Goal: Task Accomplishment & Management: Complete application form

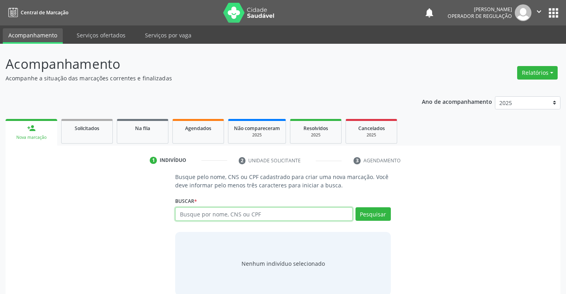
click at [248, 217] on input "text" at bounding box center [263, 214] width 177 height 14
click at [248, 216] on input "text" at bounding box center [263, 214] width 177 height 14
type input "700405939731644"
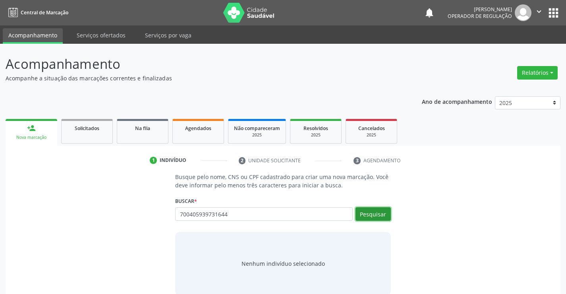
click at [368, 219] on button "Pesquisar" at bounding box center [373, 214] width 35 height 14
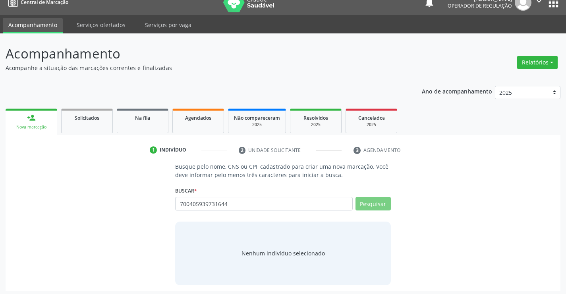
scroll to position [13, 0]
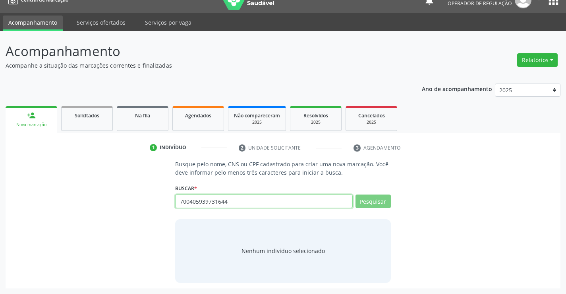
click at [258, 202] on input "700405939731644" at bounding box center [263, 201] width 177 height 14
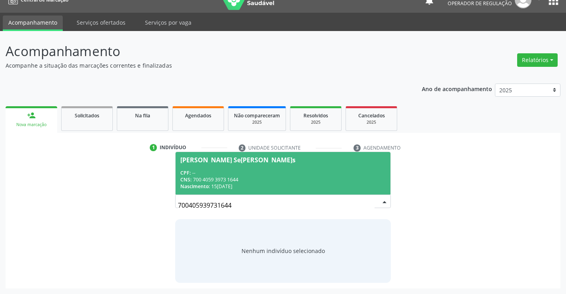
drag, startPoint x: 258, startPoint y: 202, endPoint x: 234, endPoint y: 208, distance: 24.9
click at [234, 208] on input "700405939731644" at bounding box center [276, 205] width 196 height 16
click at [197, 176] on div "CNS: 700 4059 3973 1644" at bounding box center [282, 179] width 205 height 7
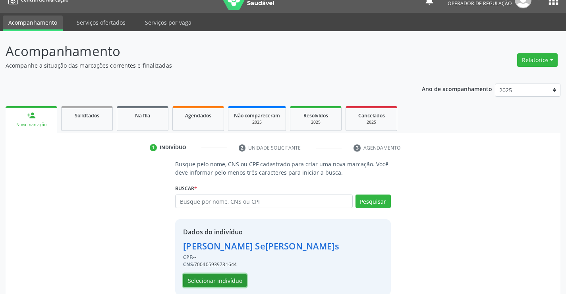
click at [227, 281] on button "Selecionar indivíduo" at bounding box center [215, 281] width 64 height 14
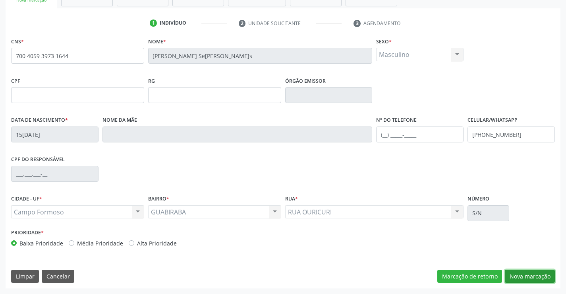
click at [539, 276] on button "Nova marcação" at bounding box center [530, 277] width 50 height 14
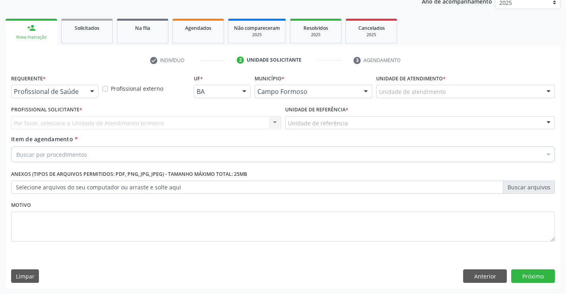
scroll to position [100, 0]
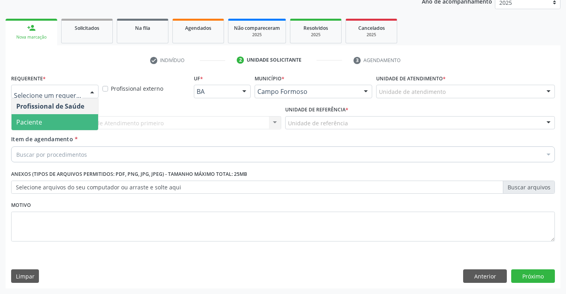
click at [52, 118] on span "Paciente" at bounding box center [55, 122] width 87 height 16
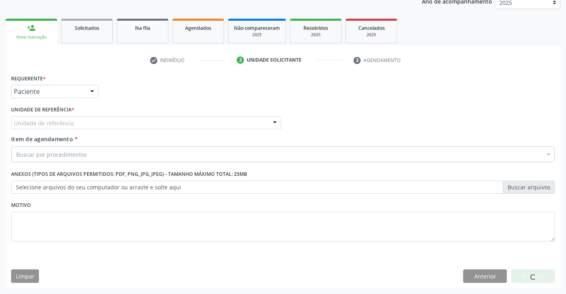
drag, startPoint x: 99, startPoint y: 125, endPoint x: 99, endPoint y: 130, distance: 4.8
click at [99, 126] on div "Unidade de referência" at bounding box center [146, 123] width 270 height 14
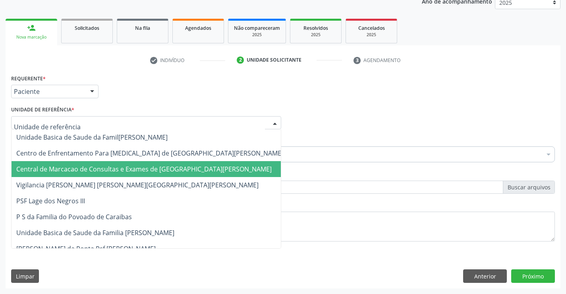
click at [99, 162] on span "Central de Marcacao de Consultas e Exames de [GEOGRAPHIC_DATA]" at bounding box center [150, 169] width 277 height 16
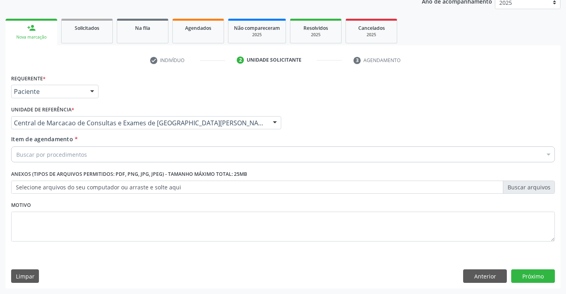
click at [119, 153] on div "Buscar por procedimentos" at bounding box center [283, 154] width 544 height 16
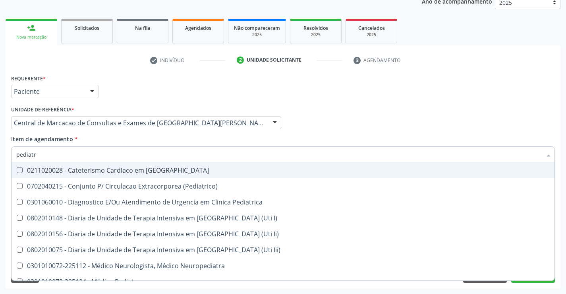
type input "pediatra"
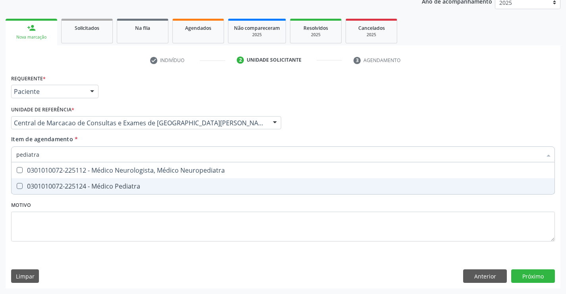
click at [104, 181] on span "0301010072-225124 - Médico Pediatra" at bounding box center [283, 186] width 543 height 16
checkbox Pediatra "true"
click at [534, 280] on div "Requerente * Paciente Profissional de Saúde Paciente Nenhum resultado encontrad…" at bounding box center [283, 180] width 555 height 216
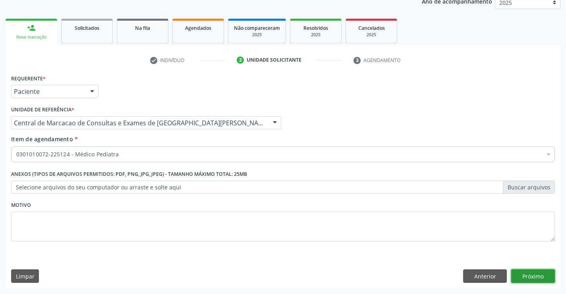
click at [534, 280] on button "Próximo" at bounding box center [534, 276] width 44 height 14
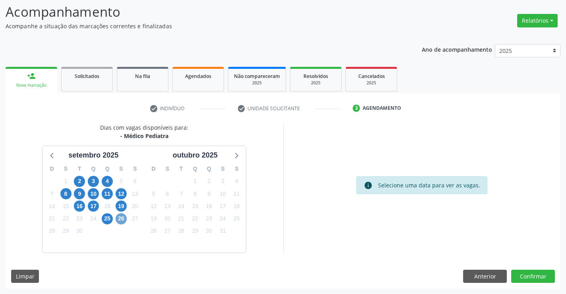
click at [124, 219] on span "26" at bounding box center [121, 218] width 11 height 11
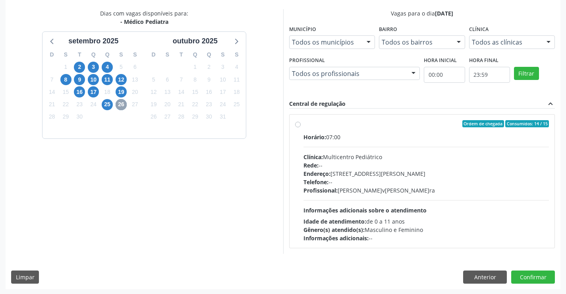
scroll to position [167, 0]
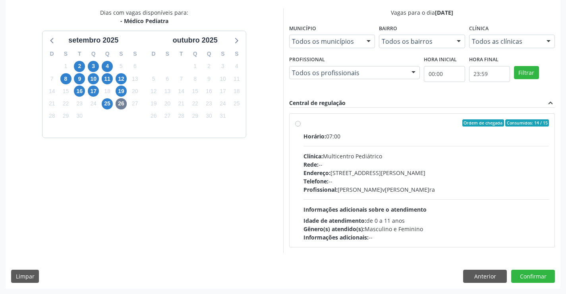
click at [335, 170] on div "Endereço: Antigo Casa Grande, nº 37, Centro, Campo Formoso - BA" at bounding box center [427, 173] width 246 height 8
click at [301, 126] on input "Ordem de chegada Consumidos: 14 / 15 Horário: 07:00 Clínica: Multicentro Pediát…" at bounding box center [298, 122] width 6 height 7
radio input "true"
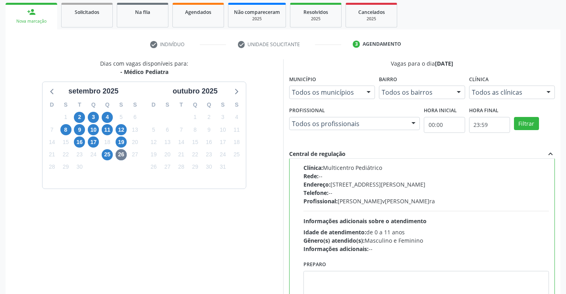
scroll to position [62, 0]
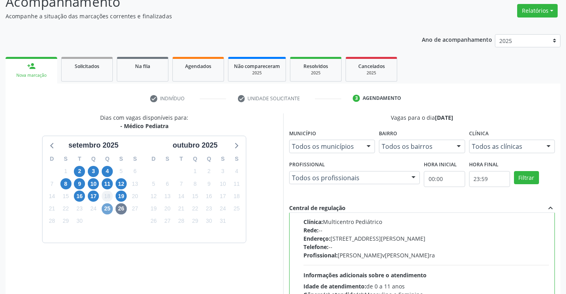
click at [109, 209] on span "25" at bounding box center [107, 208] width 11 height 11
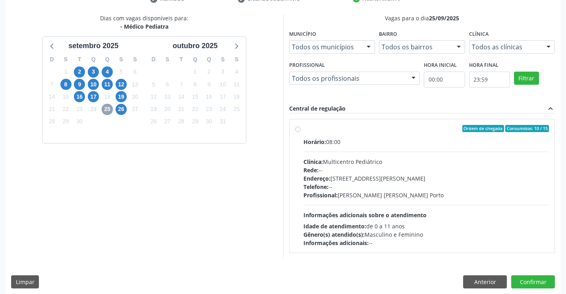
scroll to position [167, 0]
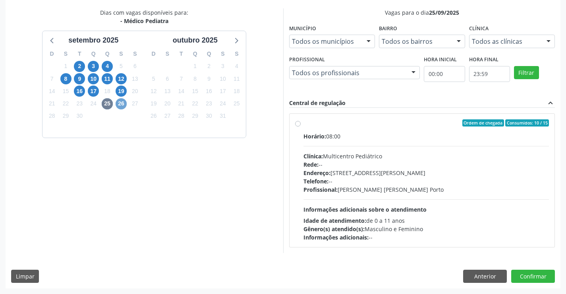
click at [121, 106] on span "26" at bounding box center [121, 103] width 11 height 11
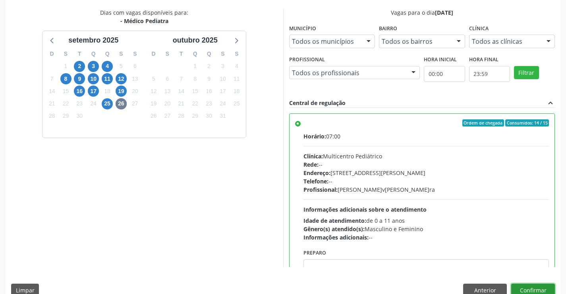
click at [541, 291] on button "Confirmar" at bounding box center [534, 290] width 44 height 14
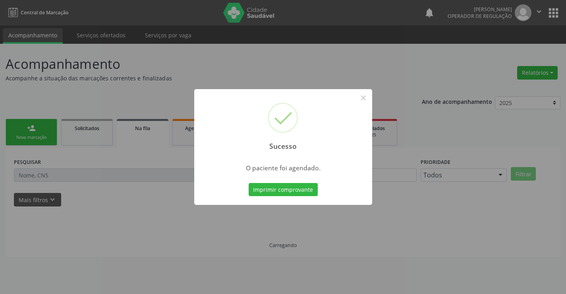
scroll to position [0, 0]
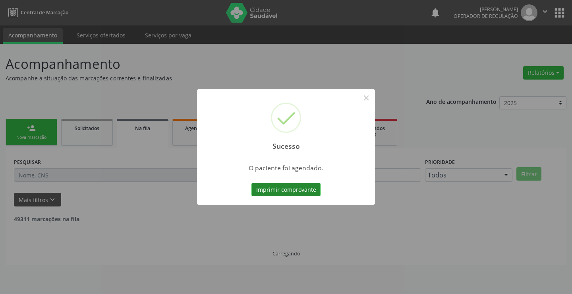
click at [295, 192] on button "Imprimir comprovante" at bounding box center [286, 190] width 69 height 14
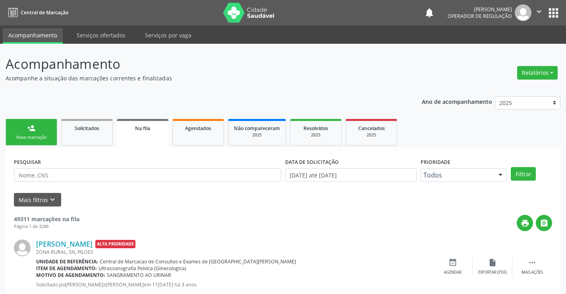
click at [43, 135] on div "Nova marcação" at bounding box center [32, 137] width 40 height 6
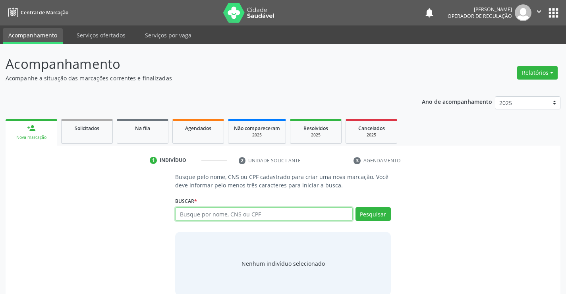
click at [236, 214] on input "text" at bounding box center [263, 214] width 177 height 14
paste input "700 4059 3973 1644"
type input "700 4059 3973 1644"
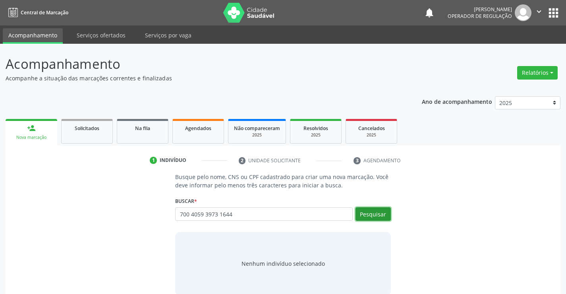
click at [380, 214] on button "Pesquisar" at bounding box center [373, 214] width 35 height 14
type input "700 4059 3973 1644"
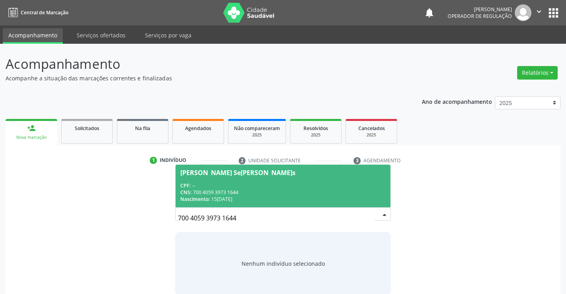
click at [301, 184] on div "CPF: --" at bounding box center [282, 185] width 205 height 7
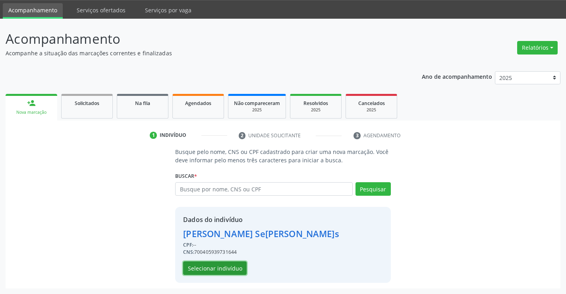
click at [220, 272] on button "Selecionar indivíduo" at bounding box center [215, 268] width 64 height 14
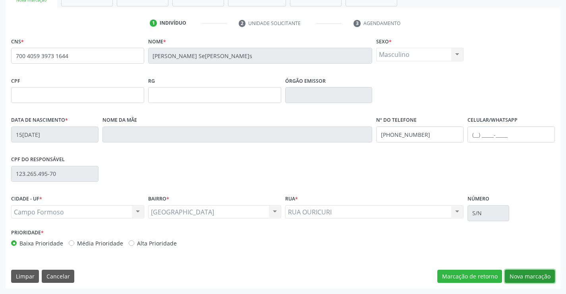
click at [513, 273] on button "Nova marcação" at bounding box center [530, 277] width 50 height 14
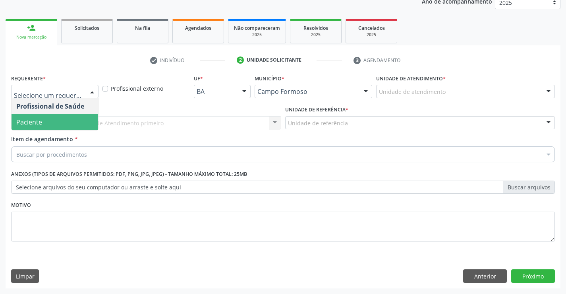
click at [55, 121] on span "Paciente" at bounding box center [55, 122] width 87 height 16
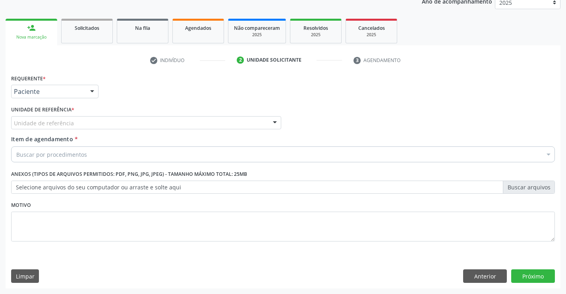
drag, startPoint x: 127, startPoint y: 120, endPoint x: 127, endPoint y: 144, distance: 24.2
click at [127, 120] on div "Unidade de referência" at bounding box center [146, 123] width 270 height 14
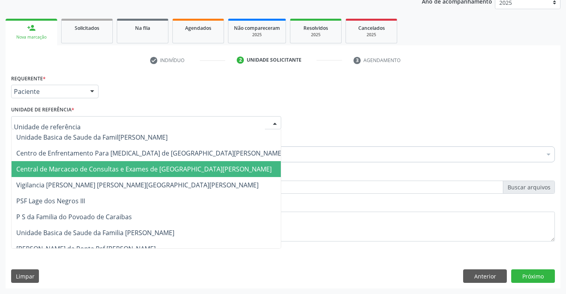
click at [125, 166] on span "Central de Marcacao de Consultas e Exames de [GEOGRAPHIC_DATA]" at bounding box center [144, 169] width 256 height 9
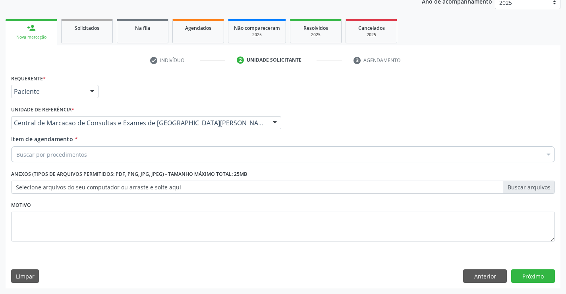
click at [138, 154] on div "Buscar por procedimentos" at bounding box center [283, 154] width 544 height 16
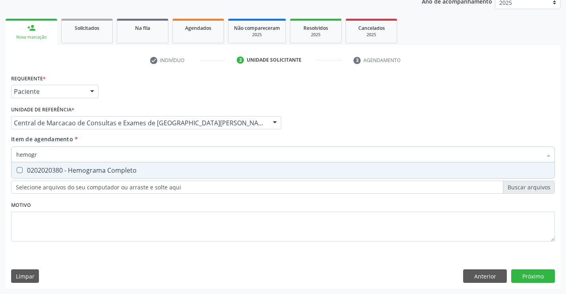
type input "hemogra"
click at [130, 169] on div "0202020380 - Hemograma Completo" at bounding box center [283, 170] width 534 height 6
checkbox Completo "true"
click at [128, 154] on input "hemogra" at bounding box center [279, 154] width 526 height 16
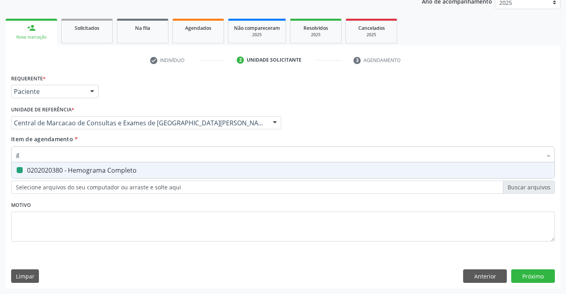
type input "gl"
checkbox Completo "false"
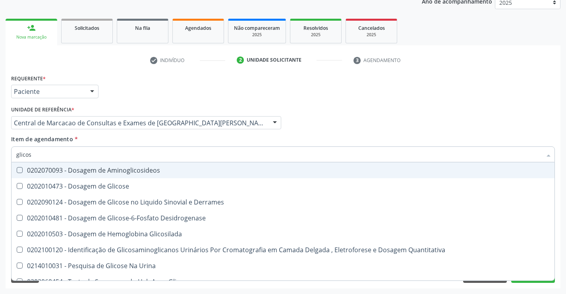
type input "glicose"
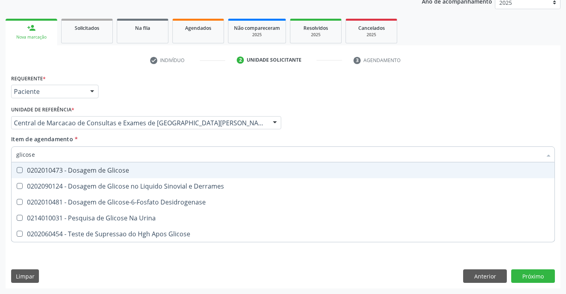
click at [120, 169] on div "0202010473 - Dosagem de Glicose" at bounding box center [283, 170] width 534 height 6
checkbox Glicose "true"
click at [123, 155] on input "glicose" at bounding box center [279, 154] width 526 height 16
type input "col"
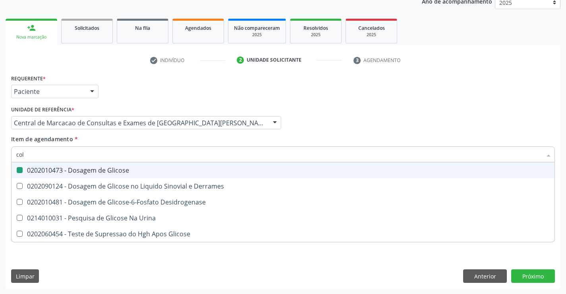
checkbox Glicose "false"
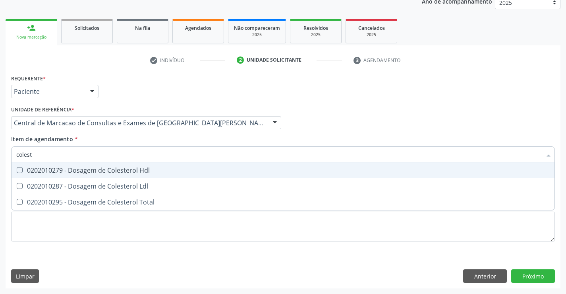
type input "coleste"
click at [108, 171] on div "0202010279 - Dosagem de Colesterol Hdl" at bounding box center [283, 170] width 534 height 6
checkbox Hdl "true"
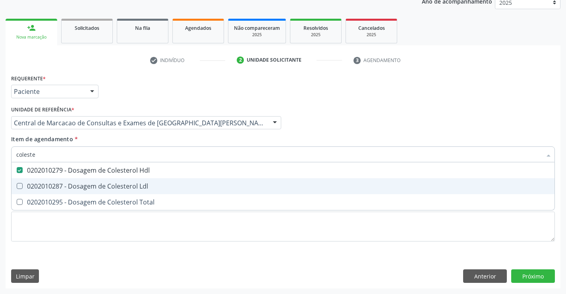
click at [101, 183] on div "0202010287 - Dosagem de Colesterol Ldl" at bounding box center [283, 186] width 534 height 6
checkbox Ldl "true"
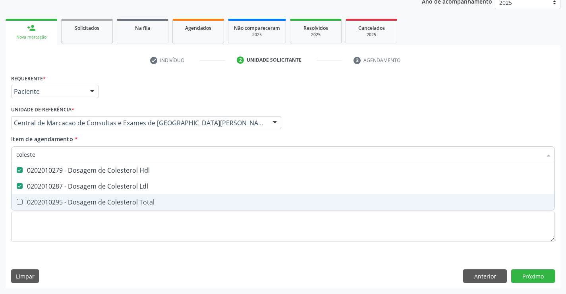
click at [95, 204] on div "0202010295 - Dosagem de Colesterol Total" at bounding box center [283, 202] width 534 height 6
checkbox Total "true"
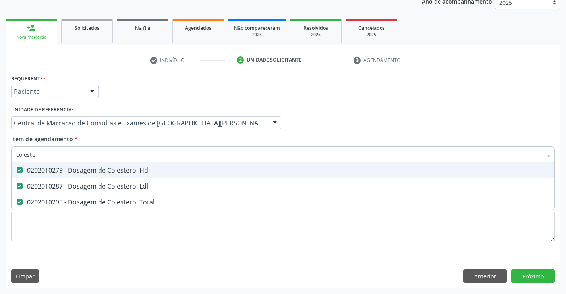
click at [45, 154] on input "coleste" at bounding box center [279, 154] width 526 height 16
type input "tri"
checkbox Hdl "false"
checkbox Ldl "false"
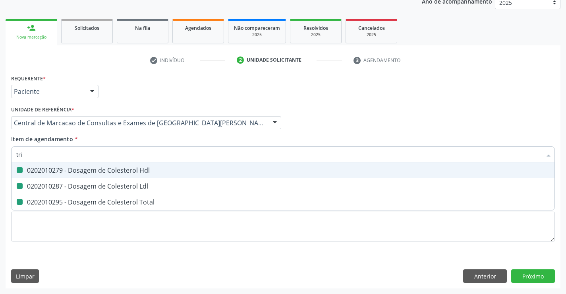
checkbox Total "false"
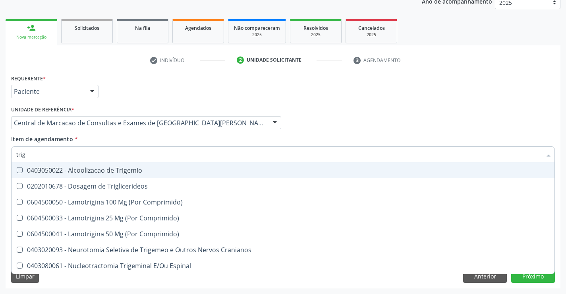
type input "trigl"
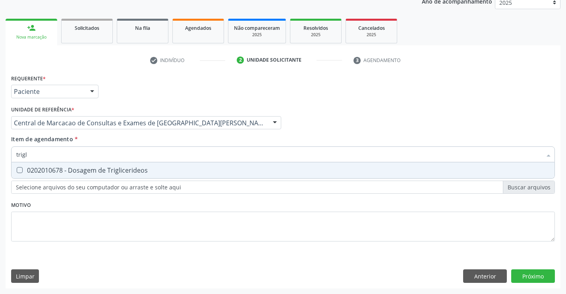
click at [54, 167] on div "0202010678 - Dosagem de Triglicerideos" at bounding box center [283, 170] width 534 height 6
checkbox Triglicerideos "true"
click at [57, 159] on input "trigl" at bounding box center [279, 154] width 526 height 16
type input "u"
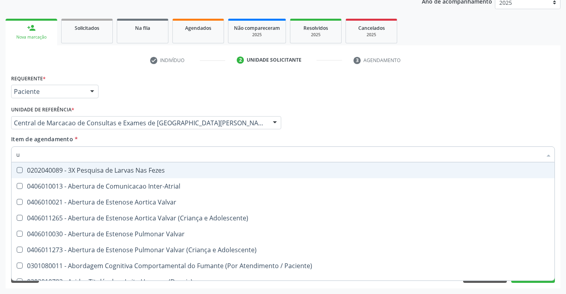
checkbox Fezes "false"
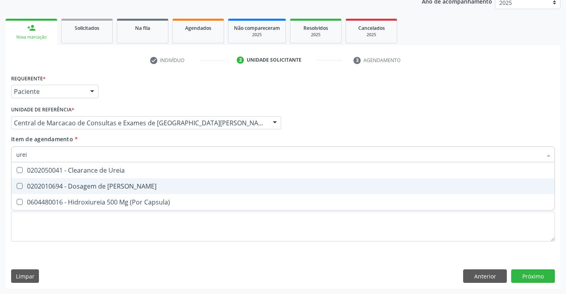
type input "ureia"
click at [76, 187] on div "0202010694 - Dosagem de Ureia" at bounding box center [283, 186] width 534 height 6
checkbox Ureia "true"
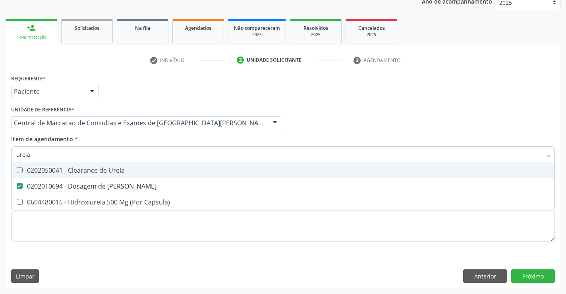
click at [60, 150] on input "ureia" at bounding box center [279, 154] width 526 height 16
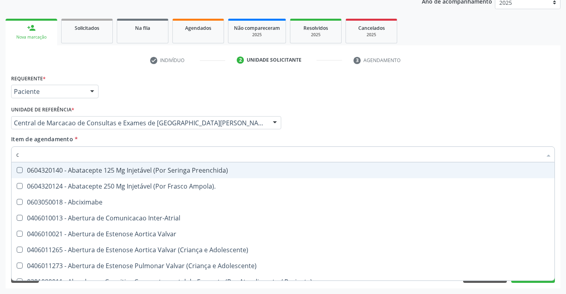
type input "cr"
checkbox Ampola\)\ "false"
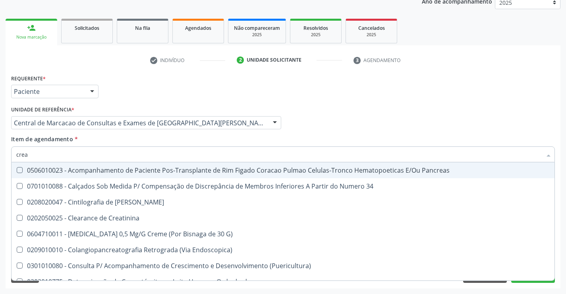
type input "creat"
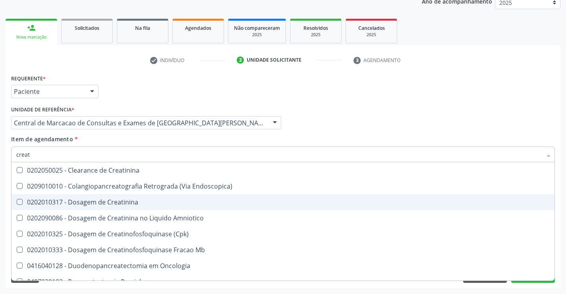
click at [90, 205] on div "0202010317 - Dosagem de Creatinina" at bounding box center [283, 202] width 534 height 6
checkbox Creatinina "true"
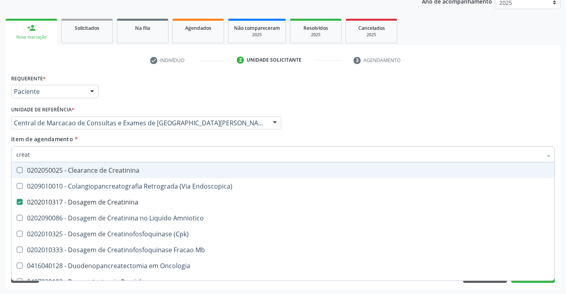
click at [89, 157] on input "creat" at bounding box center [279, 154] width 526 height 16
type input "a"
checkbox Creatinina "false"
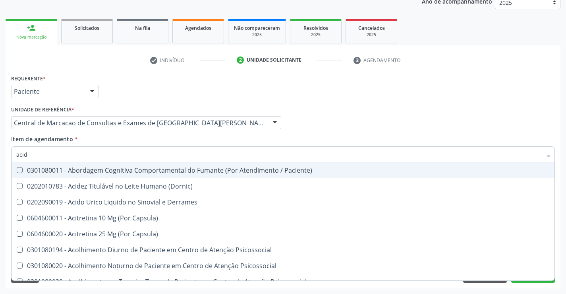
type input "acido"
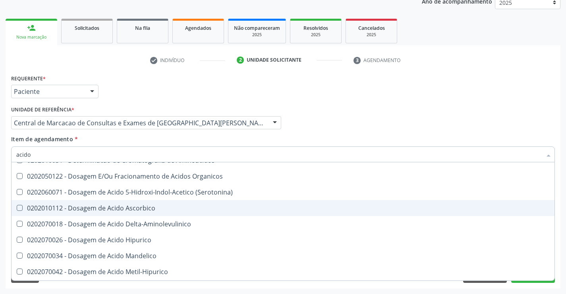
scroll to position [40, 0]
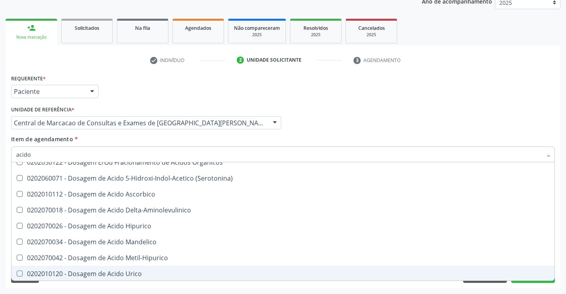
click at [97, 267] on span "0202010120 - Dosagem de Acido Urico" at bounding box center [283, 274] width 543 height 16
checkbox Urico "true"
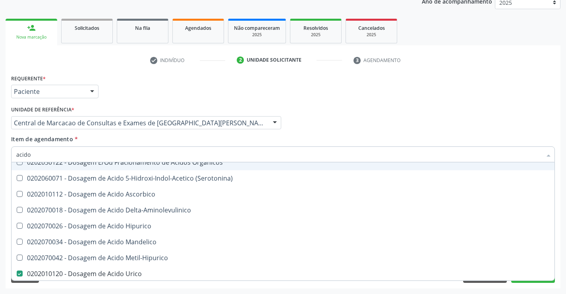
click at [69, 155] on input "acido" at bounding box center [279, 154] width 526 height 16
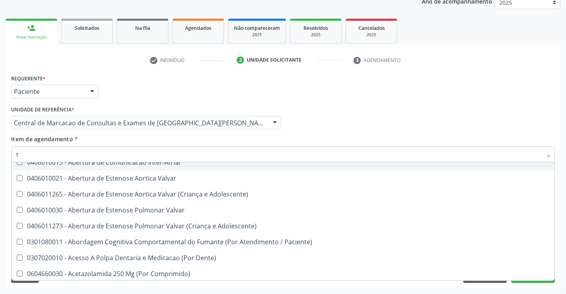
type input "tg"
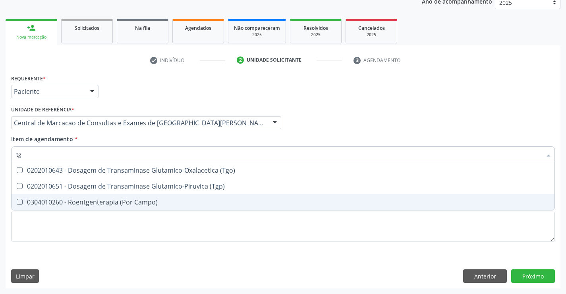
scroll to position [0, 0]
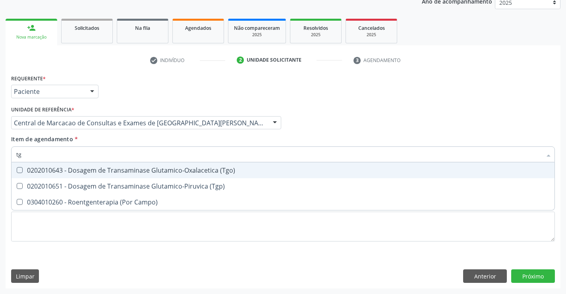
click at [67, 168] on div "0202010643 - Dosagem de Transaminase Glutamico-Oxalacetica (Tgo)" at bounding box center [283, 170] width 534 height 6
checkbox \(Tgo\) "true"
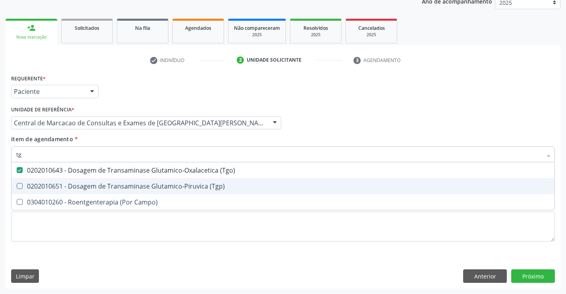
drag, startPoint x: 66, startPoint y: 181, endPoint x: 68, endPoint y: 175, distance: 6.9
click at [66, 182] on span "0202010651 - Dosagem de Transaminase Glutamico-Piruvica (Tgp)" at bounding box center [283, 186] width 543 height 16
checkbox \(Tgp\) "true"
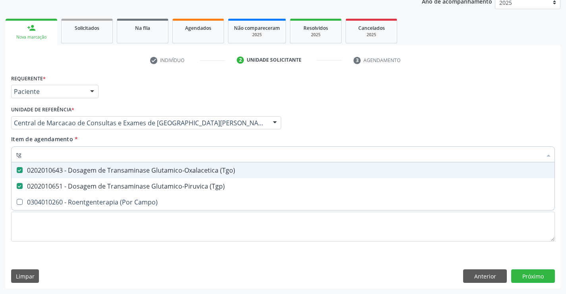
click at [68, 156] on input "tg" at bounding box center [279, 154] width 526 height 16
type input "fe"
checkbox \(Tgo\) "false"
checkbox \(Tgp\) "false"
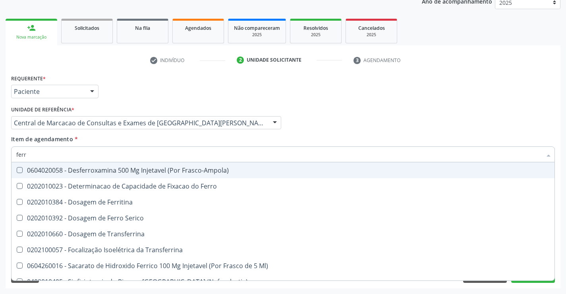
type input "ferro"
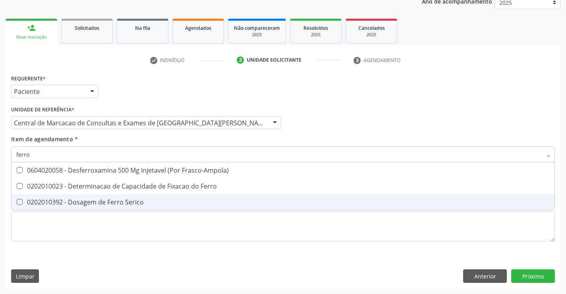
click at [72, 199] on div "0202010392 - Dosagem de Ferro Serico" at bounding box center [283, 202] width 534 height 6
checkbox Serico "true"
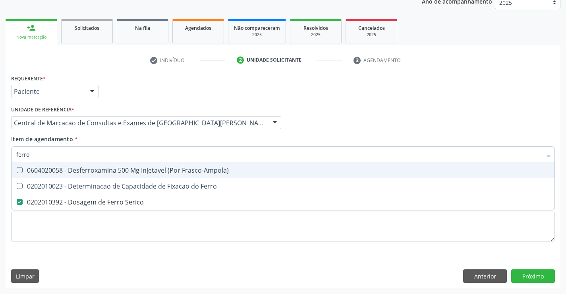
click at [51, 155] on input "ferro" at bounding box center [279, 154] width 526 height 16
type input "u"
checkbox Serico "false"
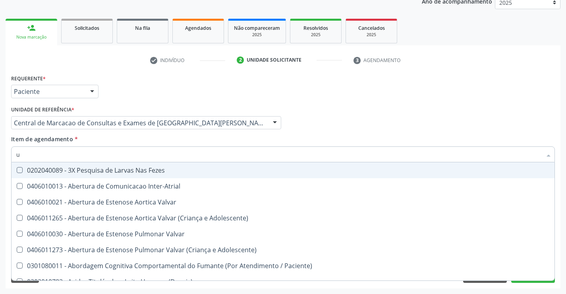
type input "ur"
checkbox Denteada "true"
checkbox Níveis "true"
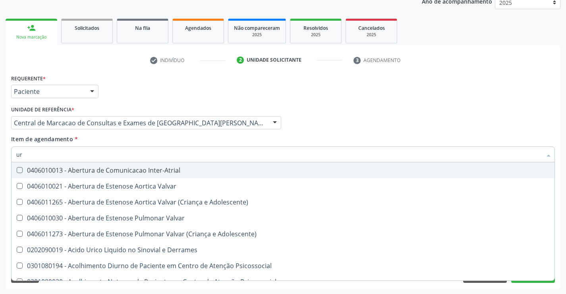
type input "uri"
checkbox C "true"
type input "urin"
checkbox Urico "false"
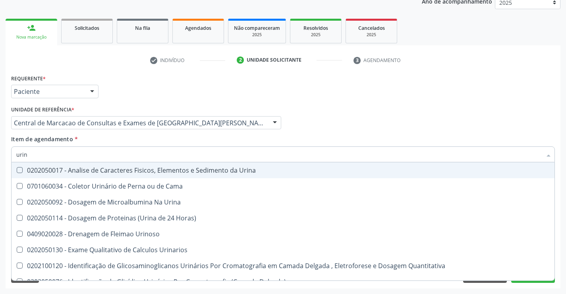
type input "urina"
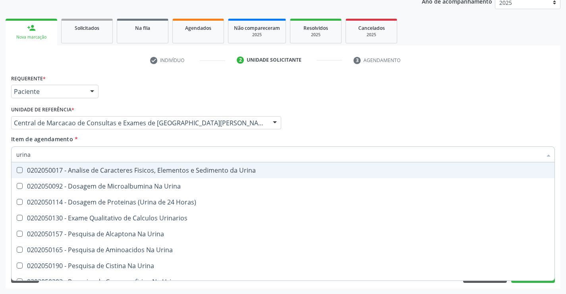
click at [48, 172] on div "0202050017 - Analise de Caracteres Fisicos, Elementos e Sedimento da Urina" at bounding box center [283, 170] width 534 height 6
checkbox Urina "true"
click at [42, 157] on input "urina" at bounding box center [279, 154] width 526 height 16
type input "fe"
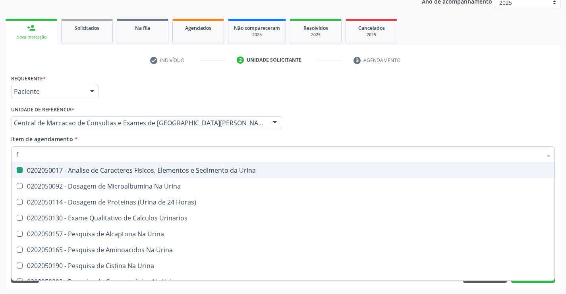
checkbox Urina "false"
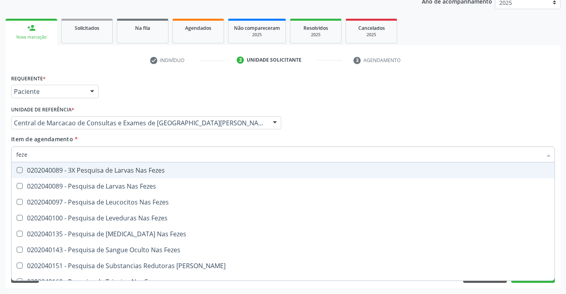
type input "fezes"
click at [39, 170] on div "0202040089 - 3X Pesquisa de Larvas Nas Fezes" at bounding box center [283, 170] width 534 height 6
checkbox Fezes "true"
click at [50, 152] on input "fezes" at bounding box center [279, 154] width 526 height 16
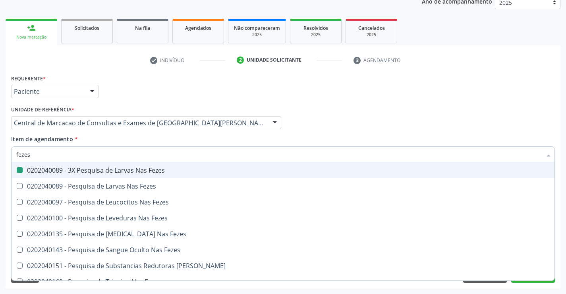
type input "b"
checkbox Fezes "false"
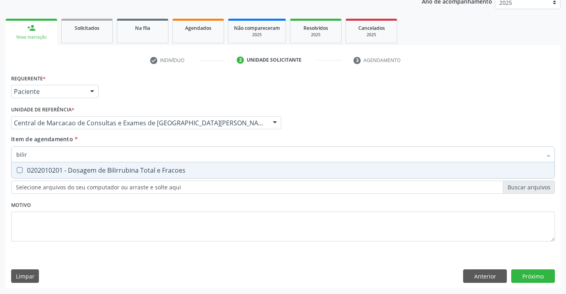
type input "bilirr"
click at [53, 168] on div "0202010201 - Dosagem de Bilirrubina Total e Fracoes" at bounding box center [283, 170] width 534 height 6
checkbox Fracoes "true"
click at [52, 153] on input "bilirr" at bounding box center [279, 154] width 526 height 16
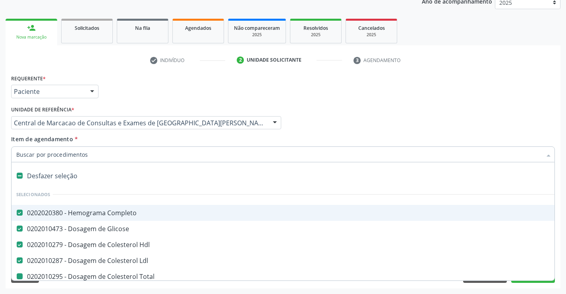
type input "p"
checkbox Total "false"
checkbox Triglicerideos "false"
checkbox Ureia "false"
checkbox Creatinina "false"
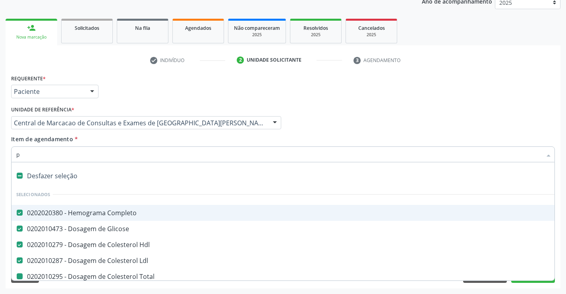
checkbox Urico "false"
checkbox \(Tgo\) "false"
checkbox \(Tgp\) "false"
checkbox Serico "false"
checkbox Urina "false"
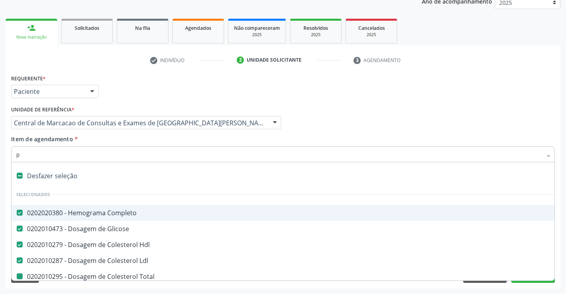
checkbox Fezes "false"
checkbox Fracoes "false"
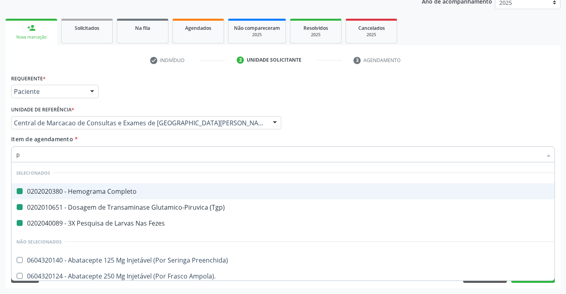
type input "pr"
checkbox Completo "false"
checkbox \(Tgp\) "false"
checkbox Fezes "false"
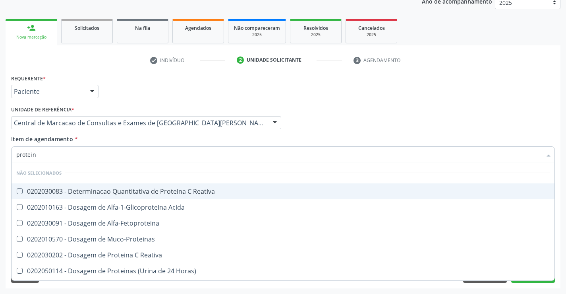
type input "proteina"
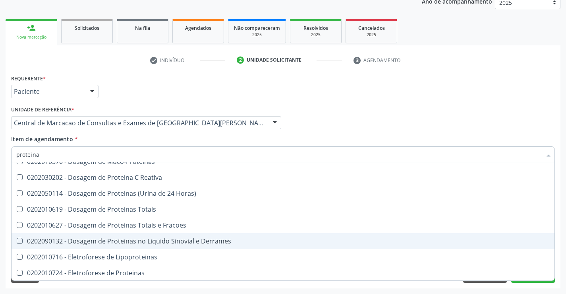
scroll to position [80, 0]
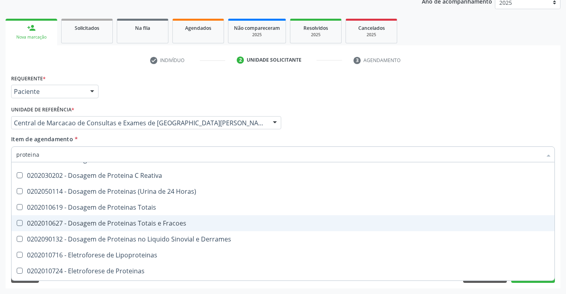
click at [113, 220] on div "0202010627 - Dosagem de Proteinas Totais e Fracoes" at bounding box center [283, 223] width 534 height 6
checkbox Fracoes "true"
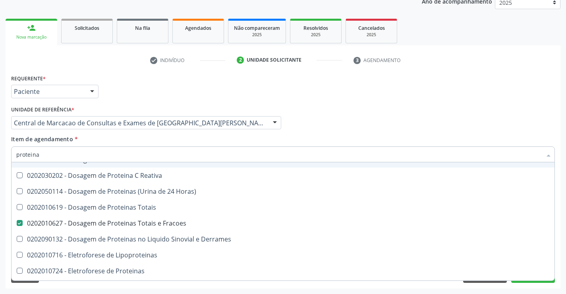
type input "proteina"
click at [313, 105] on div "Profissional Solicitante Por favor, selecione a Unidade de Atendimento primeiro…" at bounding box center [283, 119] width 548 height 31
checkbox Reativa "true"
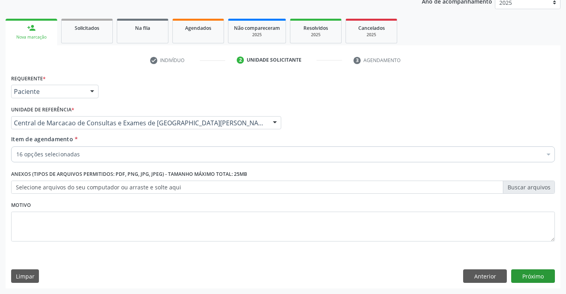
scroll to position [0, 0]
click at [544, 277] on button "Próximo" at bounding box center [534, 276] width 44 height 14
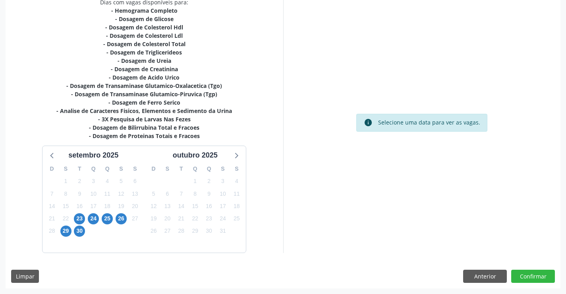
scroll to position [138, 0]
click at [480, 277] on button "Anterior" at bounding box center [486, 277] width 44 height 14
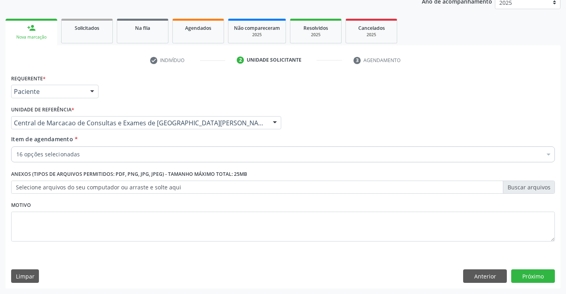
scroll to position [100, 0]
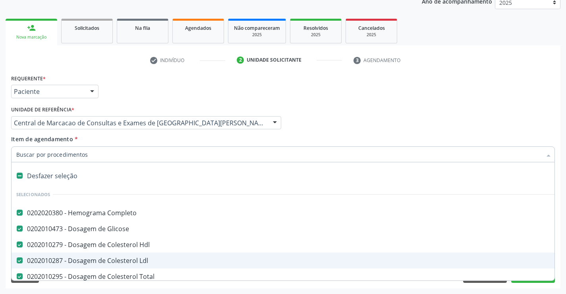
type input "g"
checkbox Fracoes "false"
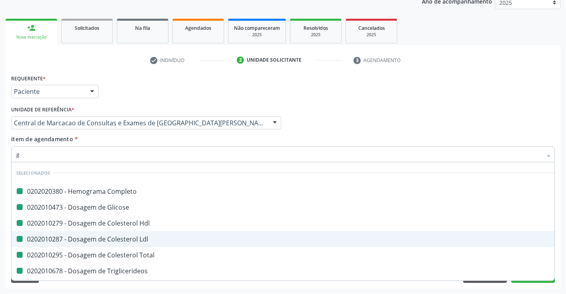
type input "ga"
checkbox Completo "false"
checkbox Glicose "false"
checkbox Hdl "false"
checkbox Ldl "false"
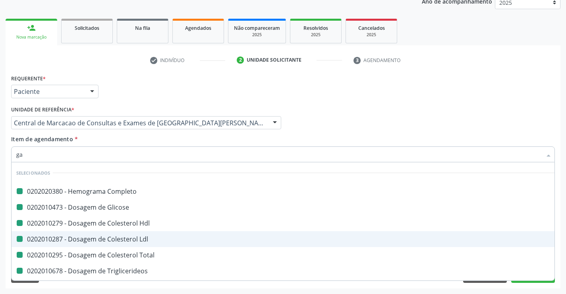
checkbox Total "false"
checkbox Triglicerideos "false"
checkbox Ureia "false"
checkbox Creatinina "false"
checkbox Urico "false"
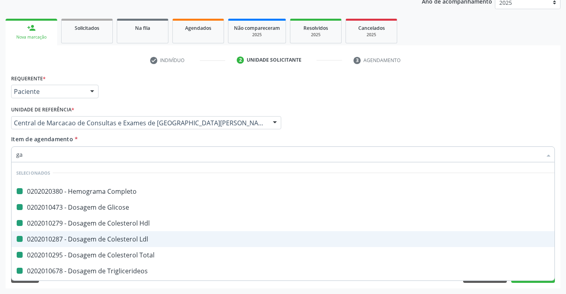
checkbox \(Tgo\) "false"
checkbox \(Tgp\) "false"
checkbox Serico "false"
checkbox Fracoes "false"
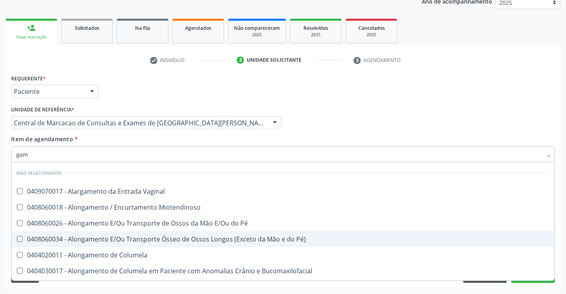
type input "gama"
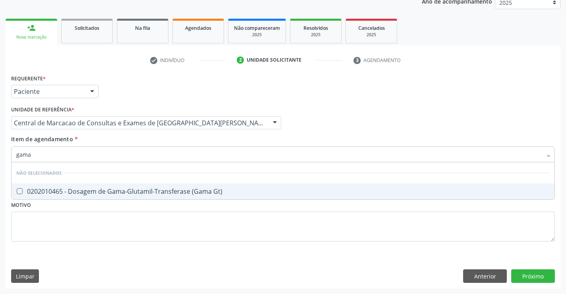
click at [121, 189] on div "0202010465 - Dosagem de Gama-Glutamil-Transferase (Gama Gt)" at bounding box center [283, 191] width 534 height 6
checkbox Gt\) "true"
click at [113, 157] on input "gama" at bounding box center [279, 154] width 526 height 16
click at [530, 280] on div "Requerente * Paciente Profissional de Saúde Paciente Nenhum resultado encontrad…" at bounding box center [283, 180] width 555 height 216
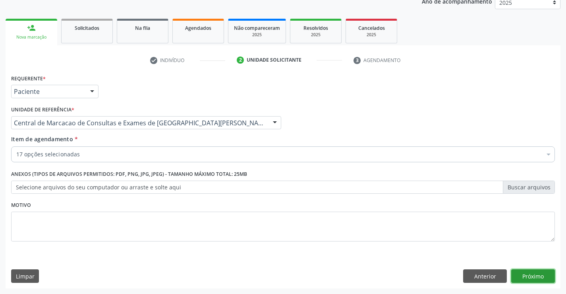
click at [531, 280] on button "Próximo" at bounding box center [534, 276] width 44 height 14
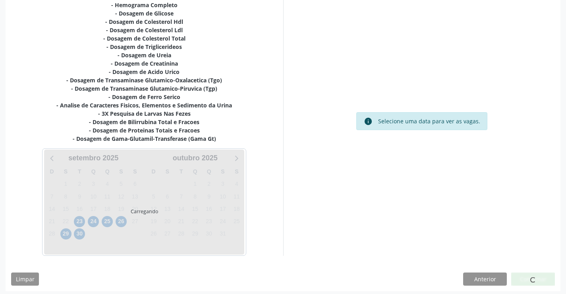
scroll to position [186, 0]
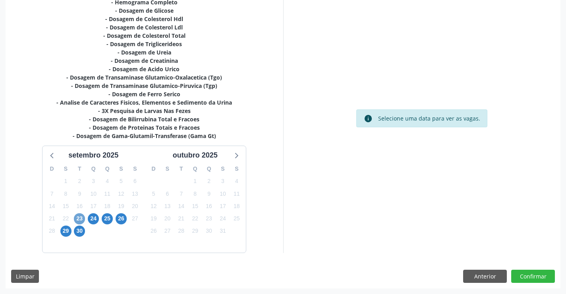
click at [78, 218] on span "23" at bounding box center [79, 218] width 11 height 11
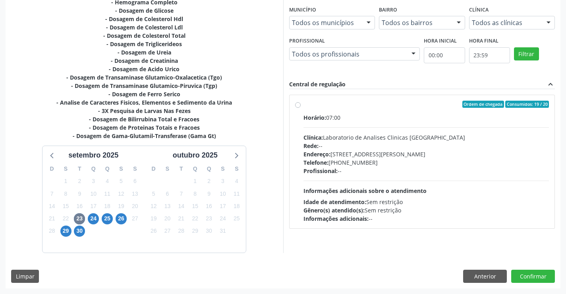
click at [345, 147] on div "Rede: --" at bounding box center [427, 146] width 246 height 8
click at [301, 108] on input "Ordem de chegada Consumidos: 19 / 20 Horário: 07:00 Clínica: Laboratorio de Ana…" at bounding box center [298, 104] width 6 height 7
radio input "true"
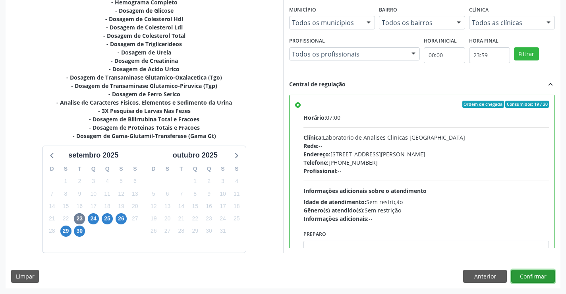
click at [527, 272] on button "Confirmar" at bounding box center [534, 277] width 44 height 14
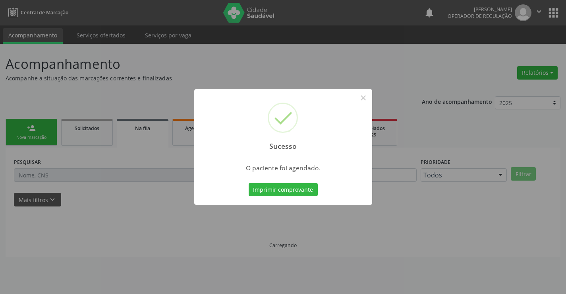
scroll to position [0, 0]
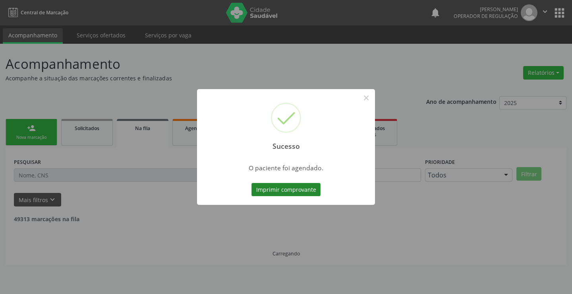
click at [317, 185] on button "Imprimir comprovante" at bounding box center [286, 190] width 69 height 14
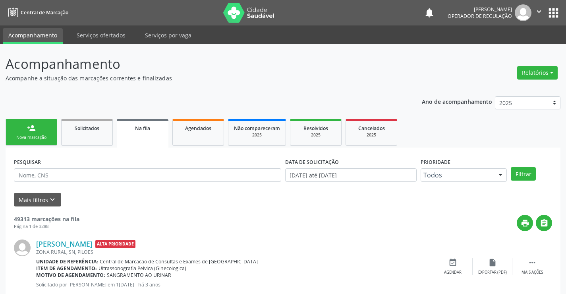
click at [35, 126] on div "person_add" at bounding box center [31, 128] width 9 height 9
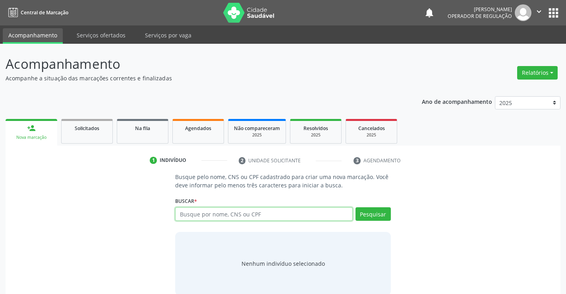
click at [201, 211] on input "text" at bounding box center [263, 214] width 177 height 14
type input "705801449537233"
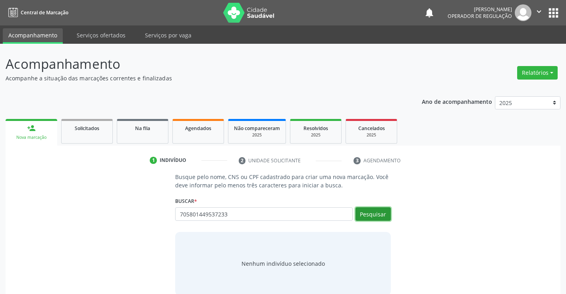
click at [369, 220] on button "Pesquisar" at bounding box center [373, 214] width 35 height 14
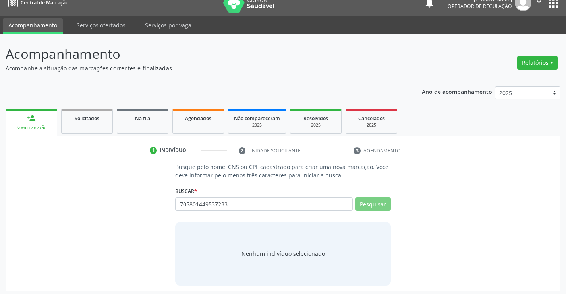
scroll to position [13, 0]
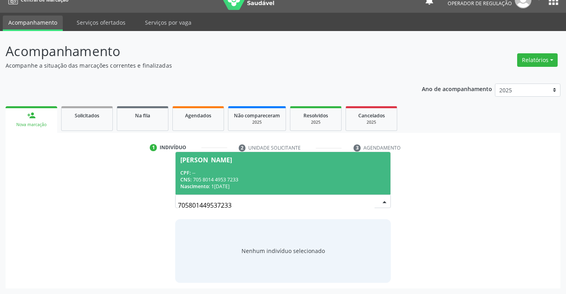
click at [275, 178] on div "CNS: 705 8014 4953 7233" at bounding box center [282, 179] width 205 height 7
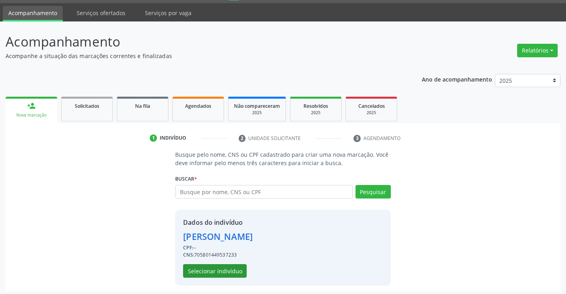
scroll to position [25, 0]
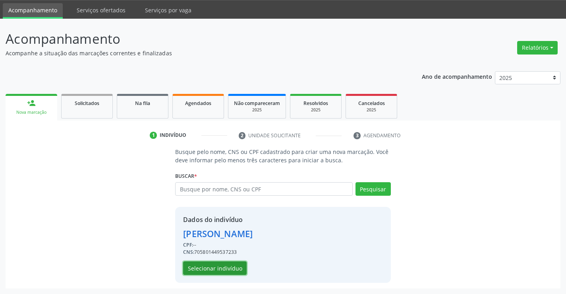
click at [210, 269] on button "Selecionar indivíduo" at bounding box center [215, 268] width 64 height 14
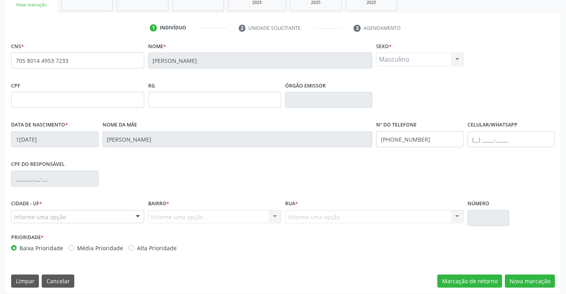
scroll to position [137, 0]
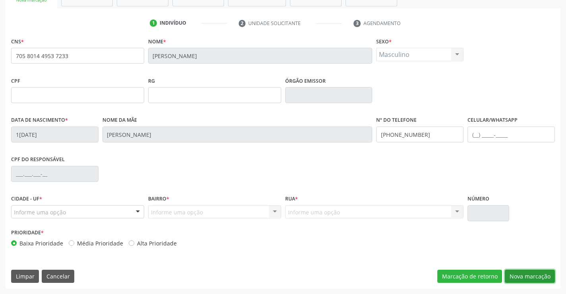
click at [535, 277] on button "Nova marcação" at bounding box center [530, 277] width 50 height 14
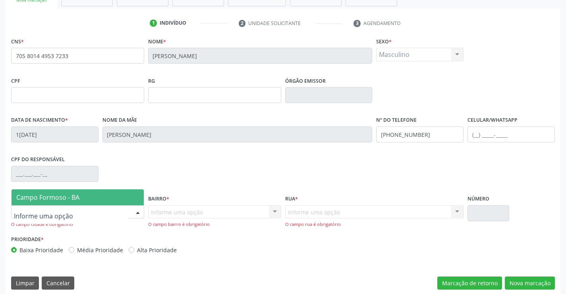
click at [136, 212] on div at bounding box center [138, 213] width 12 height 14
click at [120, 202] on span "Campo Formoso - BA" at bounding box center [78, 197] width 132 height 16
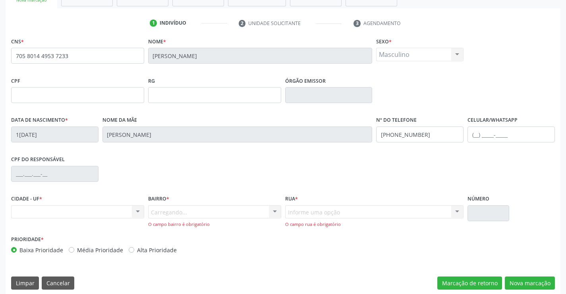
click at [251, 212] on div "Carregando... Nenhum resultado encontrado para: " " Nenhuma opção encontrada. D…" at bounding box center [214, 216] width 133 height 23
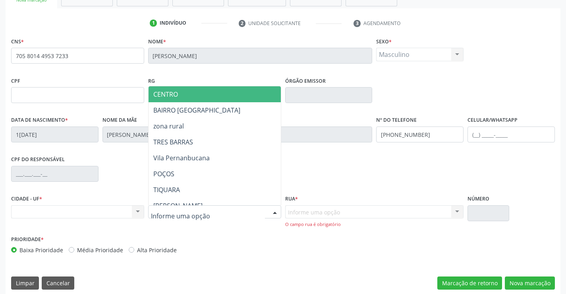
click at [271, 215] on div at bounding box center [275, 213] width 12 height 14
click at [196, 93] on span "CENTRO" at bounding box center [235, 94] width 172 height 16
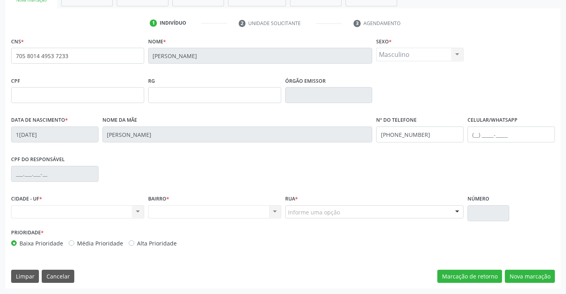
click at [458, 216] on div at bounding box center [458, 213] width 12 height 14
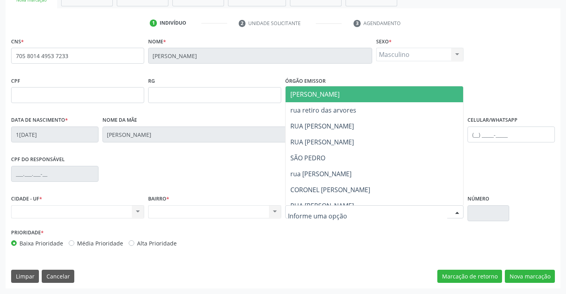
click at [328, 95] on span "JUCA MARQUES" at bounding box center [315, 94] width 49 height 9
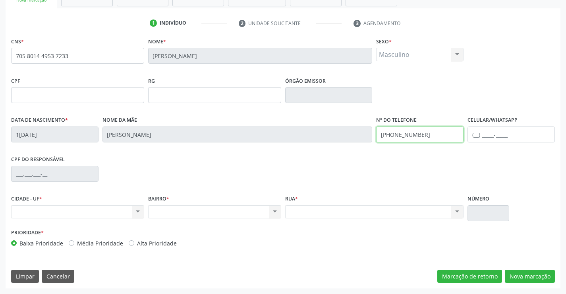
click at [428, 136] on input "(74) 99111-4867" at bounding box center [419, 134] width 87 height 16
type input "(74) 99198-2210"
click at [127, 210] on div "Nenhum resultado encontrado para: " " Não há nenhuma opção para ser exibida." at bounding box center [77, 212] width 133 height 14
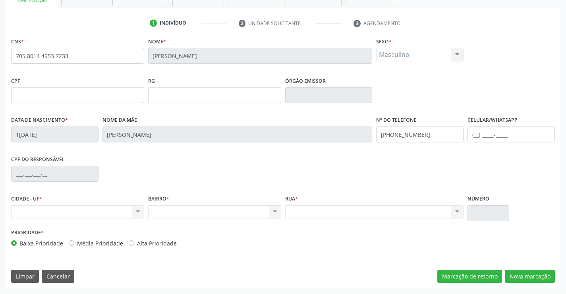
click at [139, 212] on div "Nenhum resultado encontrado para: " " Não há nenhuma opção para ser exibida." at bounding box center [77, 212] width 133 height 14
click at [136, 205] on div "Nenhum resultado encontrado para: " " Não há nenhuma opção para ser exibida." at bounding box center [77, 212] width 133 height 14
click at [132, 212] on div "Nenhum resultado encontrado para: " " Não há nenhuma opção para ser exibida." at bounding box center [77, 212] width 133 height 14
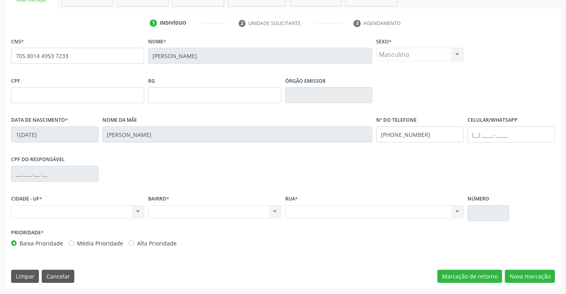
click at [276, 215] on div "Nenhum resultado encontrado para: " " Não há nenhuma opção para ser exibida." at bounding box center [214, 212] width 133 height 14
drag, startPoint x: 276, startPoint y: 215, endPoint x: 249, endPoint y: 216, distance: 27.0
click at [275, 215] on div "Nenhum resultado encontrado para: " " Não há nenhuma opção para ser exibida." at bounding box center [214, 212] width 133 height 14
click at [529, 277] on button "Nova marcação" at bounding box center [530, 277] width 50 height 14
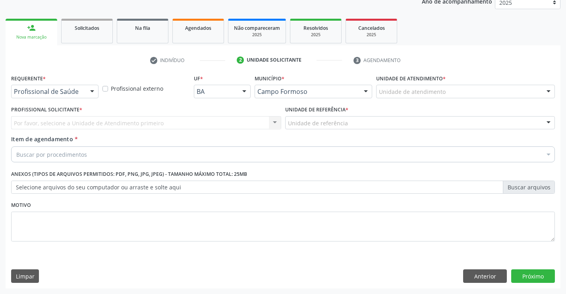
scroll to position [100, 0]
click at [97, 86] on div "Profissional de Saúde Profissional de Saúde Paciente Nenhum resultado encontrad…" at bounding box center [54, 92] width 87 height 14
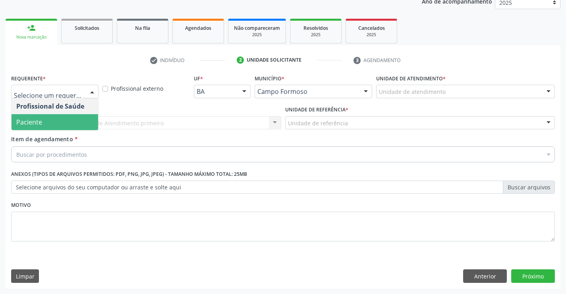
click at [61, 124] on span "Paciente" at bounding box center [55, 122] width 87 height 16
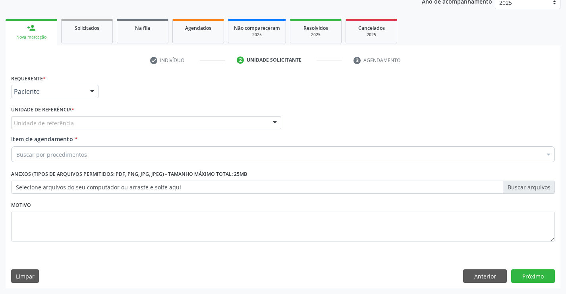
click at [98, 121] on div "Unidade de referência" at bounding box center [146, 123] width 270 height 14
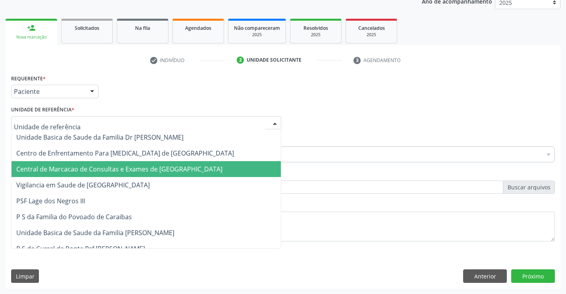
click at [103, 164] on span "Central de Marcacao de Consultas e Exames de [GEOGRAPHIC_DATA]" at bounding box center [147, 169] width 270 height 16
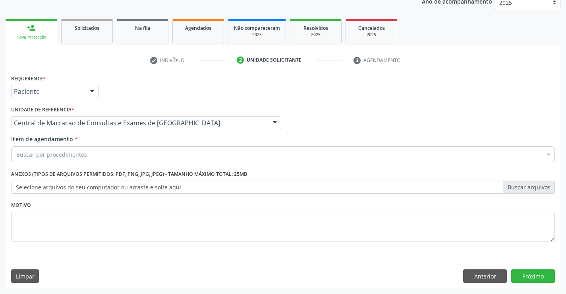
click at [120, 145] on div "Item de agendamento * Buscar por procedimentos Selecionar todos 0202040089 - 3X…" at bounding box center [283, 147] width 544 height 25
click at [124, 151] on div "Buscar por procedimentos" at bounding box center [283, 154] width 544 height 16
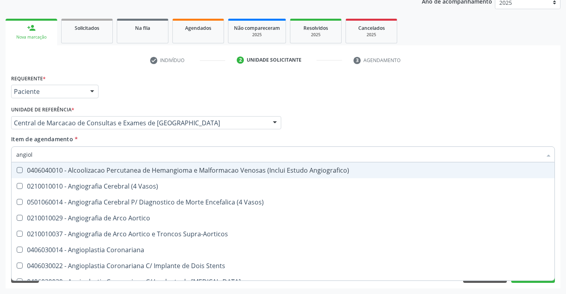
type input "angiolo"
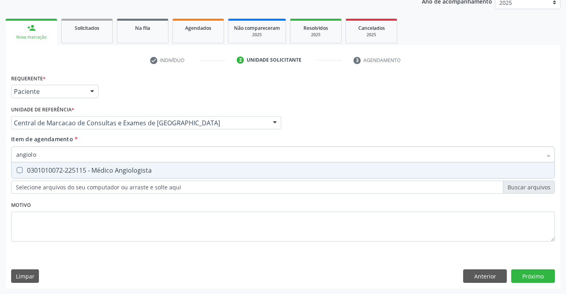
click at [115, 167] on div "0301010072-225115 - Médico Angiologista" at bounding box center [283, 170] width 534 height 6
checkbox Angiologista "true"
click at [524, 271] on div "Requerente * Paciente Profissional de Saúde Paciente Nenhum resultado encontrad…" at bounding box center [283, 180] width 555 height 216
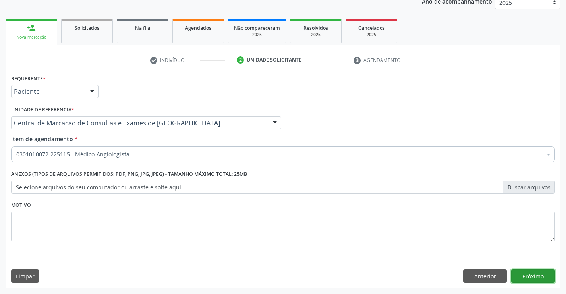
click at [524, 273] on button "Próximo" at bounding box center [534, 276] width 44 height 14
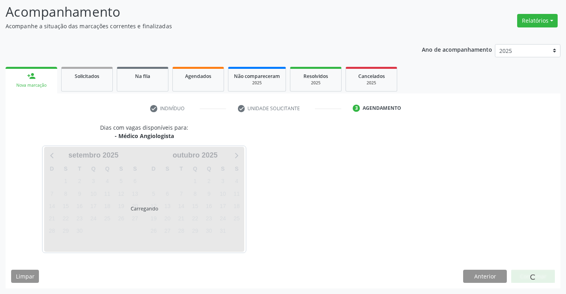
scroll to position [76, 0]
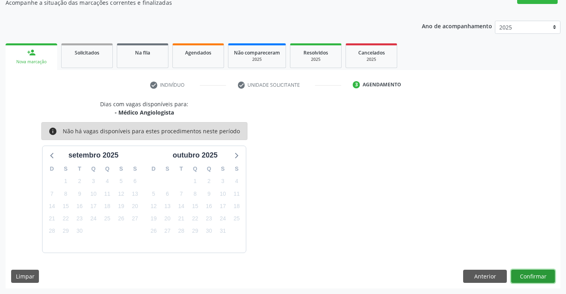
click at [528, 271] on button "Confirmar" at bounding box center [534, 277] width 44 height 14
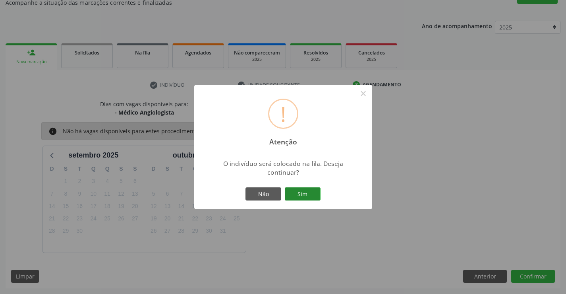
click at [311, 193] on button "Sim" at bounding box center [303, 194] width 36 height 14
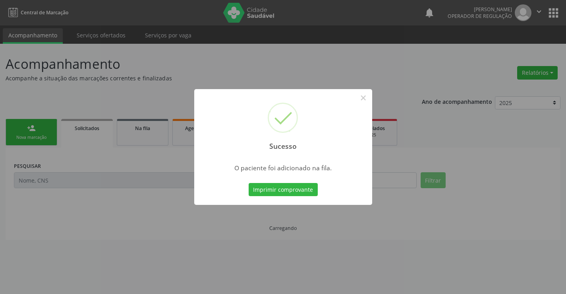
scroll to position [0, 0]
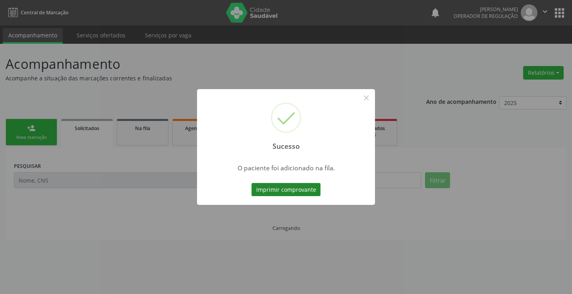
click at [312, 192] on button "Imprimir comprovante" at bounding box center [286, 190] width 69 height 14
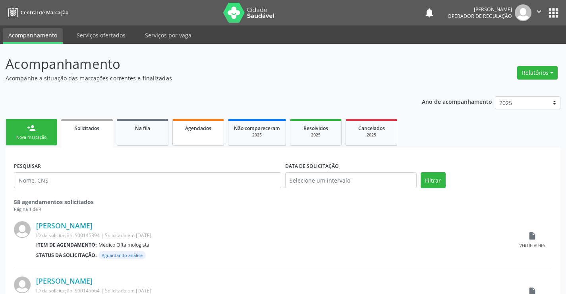
click at [196, 133] on link "Agendados" at bounding box center [199, 132] width 52 height 27
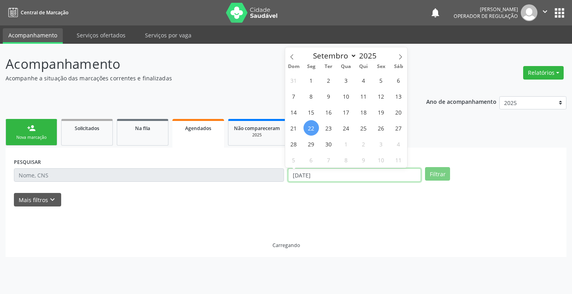
click at [324, 170] on input "22/[DATE]" at bounding box center [354, 175] width 133 height 14
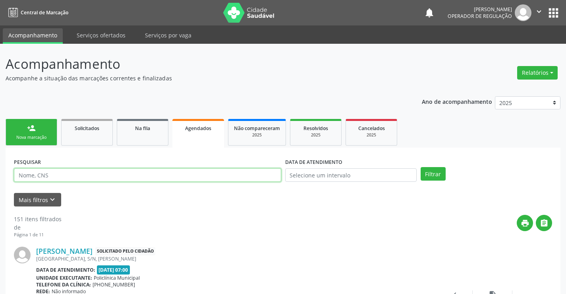
click at [266, 173] on input "text" at bounding box center [148, 175] width 268 height 14
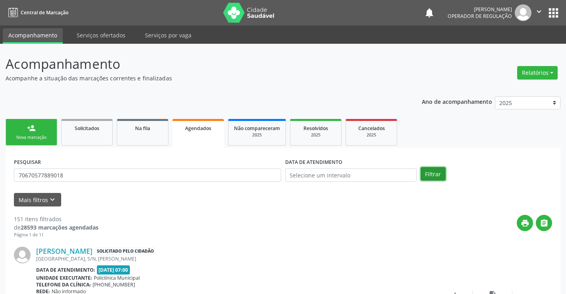
click at [440, 175] on button "Filtrar" at bounding box center [433, 174] width 25 height 14
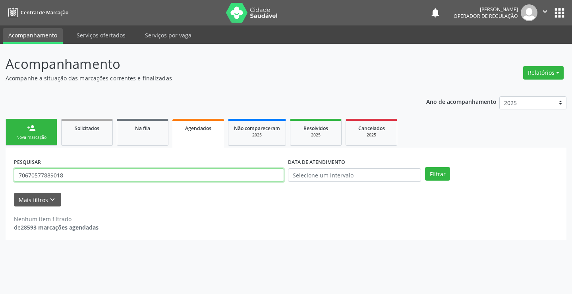
click at [86, 175] on input "70670577889018" at bounding box center [149, 175] width 270 height 14
type input "706701577889018"
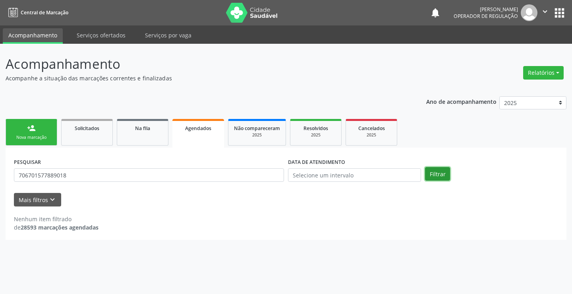
click at [436, 173] on button "Filtrar" at bounding box center [437, 174] width 25 height 14
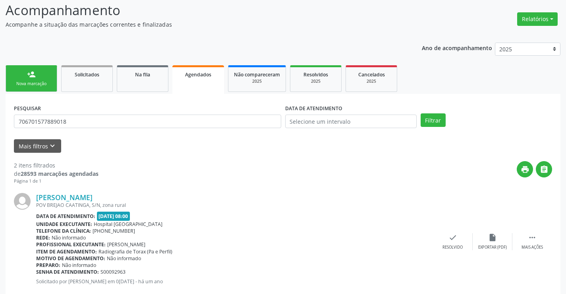
scroll to position [187, 0]
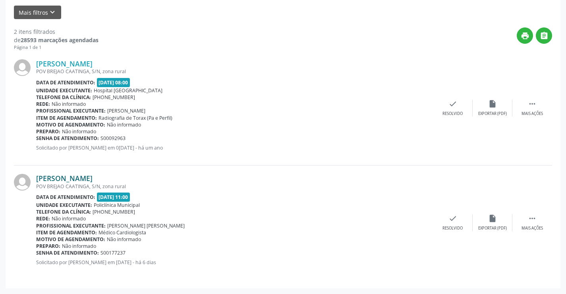
click at [84, 178] on link "[PERSON_NAME]" at bounding box center [64, 178] width 56 height 9
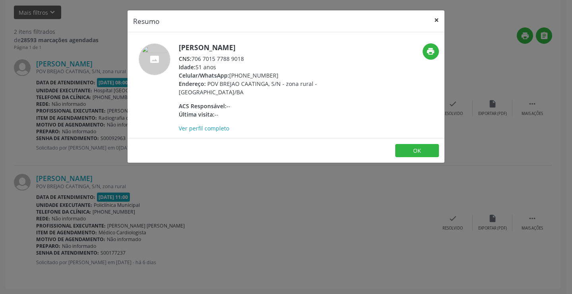
click at [440, 19] on button "×" at bounding box center [437, 19] width 16 height 19
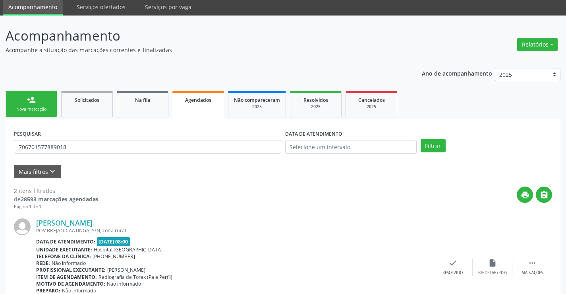
click at [40, 115] on link "person_add Nova marcação" at bounding box center [32, 104] width 52 height 27
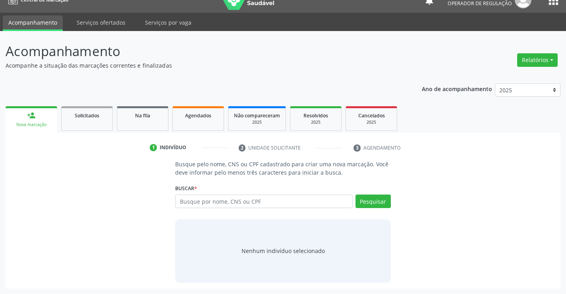
scroll to position [13, 0]
click at [243, 196] on input "text" at bounding box center [263, 201] width 177 height 14
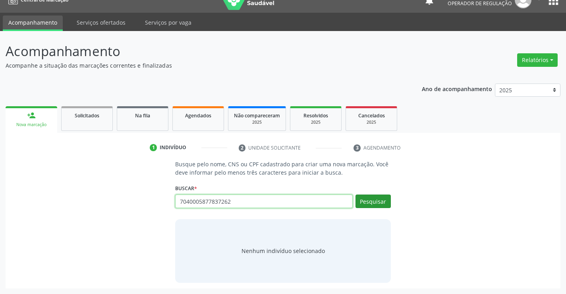
type input "7040005877837262"
click at [382, 207] on button "Pesquisar" at bounding box center [373, 201] width 35 height 14
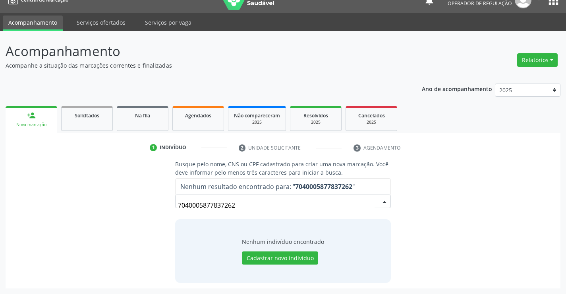
click at [239, 200] on input "7040005877837262" at bounding box center [276, 205] width 196 height 16
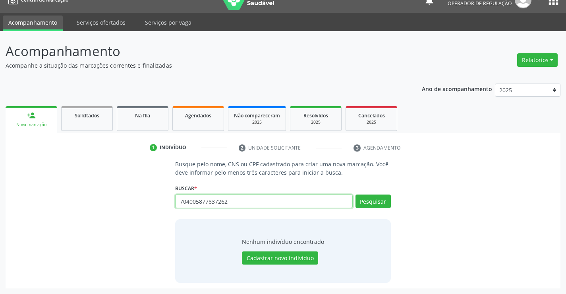
click at [237, 204] on input "704005877837262" at bounding box center [263, 201] width 177 height 14
click at [246, 202] on input "joelma rodrgues" at bounding box center [263, 201] width 177 height 14
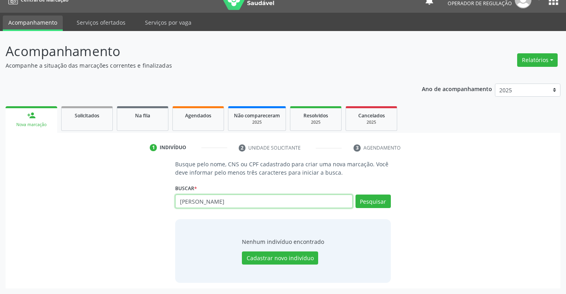
click at [246, 202] on input "joelma rodrgues" at bounding box center [263, 201] width 177 height 14
type input "702609265261140"
click at [366, 196] on button "Pesquisar" at bounding box center [373, 201] width 35 height 14
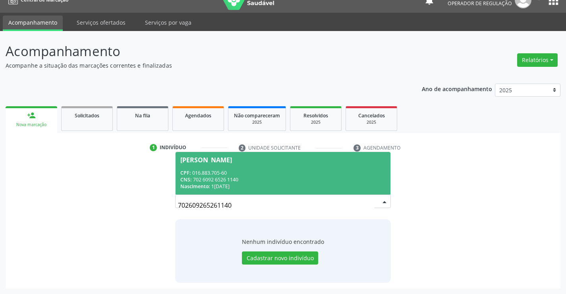
click at [341, 170] on div "CPF: 016.883.705-60" at bounding box center [282, 172] width 205 height 7
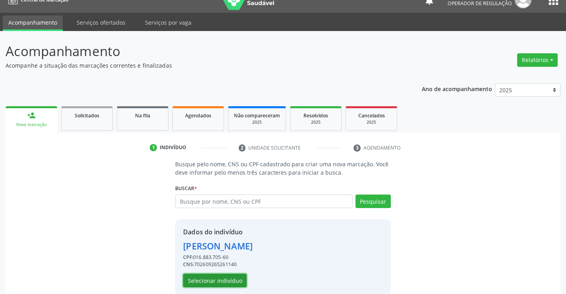
click at [208, 278] on button "Selecionar indivíduo" at bounding box center [215, 281] width 64 height 14
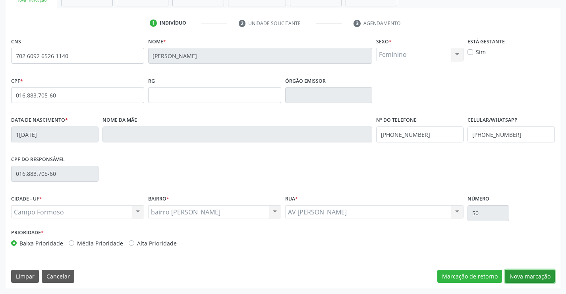
click at [543, 274] on button "Nova marcação" at bounding box center [530, 277] width 50 height 14
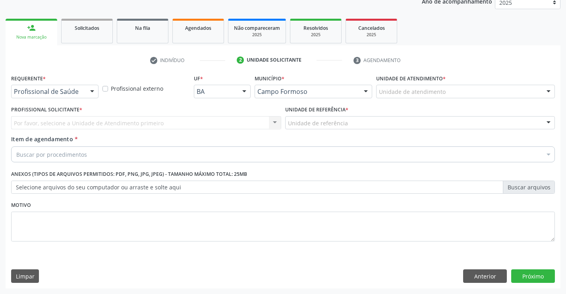
scroll to position [100, 0]
click at [91, 91] on div at bounding box center [92, 92] width 12 height 14
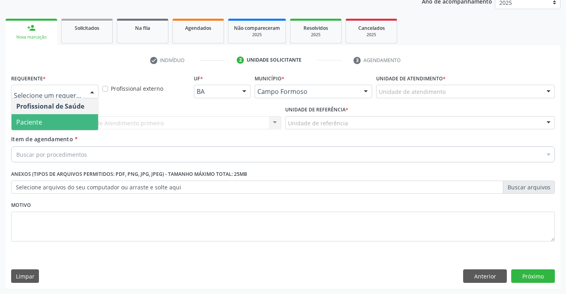
click at [85, 120] on span "Paciente" at bounding box center [55, 122] width 87 height 16
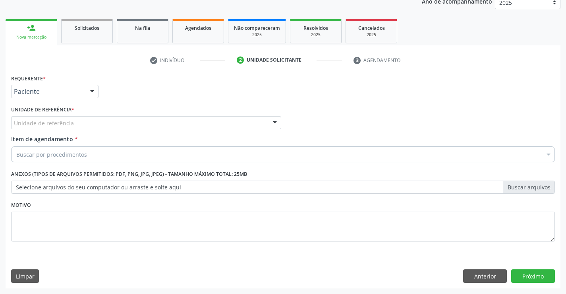
drag, startPoint x: 130, startPoint y: 119, endPoint x: 133, endPoint y: 145, distance: 26.5
click at [130, 121] on div "Unidade de referência" at bounding box center [146, 123] width 270 height 14
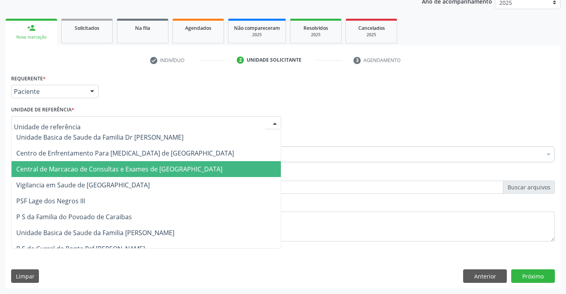
click at [135, 166] on span "Central de Marcacao de Consultas e Exames de [GEOGRAPHIC_DATA]" at bounding box center [119, 169] width 206 height 9
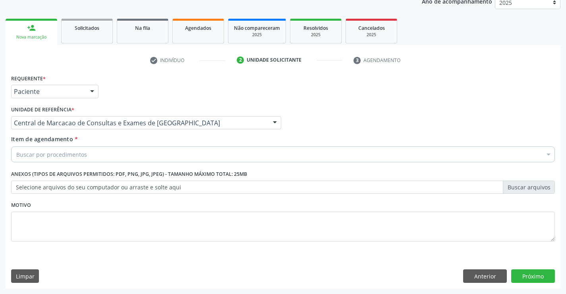
click at [151, 153] on div "Buscar por procedimentos" at bounding box center [283, 154] width 544 height 16
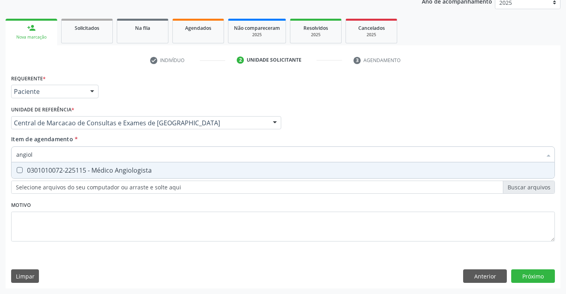
type input "angiolo"
click at [159, 172] on div "0301010072-225115 - Médico Angiologista" at bounding box center [283, 170] width 534 height 6
checkbox Angiologista "true"
click at [159, 160] on input "angiolo" at bounding box center [279, 154] width 526 height 16
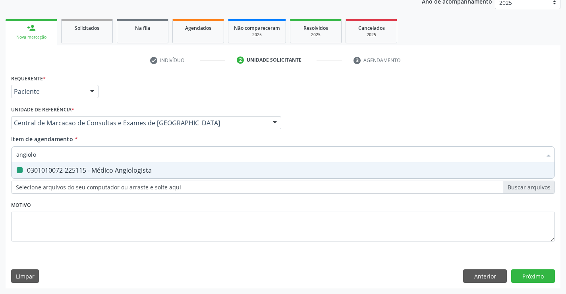
type input "d"
checkbox Angiologista "false"
type input "dermato"
click at [158, 163] on span "0301010072-225135 - Médico Dermatologista" at bounding box center [283, 170] width 543 height 16
checkbox Dermatologista "true"
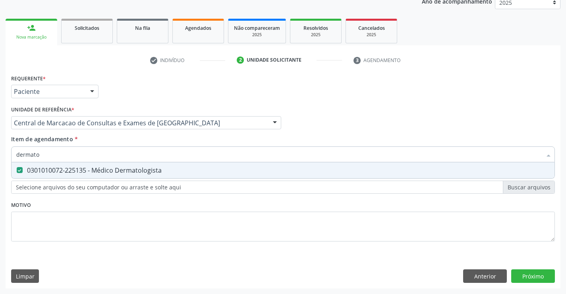
click at [163, 151] on input "dermato" at bounding box center [279, 154] width 526 height 16
type input "o"
checkbox Dermatologista "false"
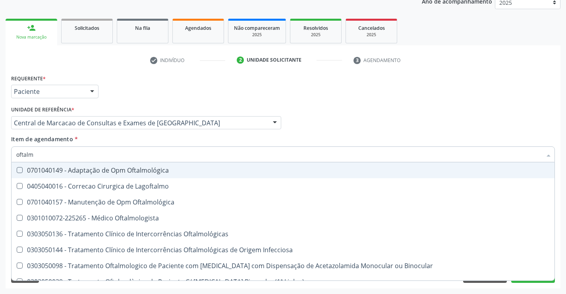
type input "oftalmo"
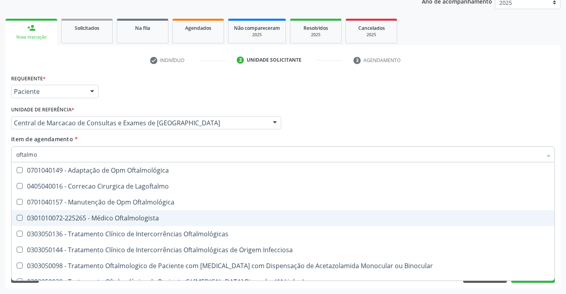
click at [146, 216] on div "0301010072-225265 - Médico Oftalmologista" at bounding box center [283, 218] width 534 height 6
checkbox Oftalmologista "true"
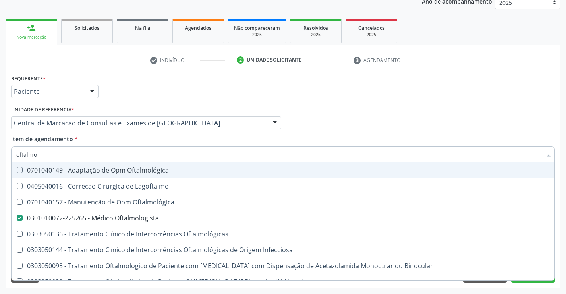
click at [376, 117] on div "Profissional Solicitante Por favor, selecione a Unidade de Atendimento primeiro…" at bounding box center [283, 119] width 548 height 31
checkbox Lagoftalmo "true"
checkbox Oftalmológica "true"
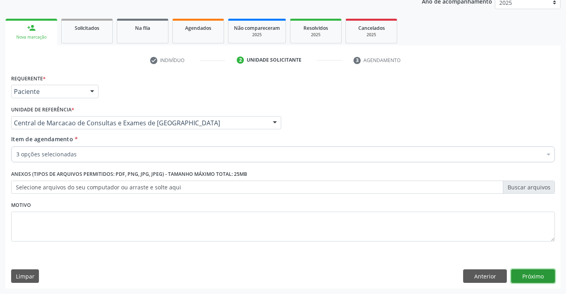
click at [533, 275] on button "Próximo" at bounding box center [534, 276] width 44 height 14
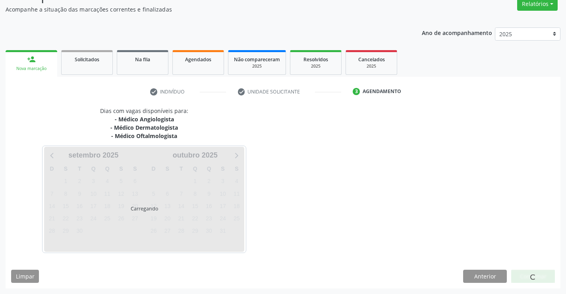
scroll to position [92, 0]
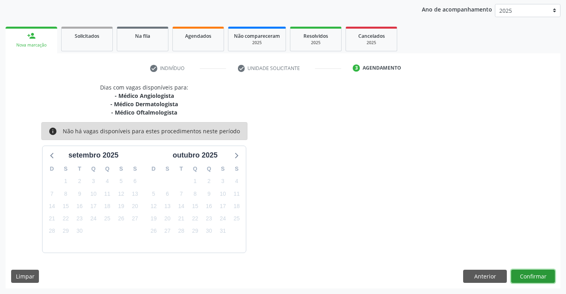
click at [533, 275] on button "Confirmar" at bounding box center [534, 277] width 44 height 14
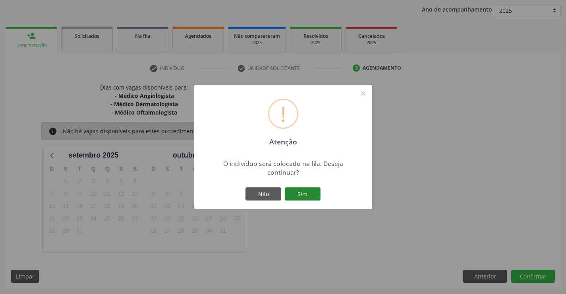
click at [303, 190] on button "Sim" at bounding box center [303, 194] width 36 height 14
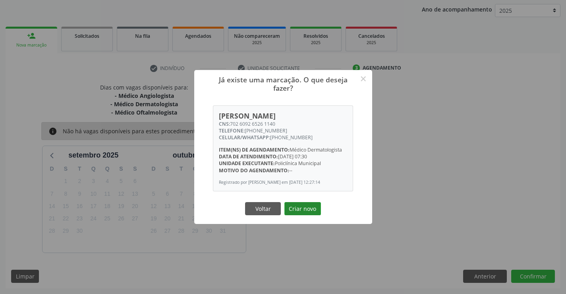
click at [295, 215] on button "Criar novo" at bounding box center [303, 209] width 37 height 14
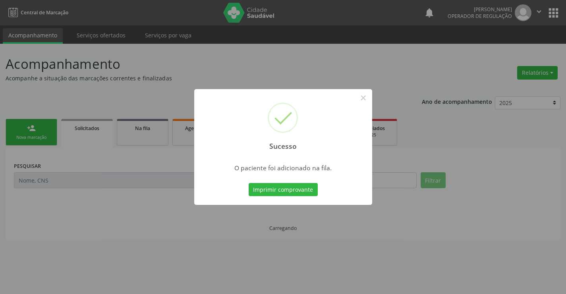
scroll to position [0, 0]
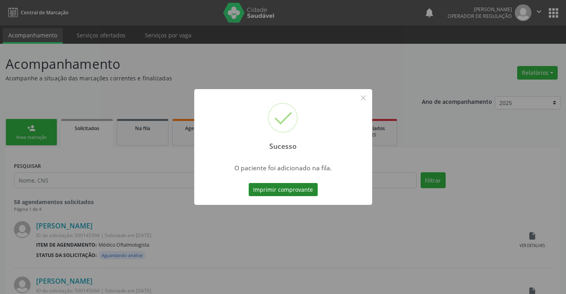
click at [298, 189] on button "Imprimir comprovante" at bounding box center [283, 190] width 69 height 14
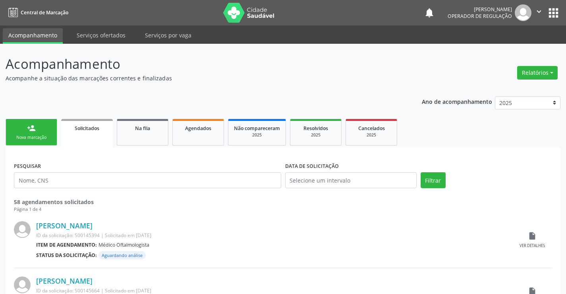
click at [38, 127] on link "person_add Nova marcação" at bounding box center [32, 132] width 52 height 27
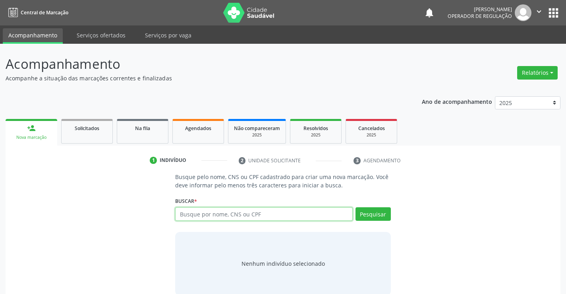
click at [221, 211] on input "text" at bounding box center [263, 214] width 177 height 14
type input "700206404224022"
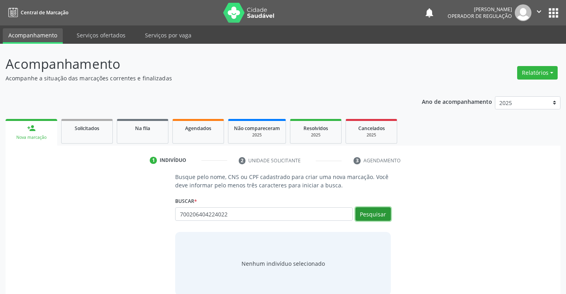
click at [378, 211] on button "Pesquisar" at bounding box center [373, 214] width 35 height 14
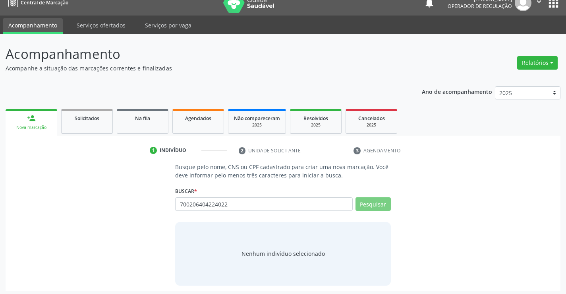
scroll to position [13, 0]
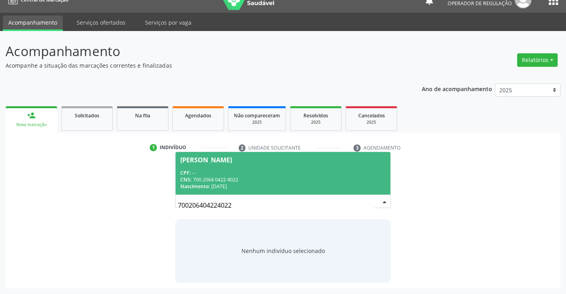
click at [215, 167] on span "Adenice dos Santos CPF: -- CNS: 700 2064 0422 4022 Nascimento: 26/05/1975" at bounding box center [283, 173] width 215 height 43
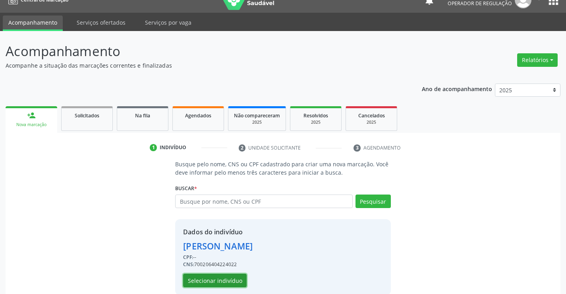
click at [207, 277] on button "Selecionar indivíduo" at bounding box center [215, 281] width 64 height 14
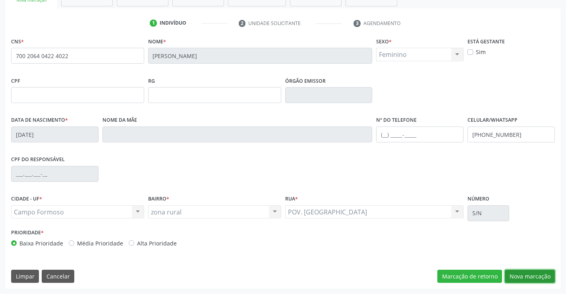
drag, startPoint x: 525, startPoint y: 275, endPoint x: 283, endPoint y: 184, distance: 257.8
click at [522, 275] on button "Nova marcação" at bounding box center [530, 277] width 50 height 14
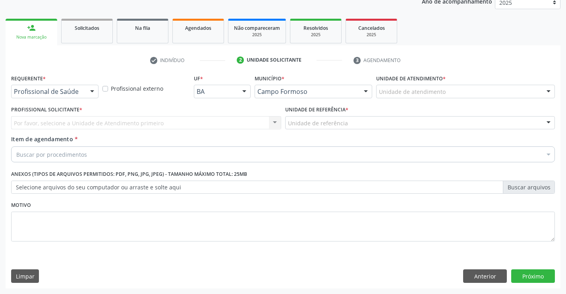
scroll to position [100, 0]
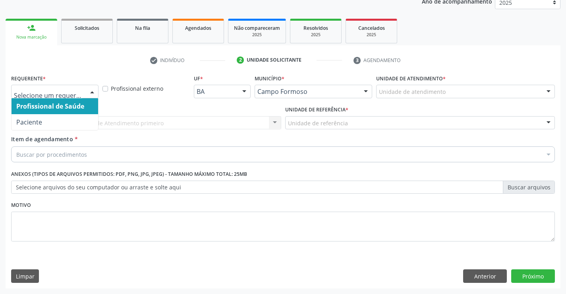
click at [88, 89] on div at bounding box center [92, 92] width 12 height 14
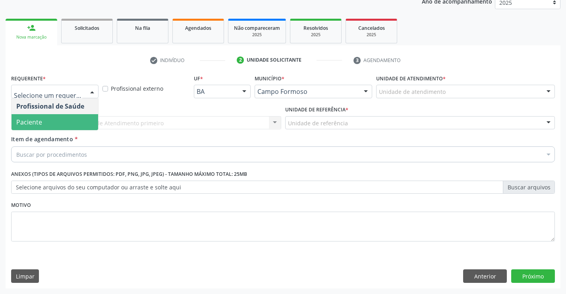
click at [45, 130] on span "Paciente" at bounding box center [55, 122] width 87 height 16
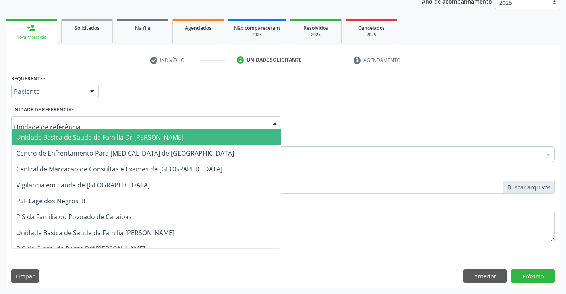
click at [132, 126] on div at bounding box center [146, 123] width 270 height 14
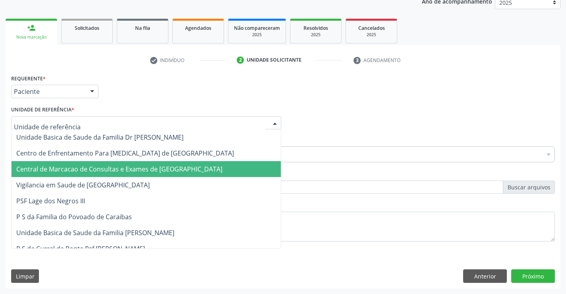
click at [133, 177] on span "Central de Marcacao de Consultas e Exames de [GEOGRAPHIC_DATA]" at bounding box center [147, 169] width 270 height 16
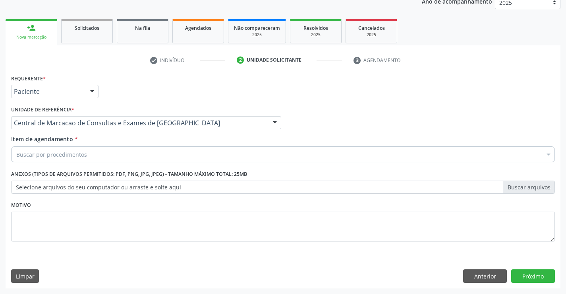
click at [151, 155] on div "Buscar por procedimentos" at bounding box center [283, 154] width 544 height 16
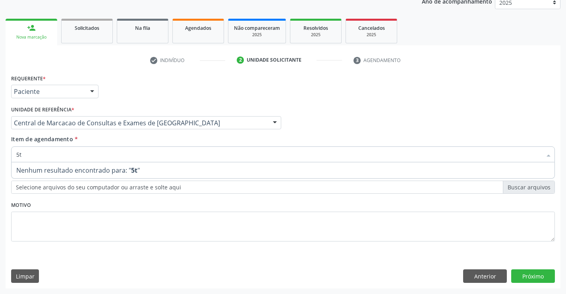
type input "5"
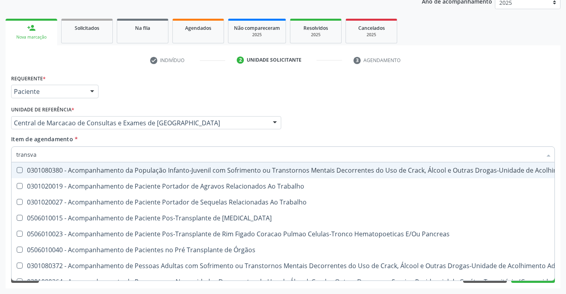
type input "transvag"
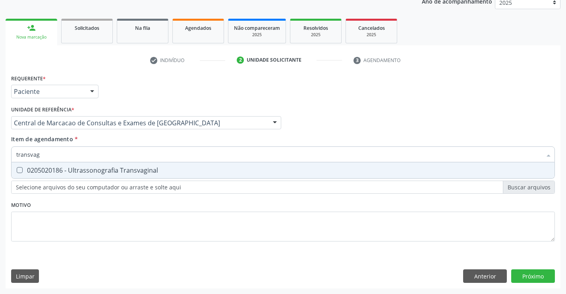
click at [164, 169] on div "0205020186 - Ultrassonografia Transvaginal" at bounding box center [283, 170] width 534 height 6
checkbox Transvaginal "true"
click at [549, 273] on div "Requerente * Paciente Profissional de Saúde Paciente Nenhum resultado encontrad…" at bounding box center [283, 180] width 555 height 216
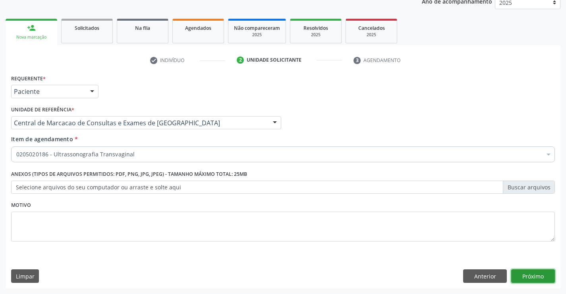
click at [533, 276] on button "Próximo" at bounding box center [534, 276] width 44 height 14
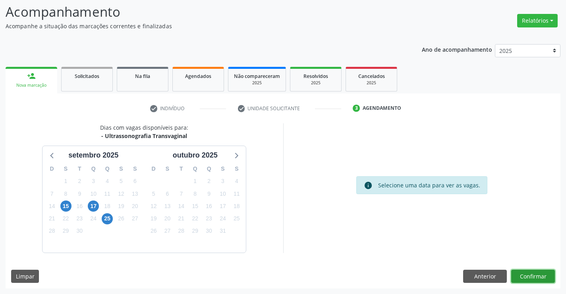
click at [526, 277] on button "Confirmar" at bounding box center [534, 277] width 44 height 14
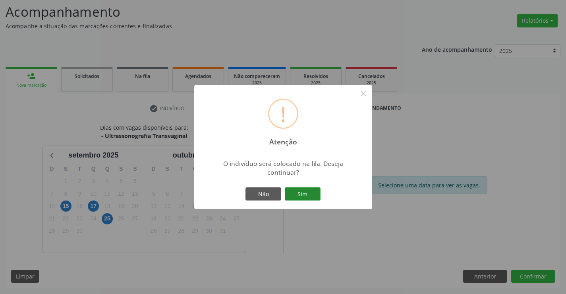
click at [302, 194] on button "Sim" at bounding box center [303, 194] width 36 height 14
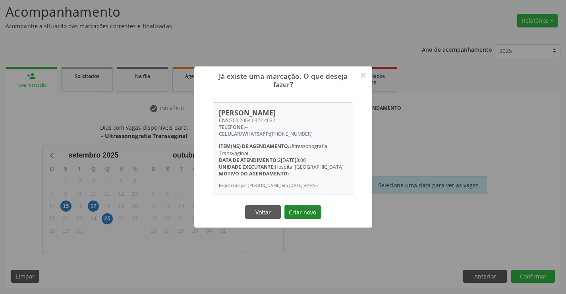
click at [306, 212] on button "Criar novo" at bounding box center [303, 212] width 37 height 14
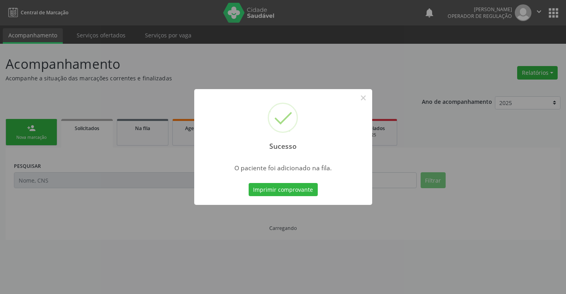
scroll to position [0, 0]
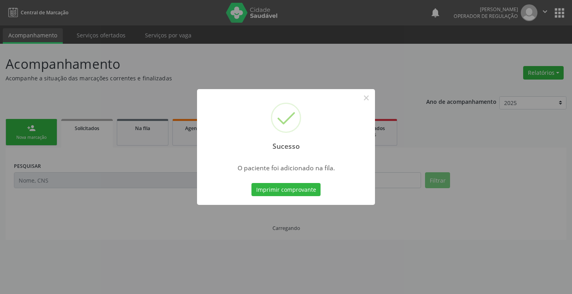
click at [306, 197] on div "Imprimir comprovante Cancel" at bounding box center [286, 189] width 73 height 17
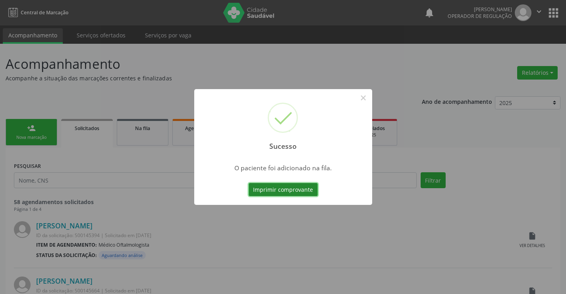
click at [308, 188] on button "Imprimir comprovante" at bounding box center [283, 190] width 69 height 14
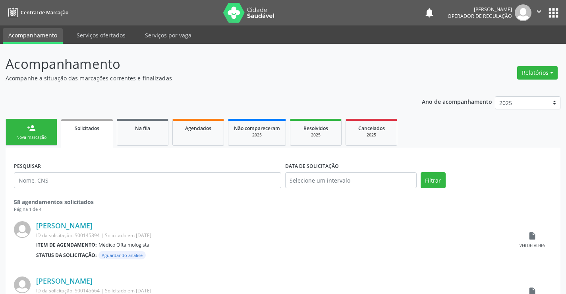
click at [24, 132] on link "person_add Nova marcação" at bounding box center [32, 132] width 52 height 27
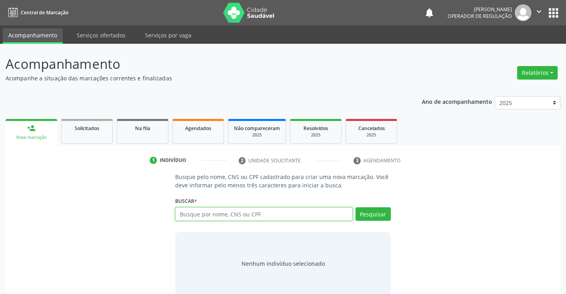
click at [201, 209] on input "text" at bounding box center [263, 214] width 177 height 14
type input "700404343178650"
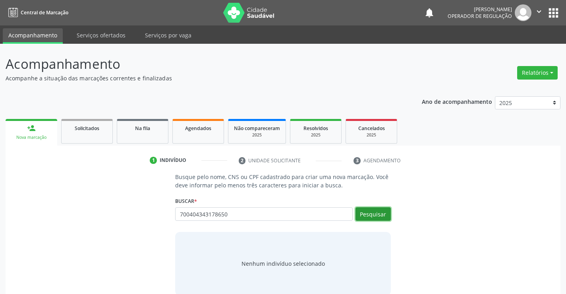
click at [367, 217] on button "Pesquisar" at bounding box center [373, 214] width 35 height 14
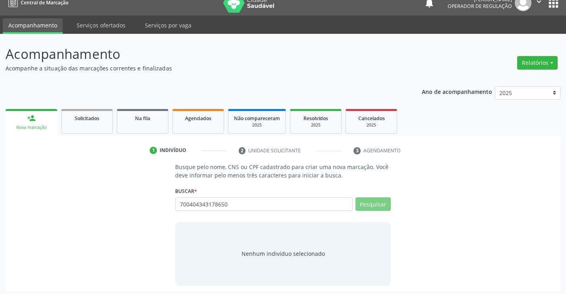
scroll to position [13, 0]
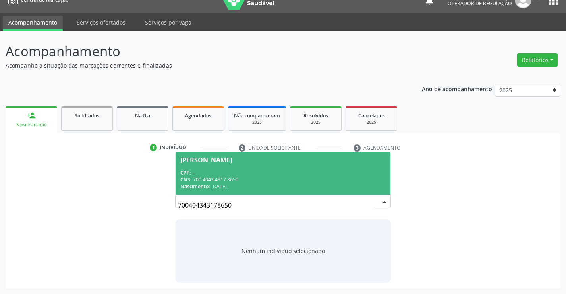
click at [240, 167] on span "Olga Bonfim Maia CPF: -- CNS: 700 4043 4317 8650 Nascimento: 15/01/1965" at bounding box center [283, 173] width 215 height 43
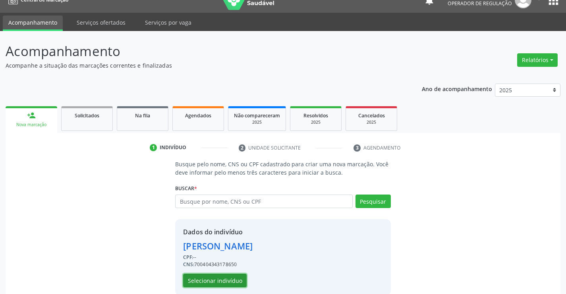
click at [204, 277] on button "Selecionar indivíduo" at bounding box center [215, 281] width 64 height 14
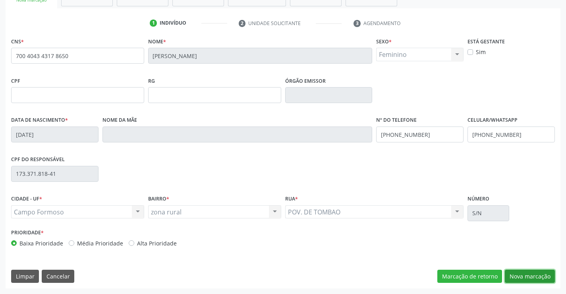
click at [532, 274] on button "Nova marcação" at bounding box center [530, 277] width 50 height 14
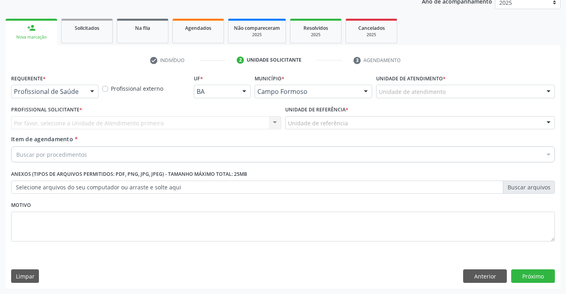
scroll to position [100, 0]
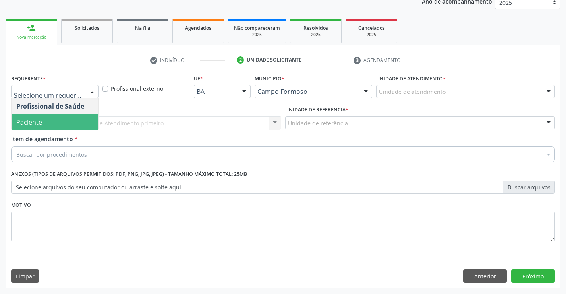
click at [51, 126] on span "Paciente" at bounding box center [55, 122] width 87 height 16
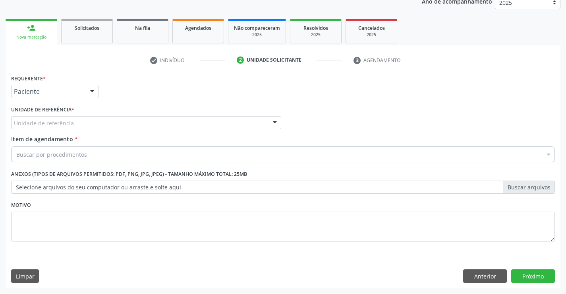
click at [138, 126] on div "Unidade de referência" at bounding box center [146, 123] width 270 height 14
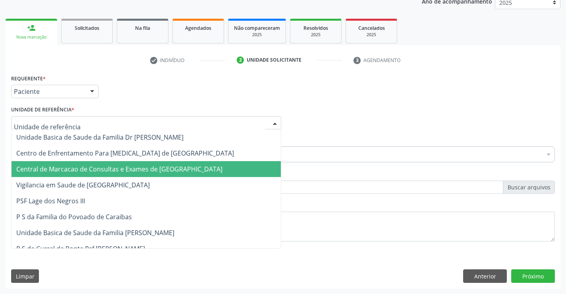
click at [144, 168] on span "Central de Marcacao de Consultas e Exames de [GEOGRAPHIC_DATA]" at bounding box center [119, 169] width 206 height 9
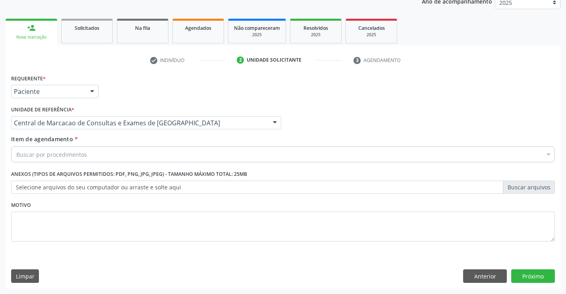
click at [152, 153] on div "Buscar por procedimentos" at bounding box center [283, 154] width 544 height 16
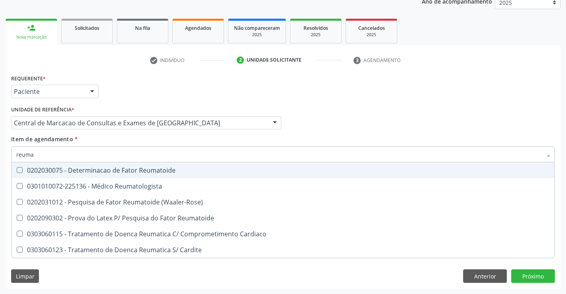
type input "reumat"
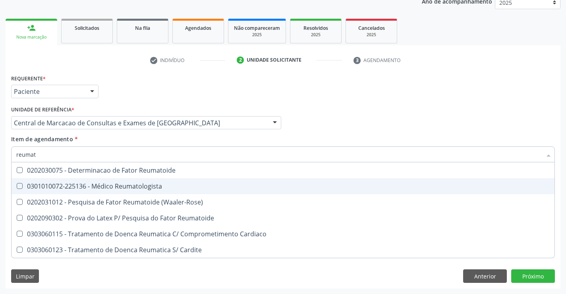
click at [139, 189] on div "0301010072-225136 - Médico Reumatologista" at bounding box center [283, 186] width 534 height 6
checkbox Reumatologista "true"
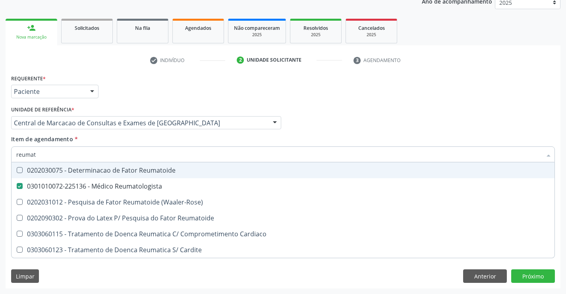
drag, startPoint x: 303, startPoint y: 132, endPoint x: 488, endPoint y: 197, distance: 195.9
click at [303, 132] on div "Profissional Solicitante Por favor, selecione a Unidade de Atendimento primeiro…" at bounding box center [283, 119] width 548 height 31
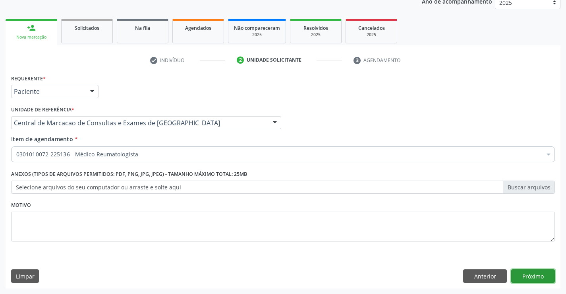
click at [522, 273] on button "Próximo" at bounding box center [534, 276] width 44 height 14
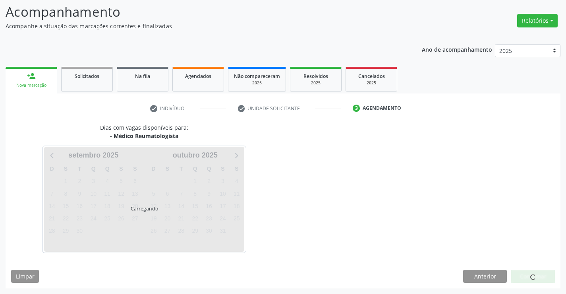
scroll to position [76, 0]
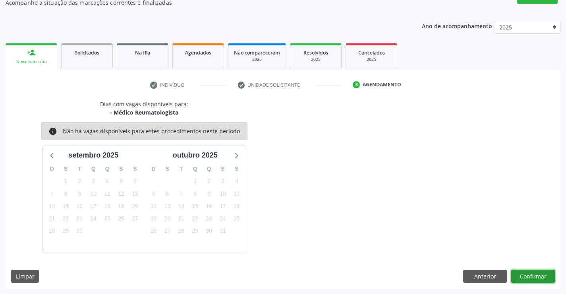
click at [536, 277] on button "Confirmar" at bounding box center [534, 277] width 44 height 14
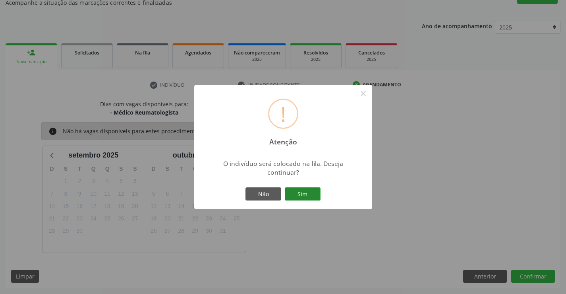
click at [316, 195] on button "Sim" at bounding box center [303, 194] width 36 height 14
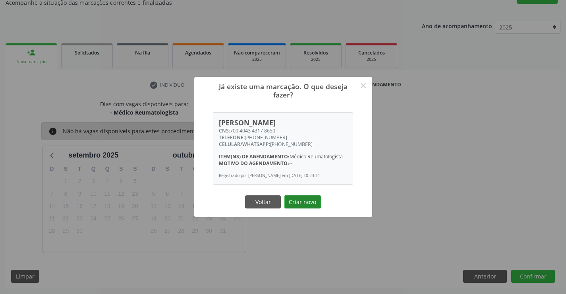
click at [307, 200] on button "Criar novo" at bounding box center [303, 202] width 37 height 14
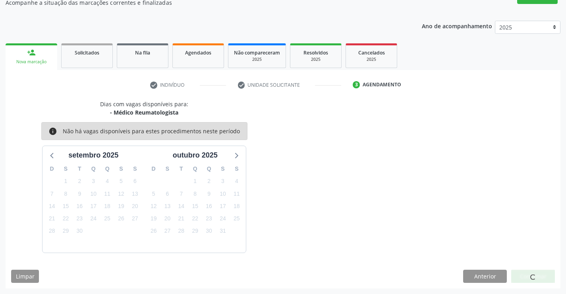
scroll to position [0, 0]
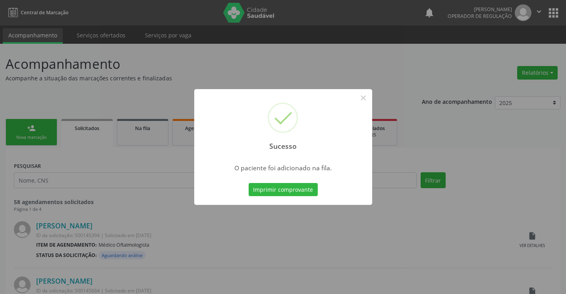
click at [249, 183] on button "Imprimir comprovante" at bounding box center [283, 190] width 69 height 14
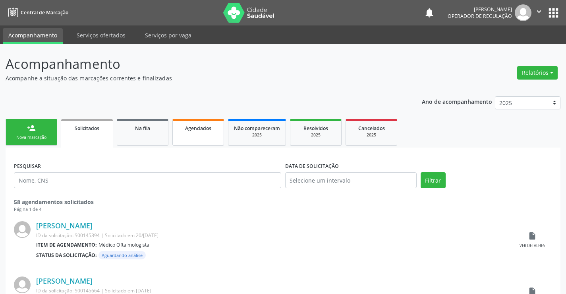
click at [205, 135] on link "Agendados" at bounding box center [199, 132] width 52 height 27
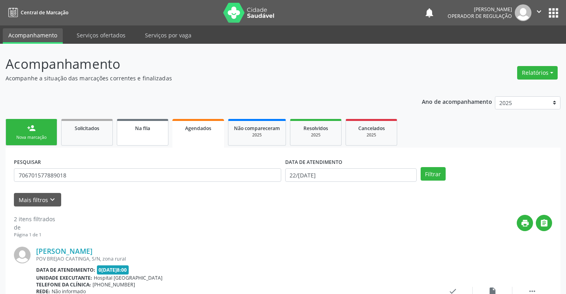
click at [139, 133] on link "Na fila" at bounding box center [143, 132] width 52 height 27
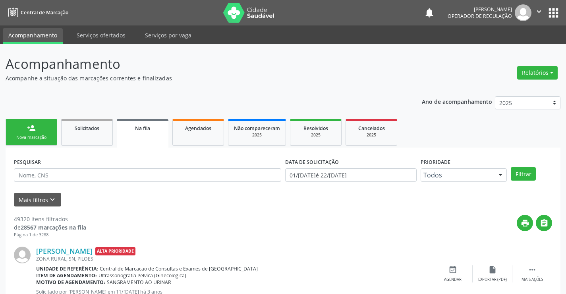
drag, startPoint x: 64, startPoint y: 164, endPoint x: 64, endPoint y: 176, distance: 12.0
click at [64, 172] on div "PESQUISAR" at bounding box center [148, 171] width 272 height 31
click at [64, 176] on input "text" at bounding box center [148, 175] width 268 height 14
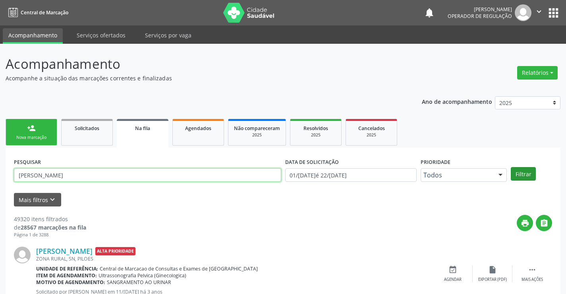
type input "[PERSON_NAME]"
click at [530, 169] on button "Filtrar" at bounding box center [523, 174] width 25 height 14
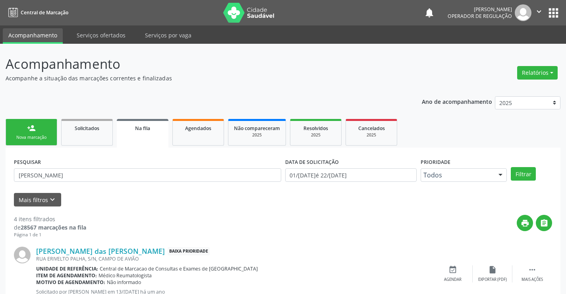
click at [47, 137] on div "Nova marcação" at bounding box center [32, 137] width 40 height 6
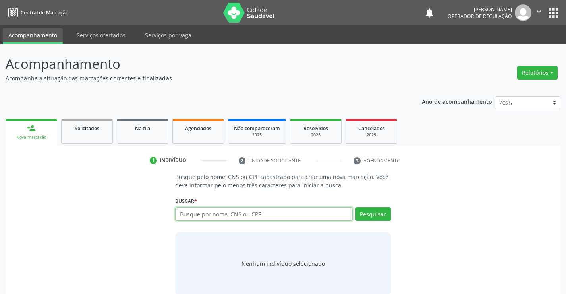
click at [235, 215] on input "text" at bounding box center [263, 214] width 177 height 14
type input "702906502572076"
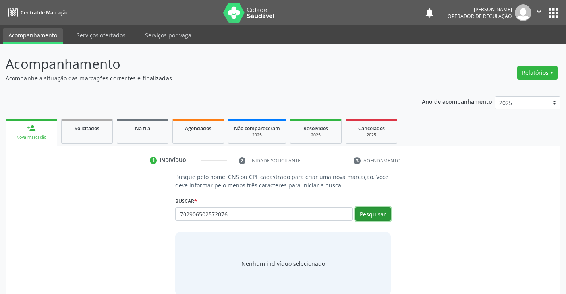
click at [368, 214] on button "Pesquisar" at bounding box center [373, 214] width 35 height 14
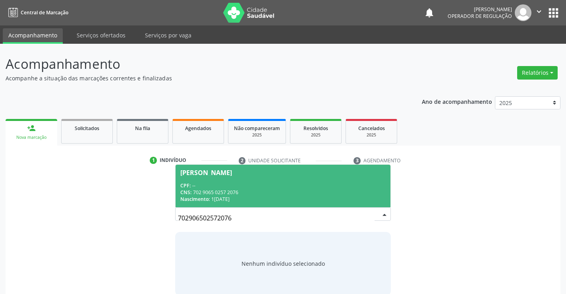
click at [259, 184] on div "CPF: --" at bounding box center [282, 185] width 205 height 7
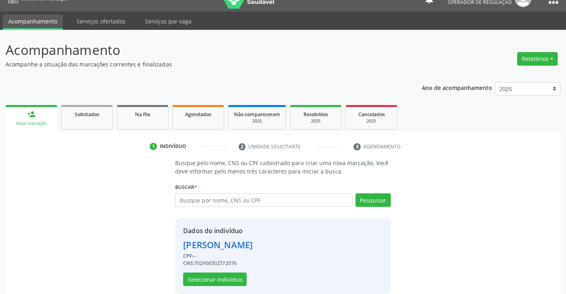
scroll to position [25, 0]
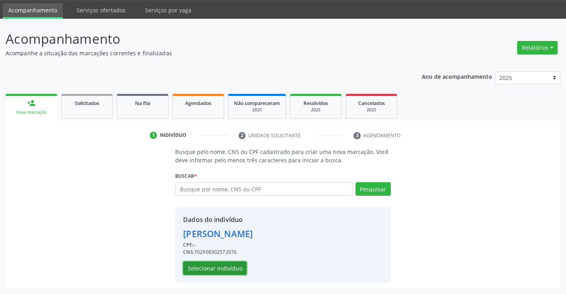
click at [211, 269] on button "Selecionar indivíduo" at bounding box center [215, 268] width 64 height 14
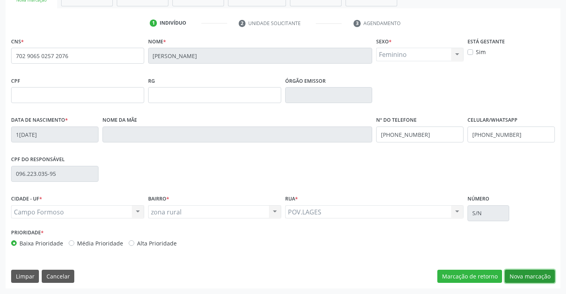
click at [518, 276] on button "Nova marcação" at bounding box center [530, 277] width 50 height 14
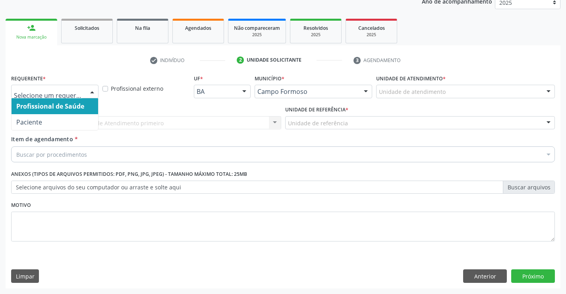
click at [87, 96] on div at bounding box center [92, 92] width 12 height 14
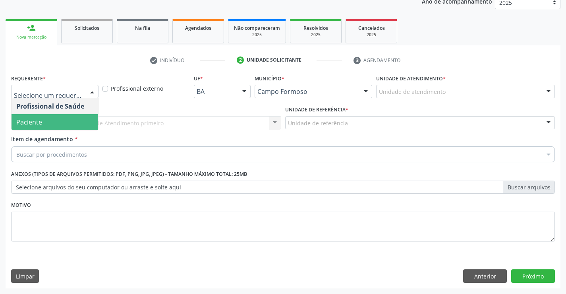
click at [43, 124] on span "Paciente" at bounding box center [55, 122] width 87 height 16
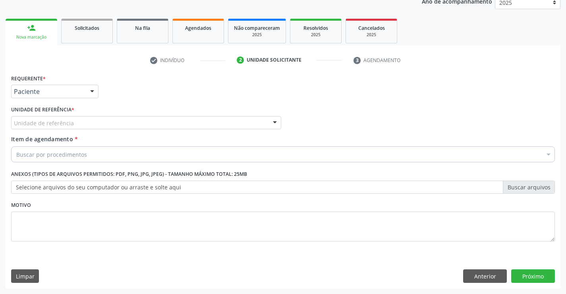
click at [119, 128] on div "Unidade de referência" at bounding box center [146, 123] width 270 height 14
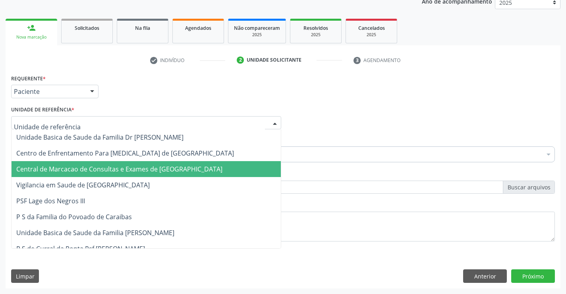
click at [129, 163] on span "Central de Marcacao de Consultas e Exames de [GEOGRAPHIC_DATA]" at bounding box center [147, 169] width 270 height 16
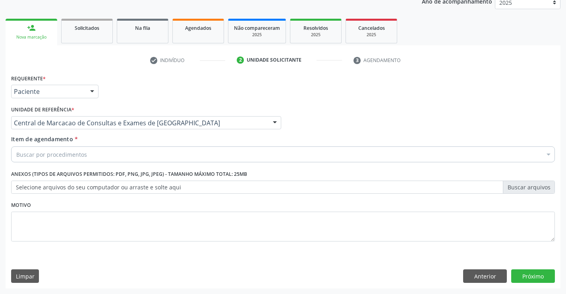
click at [146, 153] on div "Buscar por procedimentos" at bounding box center [283, 154] width 544 height 16
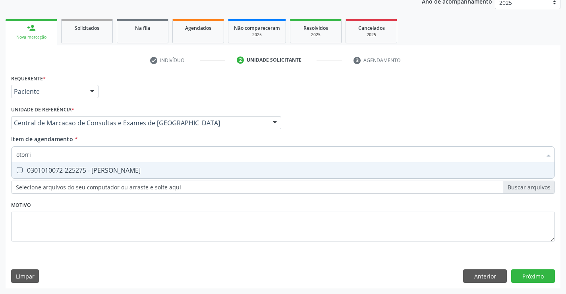
type input "otorrin"
click at [143, 170] on div "0301010072-225275 - [PERSON_NAME]" at bounding box center [283, 170] width 534 height 6
checkbox Otorrinolaringologista "true"
click at [528, 270] on div "Requerente * Paciente Profissional de Saúde Paciente Nenhum resultado encontrad…" at bounding box center [283, 180] width 555 height 216
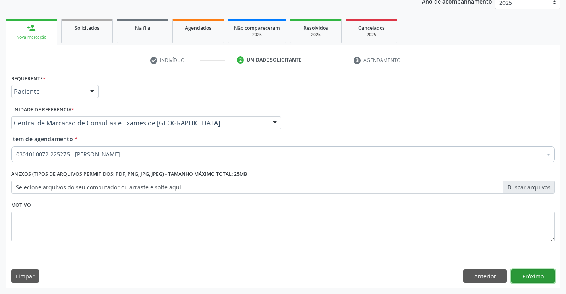
click at [532, 272] on button "Próximo" at bounding box center [534, 276] width 44 height 14
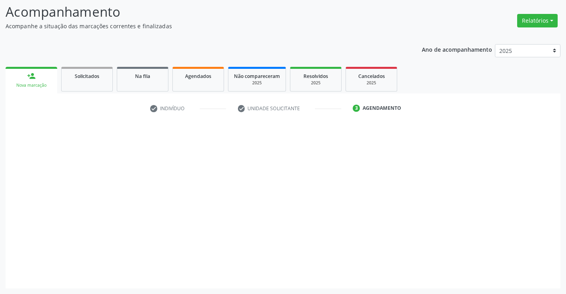
scroll to position [52, 0]
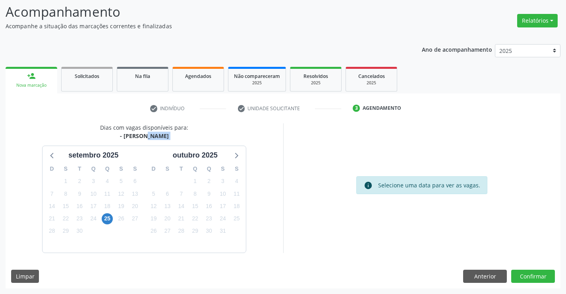
drag, startPoint x: 105, startPoint y: 136, endPoint x: 204, endPoint y: 137, distance: 99.0
click at [204, 137] on div "Dias com vagas disponíveis para: - Médico Otorrinolaringologista s[DATE] D S T …" at bounding box center [145, 187] width 278 height 129
copy div "[PERSON_NAME] s[DATE] D S T Q Q S S 31 1 2 3 4 5 6 7 8 9 10 11 12 13 14 15 16 1…"
click at [110, 217] on span "25" at bounding box center [107, 218] width 11 height 11
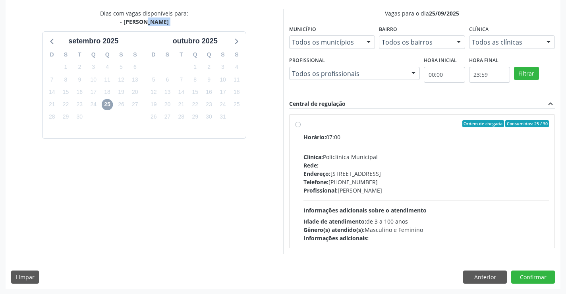
scroll to position [167, 0]
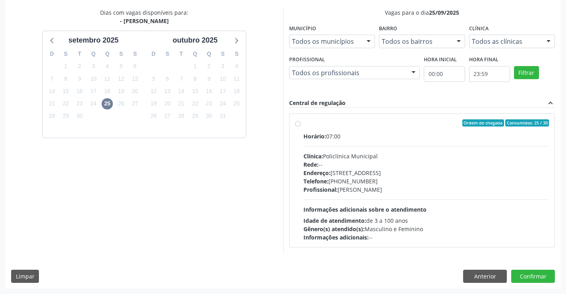
click at [407, 206] on span "Informações adicionais sobre o atendimento" at bounding box center [365, 210] width 123 height 8
click at [301, 126] on input "Ordem de chegada Consumidos: 25 / 30 Horário: 07:00 Clínica: Policlínica Munici…" at bounding box center [298, 122] width 6 height 7
radio input "true"
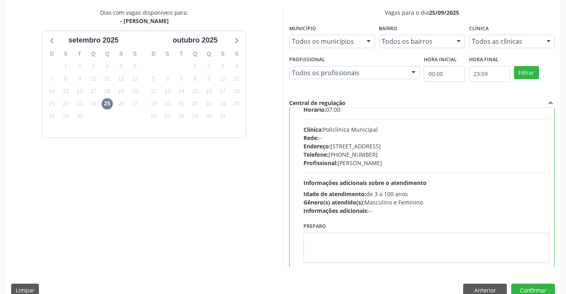
scroll to position [39, 0]
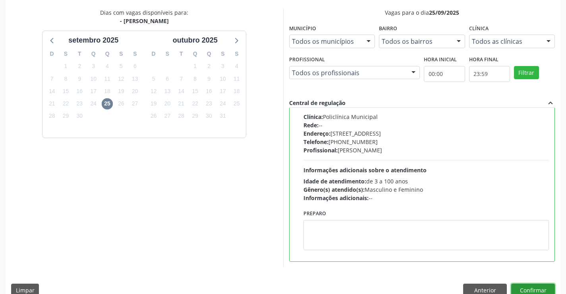
click at [539, 288] on button "Confirmar" at bounding box center [534, 290] width 44 height 14
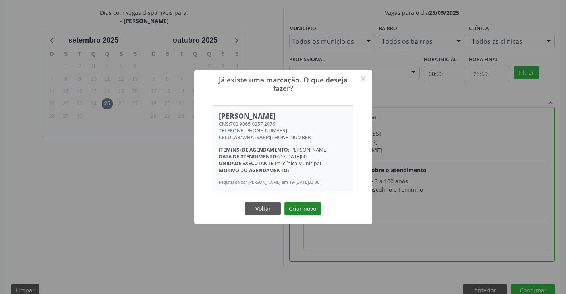
click at [297, 208] on button "Criar novo" at bounding box center [303, 209] width 37 height 14
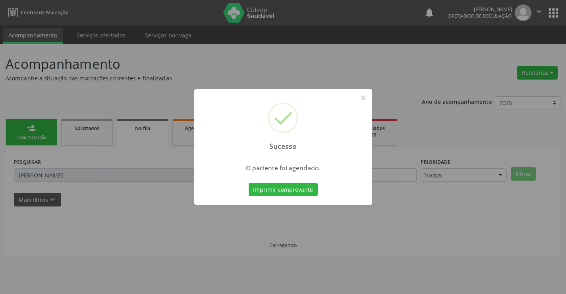
scroll to position [0, 0]
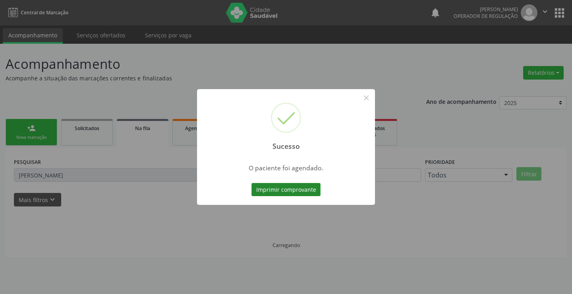
click at [297, 192] on button "Imprimir comprovante" at bounding box center [286, 190] width 69 height 14
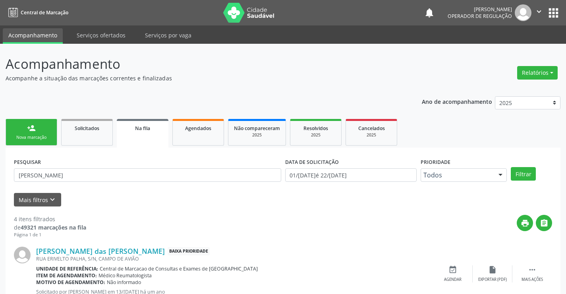
click at [19, 134] on link "person_add Nova marcação" at bounding box center [32, 132] width 52 height 27
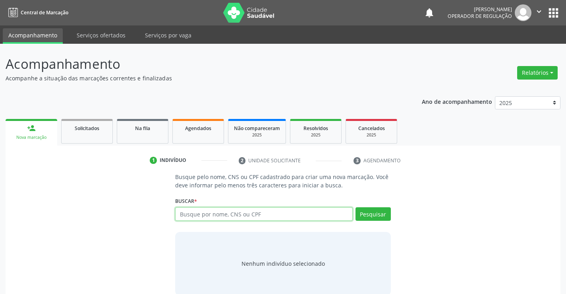
click at [209, 213] on input "text" at bounding box center [263, 214] width 177 height 14
click at [219, 215] on input "text" at bounding box center [263, 214] width 177 height 14
type input "705007622859554"
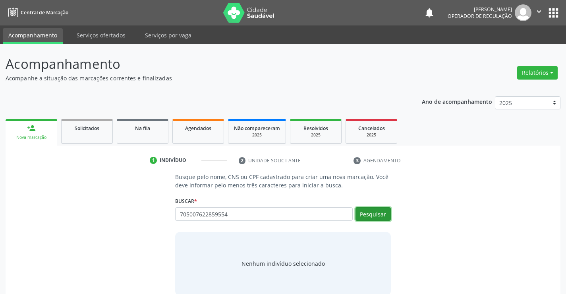
click at [374, 216] on button "Pesquisar" at bounding box center [373, 214] width 35 height 14
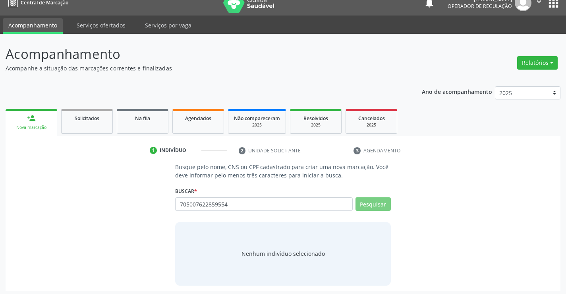
scroll to position [13, 0]
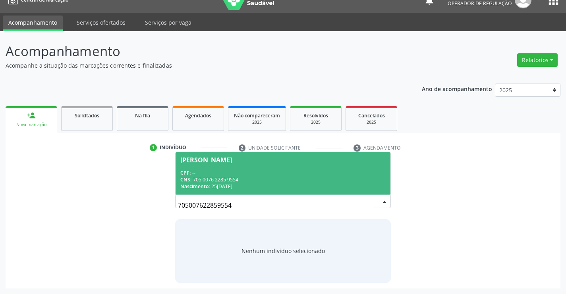
click at [246, 170] on div "CPF: --" at bounding box center [282, 172] width 205 height 7
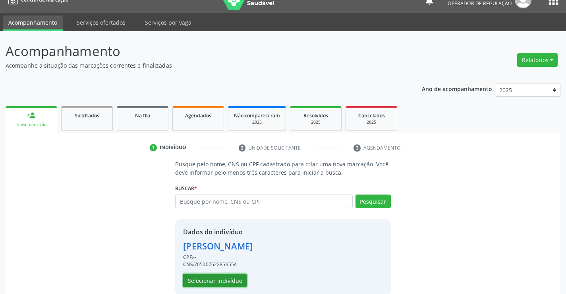
click at [191, 278] on button "Selecionar indivíduo" at bounding box center [215, 281] width 64 height 14
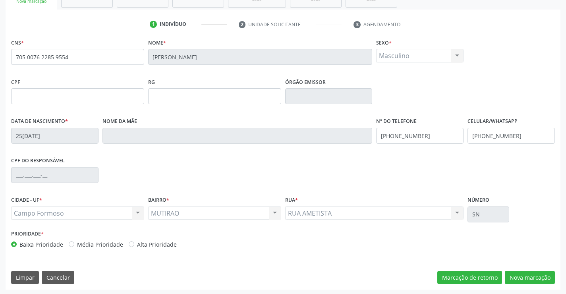
scroll to position [137, 0]
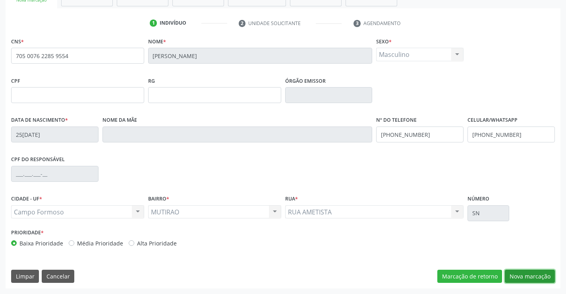
click at [539, 275] on button "Nova marcação" at bounding box center [530, 277] width 50 height 14
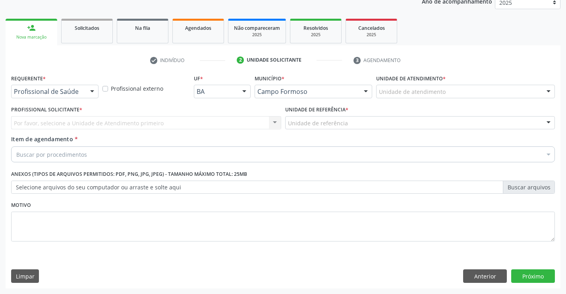
click at [83, 91] on div "Profissional de Saúde" at bounding box center [54, 92] width 87 height 14
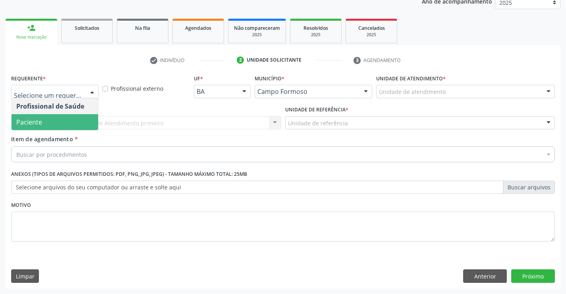
click at [69, 121] on span "Paciente" at bounding box center [55, 122] width 87 height 16
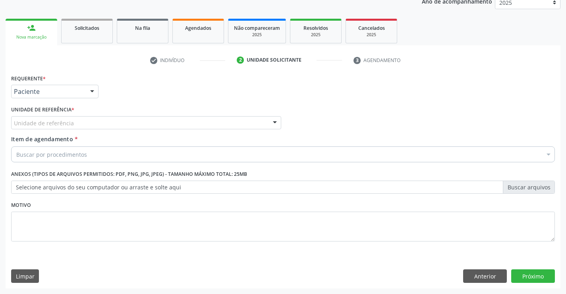
click at [106, 116] on div "Unidade de referência" at bounding box center [146, 123] width 270 height 14
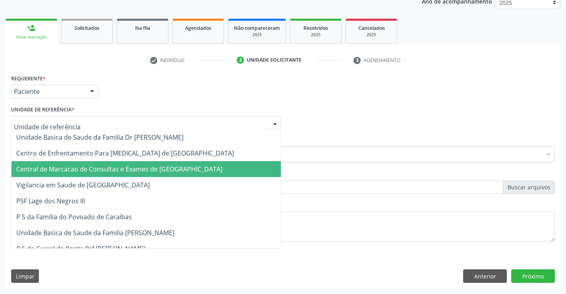
click at [130, 166] on span "Central de Marcacao de Consultas e Exames de [GEOGRAPHIC_DATA]" at bounding box center [119, 169] width 206 height 9
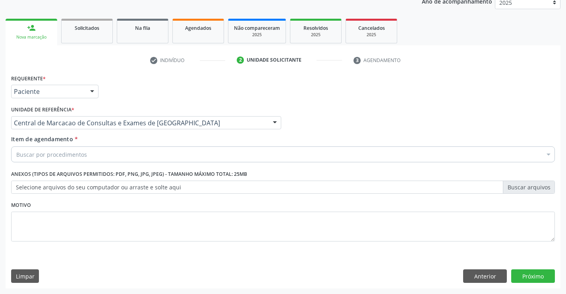
click at [107, 156] on div "Buscar por procedimentos" at bounding box center [283, 154] width 544 height 16
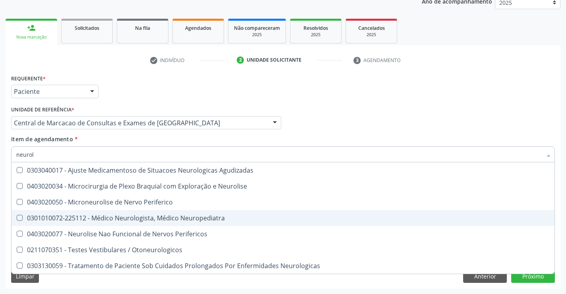
type input "neurolo"
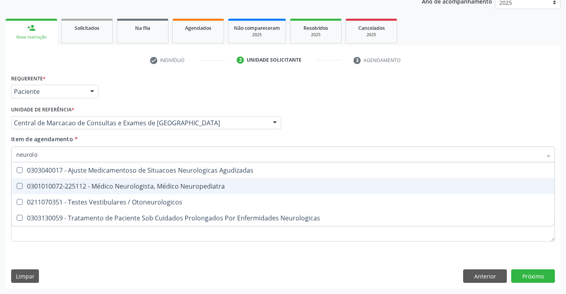
click at [214, 183] on div "0301010072-225112 - Médico Neurologista, Médico Neuropediatra" at bounding box center [283, 186] width 534 height 6
checkbox Neuropediatra "true"
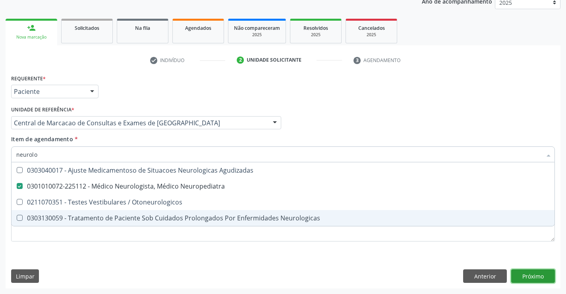
click at [540, 281] on button "Próximo" at bounding box center [534, 276] width 44 height 14
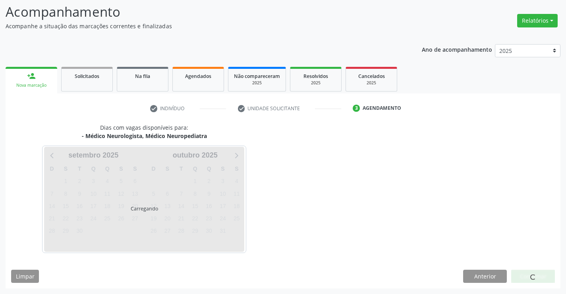
scroll to position [52, 0]
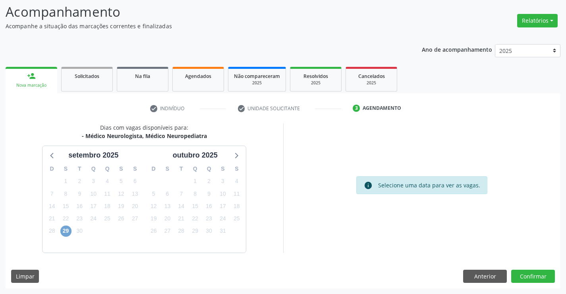
click at [67, 227] on span "29" at bounding box center [65, 230] width 11 height 11
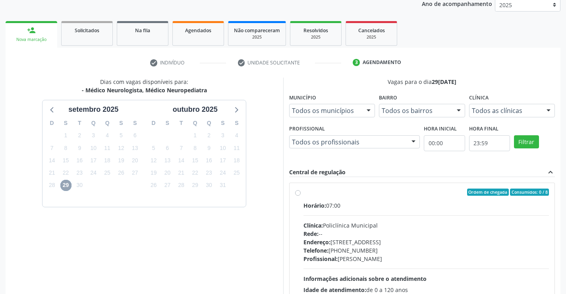
scroll to position [167, 0]
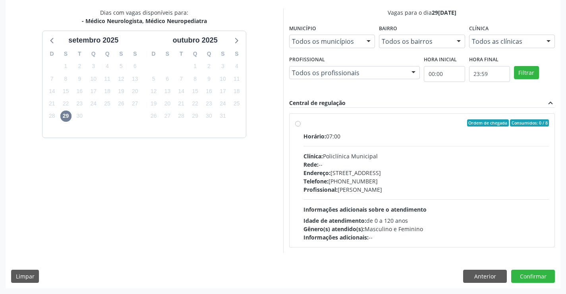
click at [367, 190] on div "Profissional: Murilo Calixto dos Santos" at bounding box center [427, 189] width 246 height 8
click at [301, 126] on input "Ordem de chegada Consumidos: 0 / 8 Horário: 07:00 Clínica: Policlínica Municipa…" at bounding box center [298, 122] width 6 height 7
radio input "true"
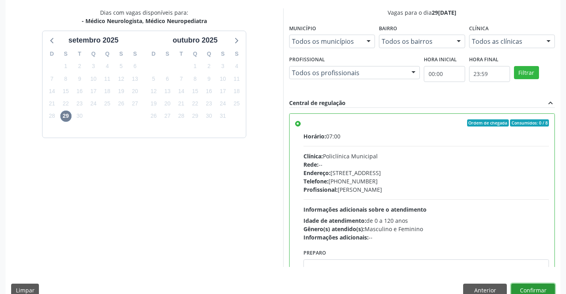
click at [517, 286] on button "Confirmar" at bounding box center [534, 290] width 44 height 14
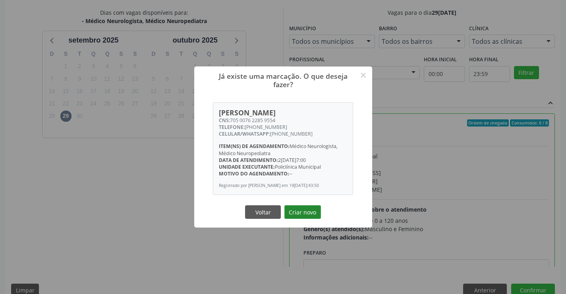
click at [299, 209] on button "Criar novo" at bounding box center [303, 212] width 37 height 14
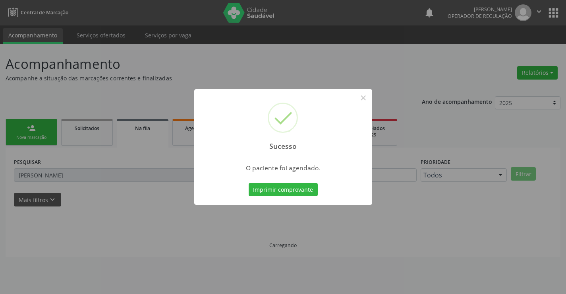
scroll to position [0, 0]
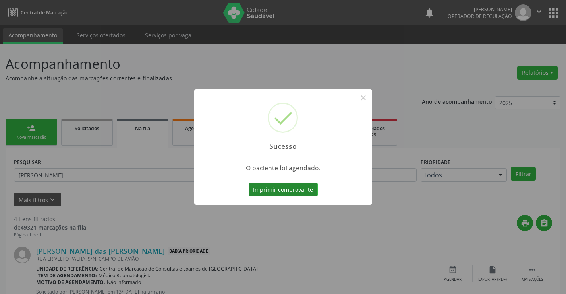
click at [289, 190] on button "Imprimir comprovante" at bounding box center [283, 190] width 69 height 14
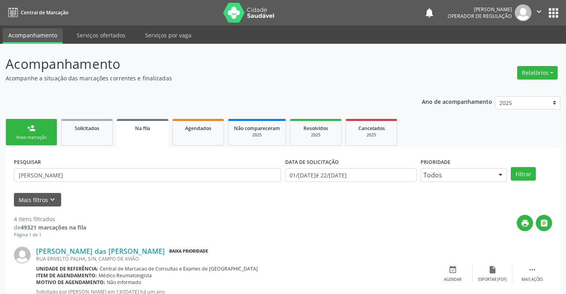
click at [32, 122] on link "person_add Nova marcação" at bounding box center [32, 132] width 52 height 27
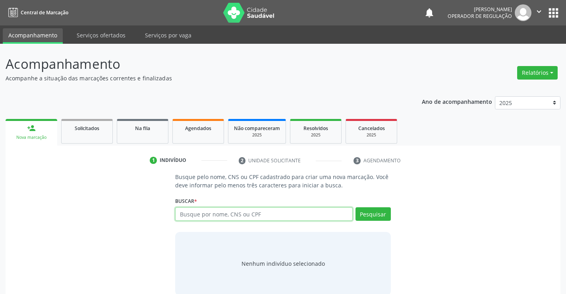
click at [221, 209] on input "text" at bounding box center [263, 214] width 177 height 14
type input "702002394484382"
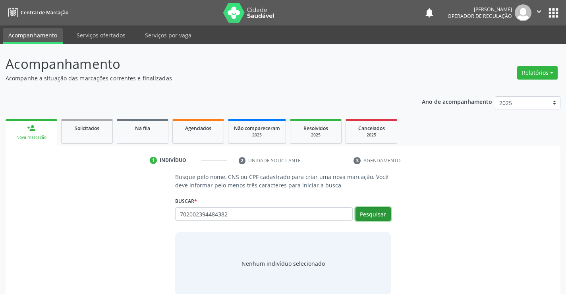
click at [382, 213] on button "Pesquisar" at bounding box center [373, 214] width 35 height 14
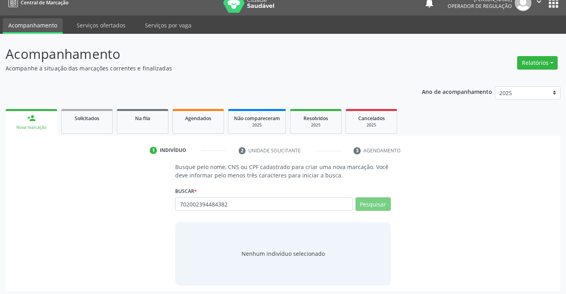
scroll to position [13, 0]
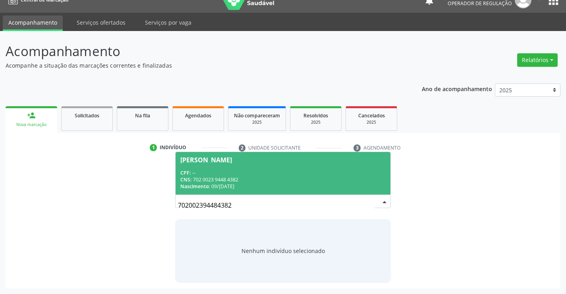
click at [253, 165] on span "Adriana Santos Queiroz Dias CPF: -- CNS: 702 0023 9448 4382 Nascimento: 09/06/1…" at bounding box center [283, 173] width 215 height 43
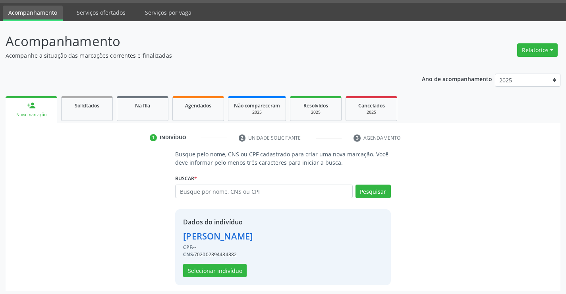
scroll to position [25, 0]
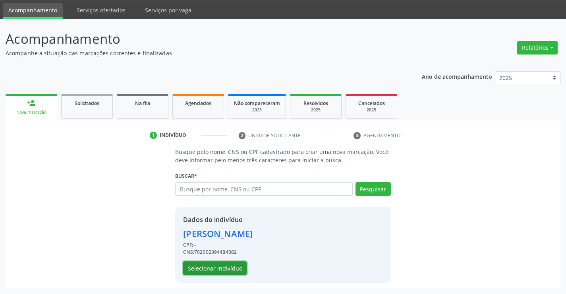
click at [209, 270] on button "Selecionar indivíduo" at bounding box center [215, 268] width 64 height 14
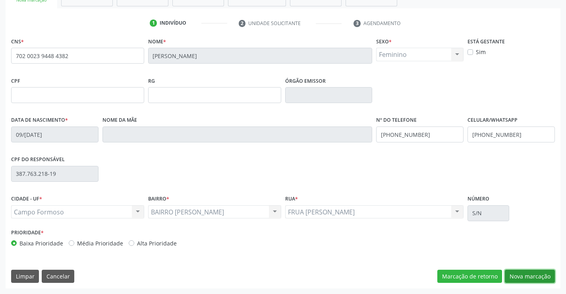
drag, startPoint x: 523, startPoint y: 273, endPoint x: 447, endPoint y: 258, distance: 77.5
click at [522, 273] on button "Nova marcação" at bounding box center [530, 277] width 50 height 14
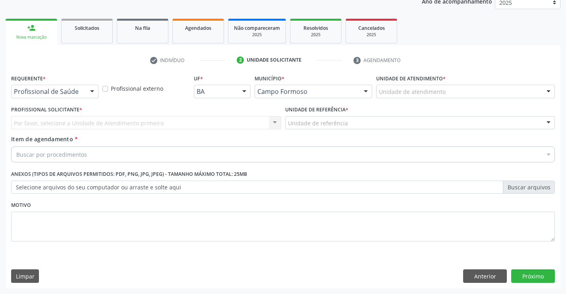
scroll to position [100, 0]
drag, startPoint x: 91, startPoint y: 95, endPoint x: 82, endPoint y: 117, distance: 23.9
click at [89, 95] on div at bounding box center [92, 92] width 12 height 14
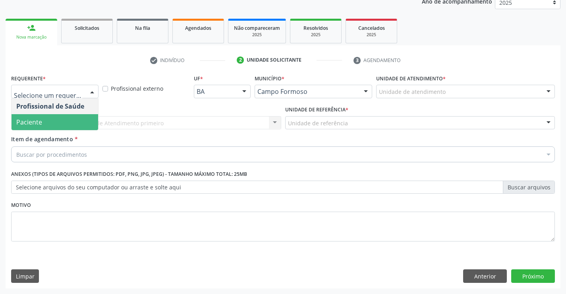
click at [81, 123] on span "Paciente" at bounding box center [55, 122] width 87 height 16
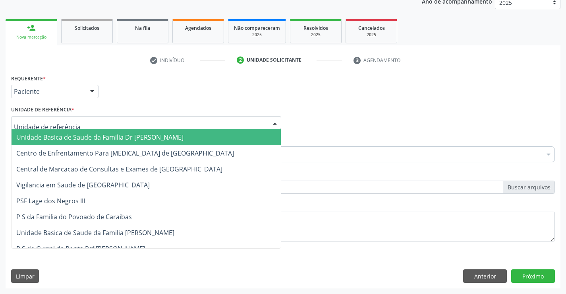
drag, startPoint x: 136, startPoint y: 118, endPoint x: 147, endPoint y: 153, distance: 36.7
click at [136, 118] on div at bounding box center [146, 123] width 270 height 14
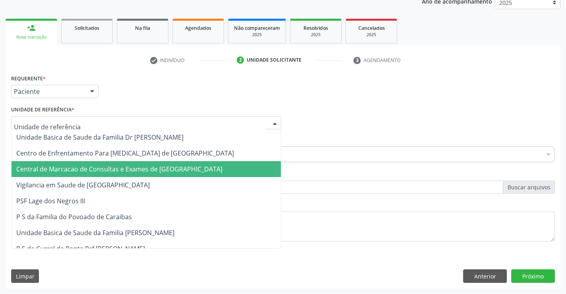
click at [161, 175] on span "Central de Marcacao de Consultas e Exames de [GEOGRAPHIC_DATA]" at bounding box center [147, 169] width 270 height 16
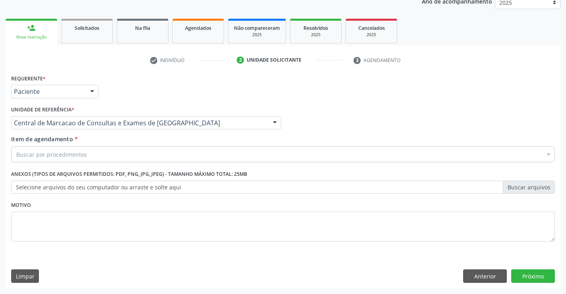
click at [202, 152] on div "Buscar por procedimentos" at bounding box center [283, 154] width 544 height 16
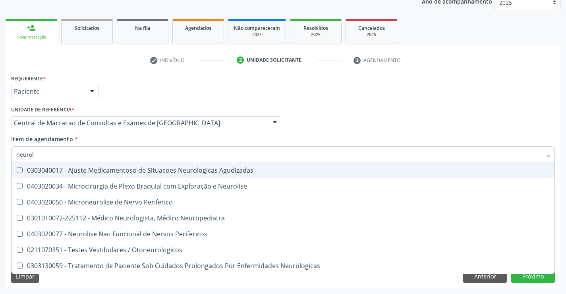
type input "neurolo"
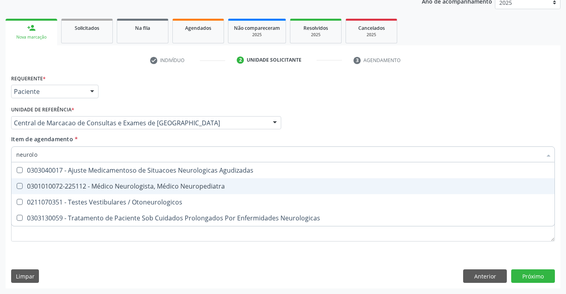
click at [157, 189] on div "0301010072-225112 - Médico Neurologista, Médico Neuropediatra" at bounding box center [283, 186] width 534 height 6
checkbox Neuropediatra "true"
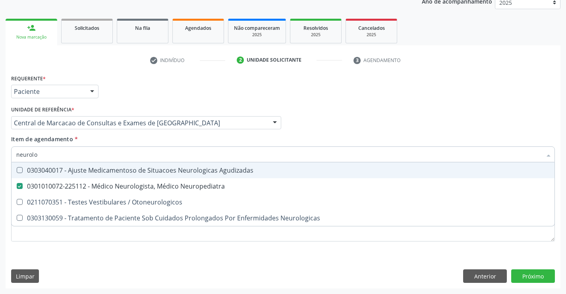
click at [384, 119] on div "Profissional Solicitante Por favor, selecione a Unidade de Atendimento primeiro…" at bounding box center [283, 119] width 548 height 31
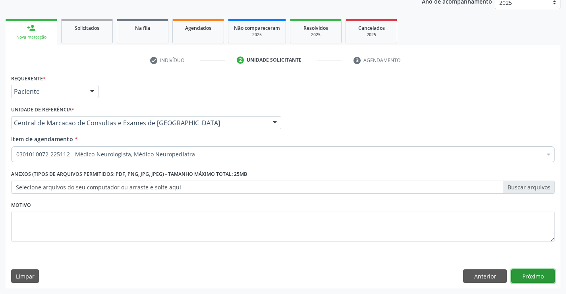
click at [530, 275] on button "Próximo" at bounding box center [534, 276] width 44 height 14
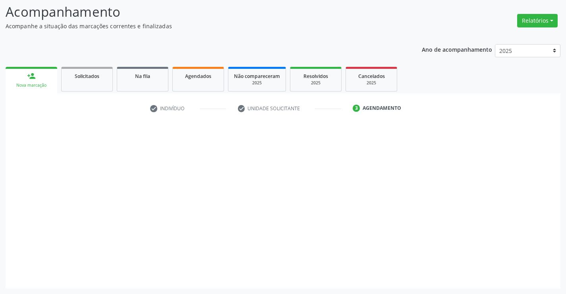
scroll to position [52, 0]
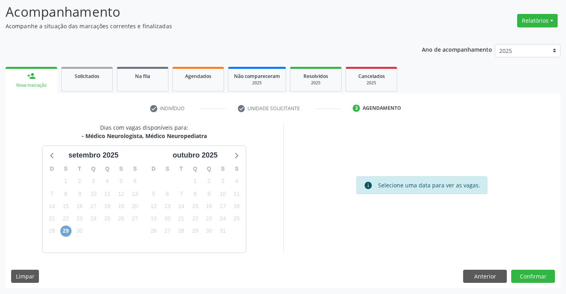
click at [62, 227] on span "29" at bounding box center [65, 230] width 11 height 11
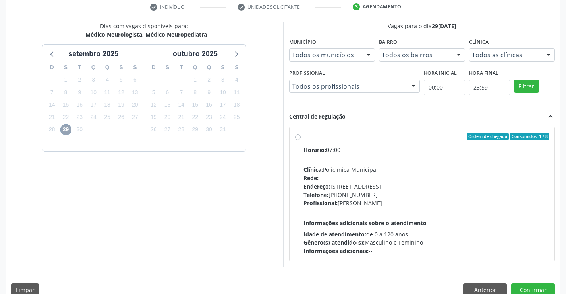
scroll to position [167, 0]
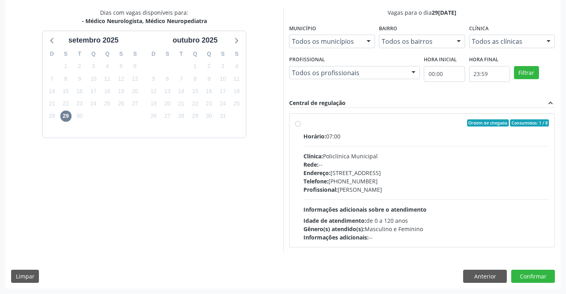
click at [349, 161] on div "Rede: --" at bounding box center [427, 164] width 246 height 8
click at [301, 126] on input "Ordem de chegada Consumidos: 1 / 8 Horário: 07:00 Clínica: Policlínica Municipa…" at bounding box center [298, 122] width 6 height 7
radio input "true"
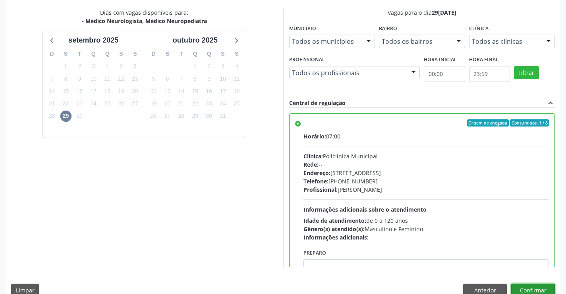
click at [529, 287] on button "Confirmar" at bounding box center [534, 290] width 44 height 14
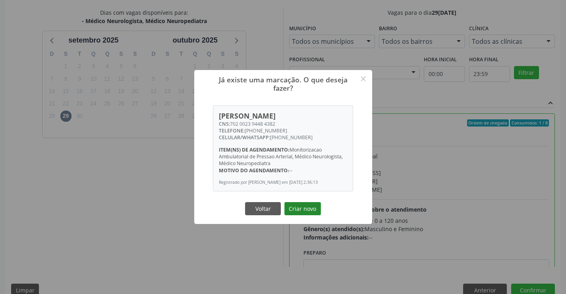
click at [312, 211] on button "Criar novo" at bounding box center [303, 209] width 37 height 14
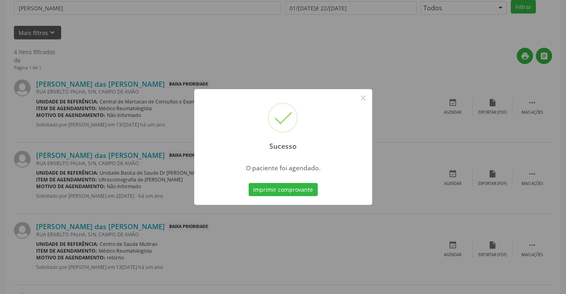
scroll to position [0, 0]
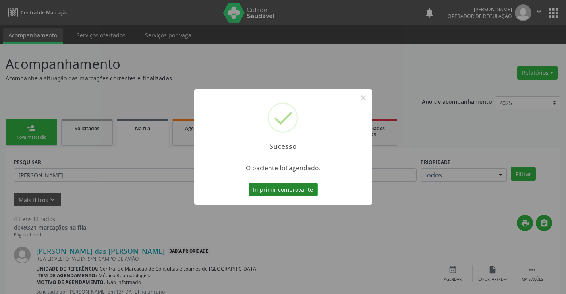
click at [280, 185] on button "Imprimir comprovante" at bounding box center [283, 190] width 69 height 14
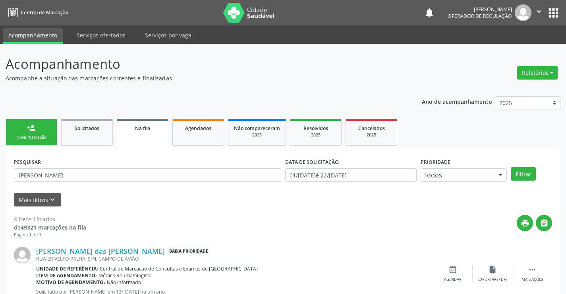
click at [35, 131] on div "person_add" at bounding box center [31, 128] width 9 height 9
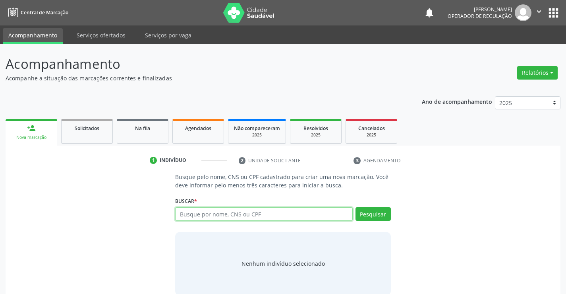
click at [237, 214] on input "text" at bounding box center [263, 214] width 177 height 14
type input "70800885723"
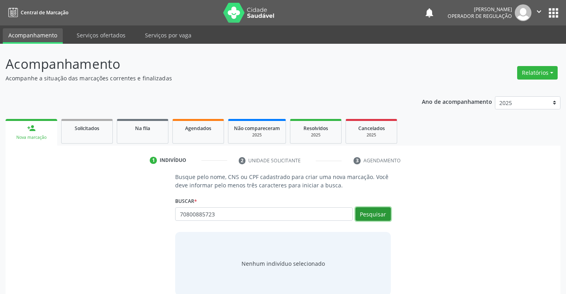
click at [364, 213] on button "Pesquisar" at bounding box center [373, 214] width 35 height 14
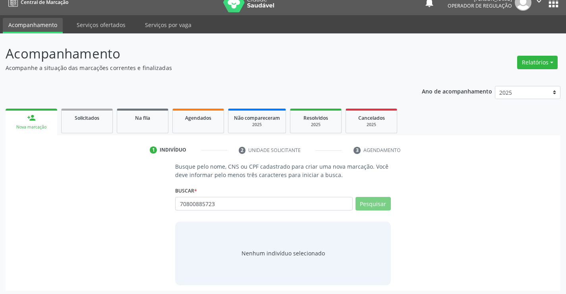
scroll to position [13, 0]
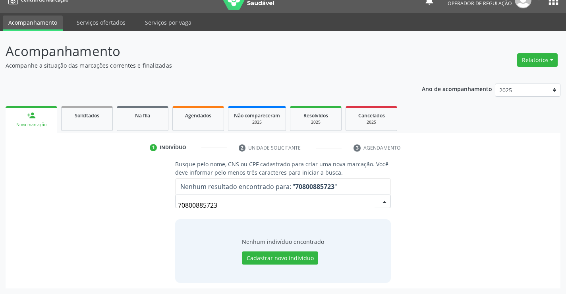
click at [234, 204] on input "70800885723" at bounding box center [276, 205] width 196 height 16
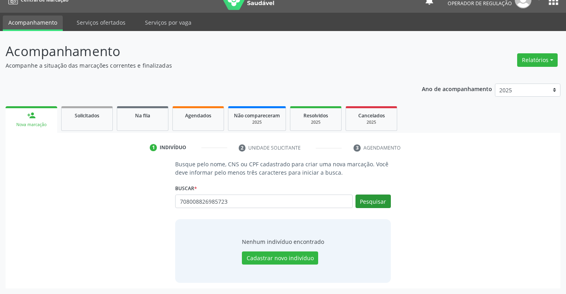
type input "708008826985723"
click at [375, 206] on button "Pesquisar" at bounding box center [373, 201] width 35 height 14
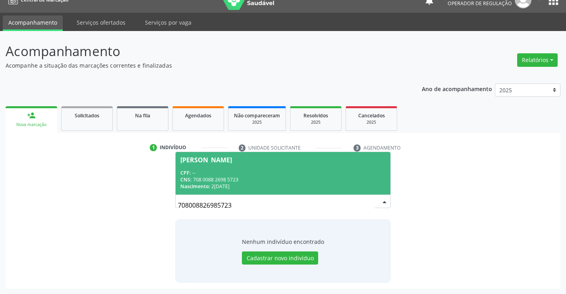
click at [268, 175] on div "CPF: --" at bounding box center [282, 172] width 205 height 7
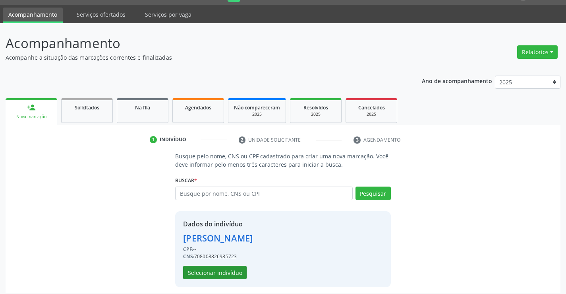
scroll to position [25, 0]
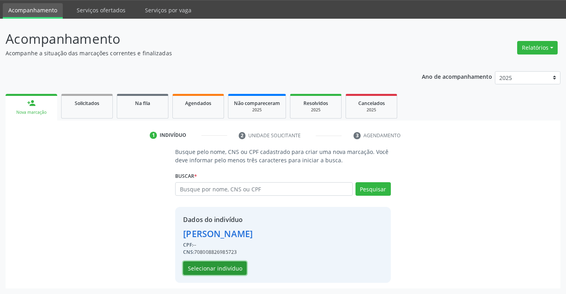
click at [199, 268] on button "Selecionar indivíduo" at bounding box center [215, 268] width 64 height 14
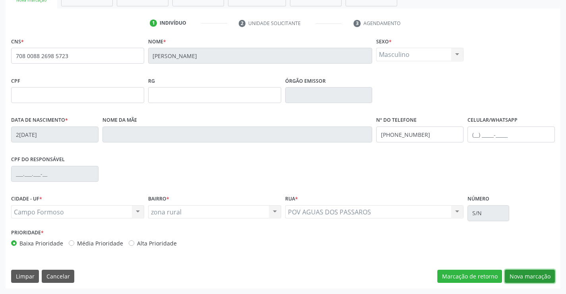
click at [530, 281] on button "Nova marcação" at bounding box center [530, 277] width 50 height 14
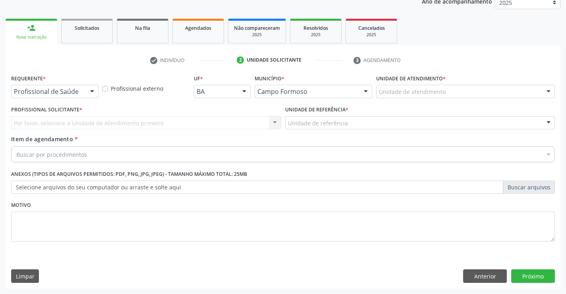
scroll to position [100, 0]
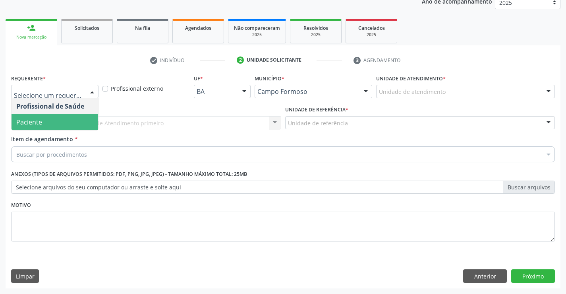
drag, startPoint x: 49, startPoint y: 122, endPoint x: 126, endPoint y: 120, distance: 76.7
click at [49, 122] on span "Paciente" at bounding box center [55, 122] width 87 height 16
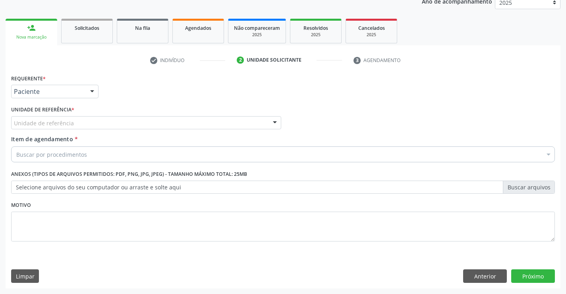
click at [148, 118] on div "Unidade de referência" at bounding box center [146, 123] width 270 height 14
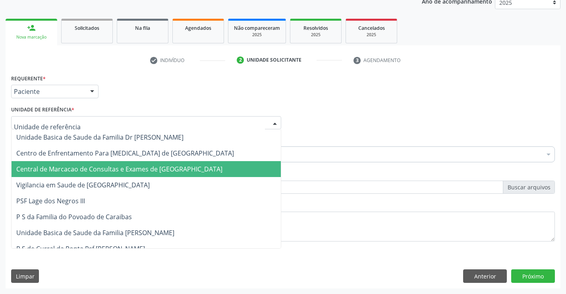
click at [165, 168] on span "Central de Marcacao de Consultas e Exames de [GEOGRAPHIC_DATA]" at bounding box center [119, 169] width 206 height 9
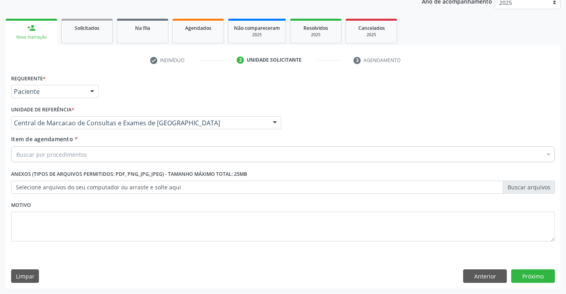
click at [175, 153] on div "Buscar por procedimentos" at bounding box center [283, 154] width 544 height 16
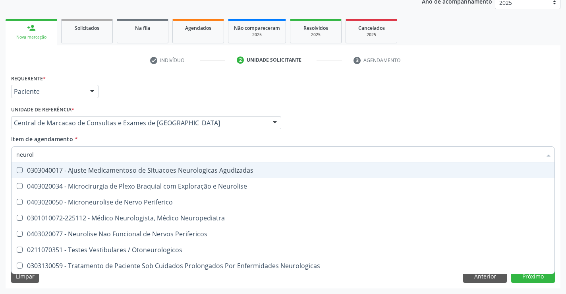
type input "neurolo"
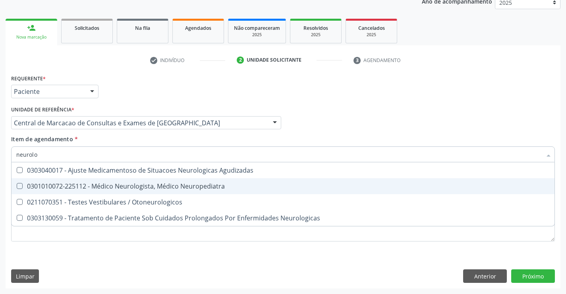
click at [188, 188] on div "0301010072-225112 - Médico Neurologista, Médico Neuropediatra" at bounding box center [283, 186] width 534 height 6
checkbox Neuropediatra "true"
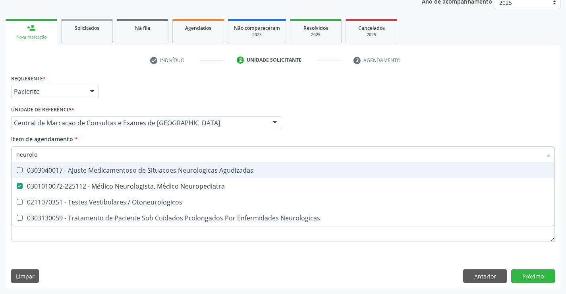
click at [351, 107] on div "Profissional Solicitante Por favor, selecione a Unidade de Atendimento primeiro…" at bounding box center [283, 119] width 548 height 31
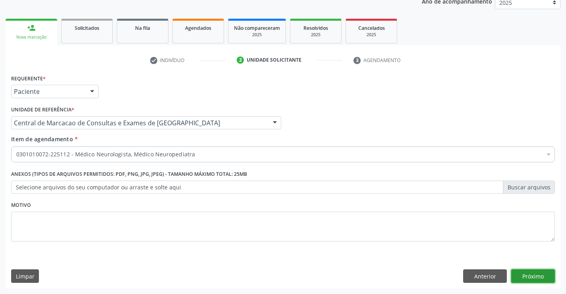
click at [531, 277] on button "Próximo" at bounding box center [534, 276] width 44 height 14
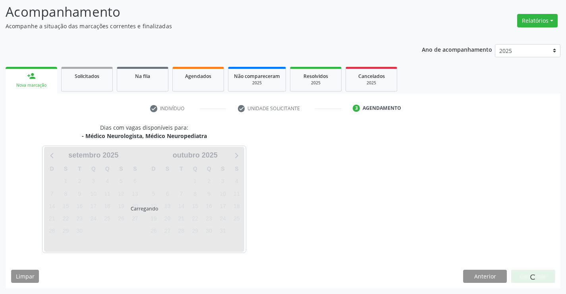
scroll to position [52, 0]
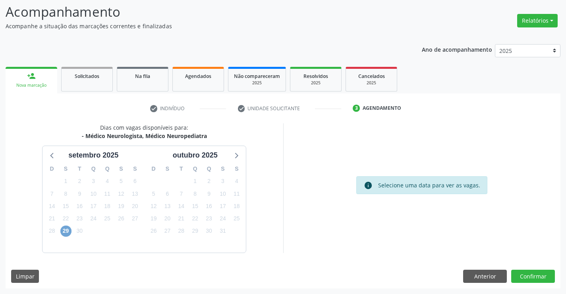
click at [65, 231] on span "29" at bounding box center [65, 230] width 11 height 11
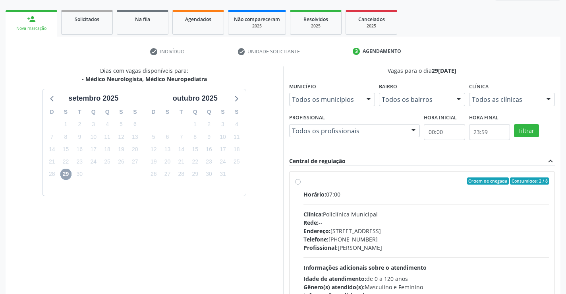
scroll to position [167, 0]
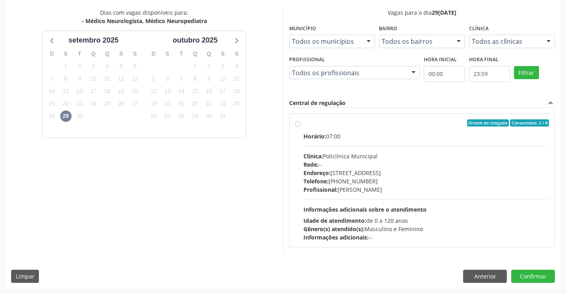
click at [358, 175] on div "Endereço: Predio, nº 386, Centro, Campo Formoso - BA" at bounding box center [427, 173] width 246 height 8
click at [301, 126] on input "Ordem de chegada Consumidos: 2 / 8 Horário: 07:00 Clínica: Policlínica Municipa…" at bounding box center [298, 122] width 6 height 7
radio input "true"
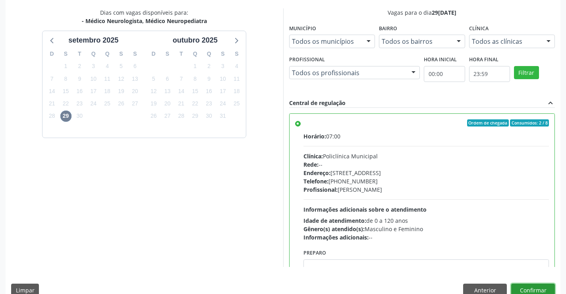
click at [540, 287] on button "Confirmar" at bounding box center [534, 290] width 44 height 14
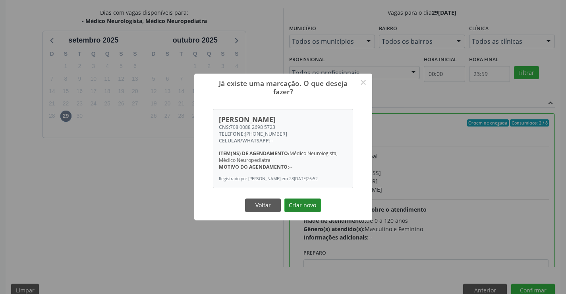
click at [305, 206] on button "Criar novo" at bounding box center [303, 205] width 37 height 14
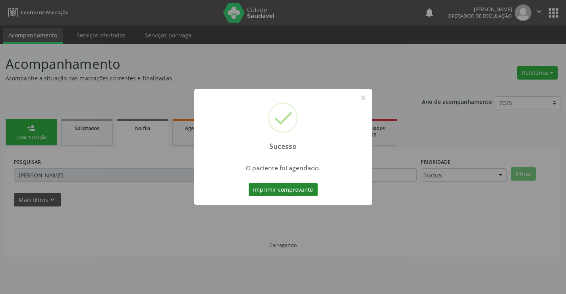
scroll to position [0, 0]
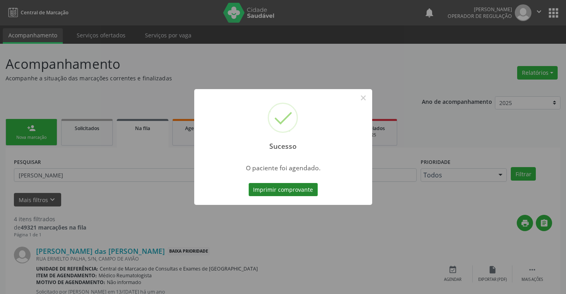
click at [306, 184] on button "Imprimir comprovante" at bounding box center [283, 190] width 69 height 14
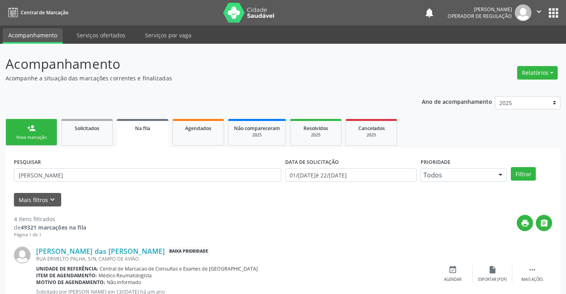
click at [44, 132] on link "person_add Nova marcação" at bounding box center [32, 132] width 52 height 27
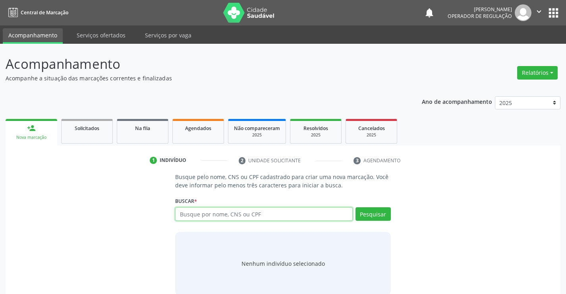
click at [241, 217] on input "text" at bounding box center [263, 214] width 177 height 14
type input "700607439477269"
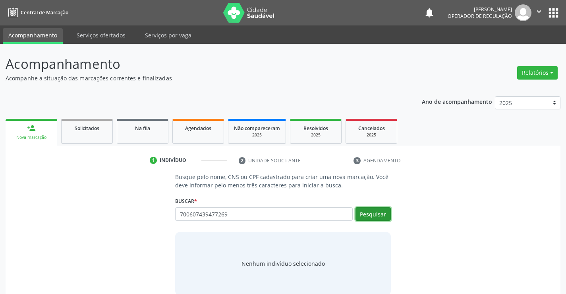
click at [370, 215] on button "Pesquisar" at bounding box center [373, 214] width 35 height 14
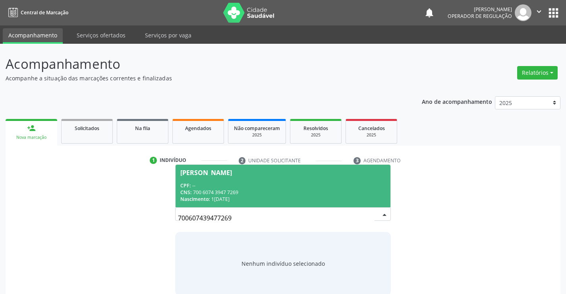
click at [266, 184] on div "CPF: --" at bounding box center [282, 185] width 205 height 7
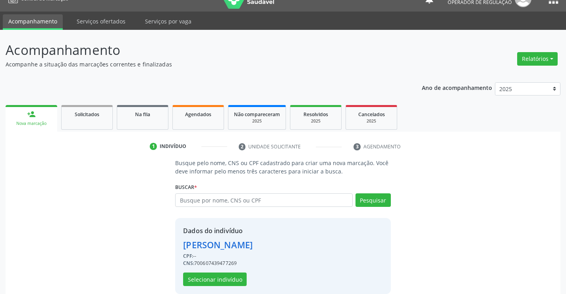
scroll to position [25, 0]
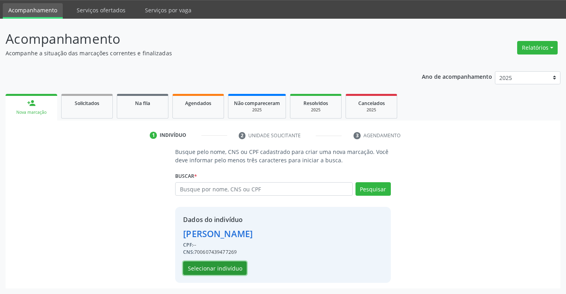
click at [209, 266] on button "Selecionar indivíduo" at bounding box center [215, 268] width 64 height 14
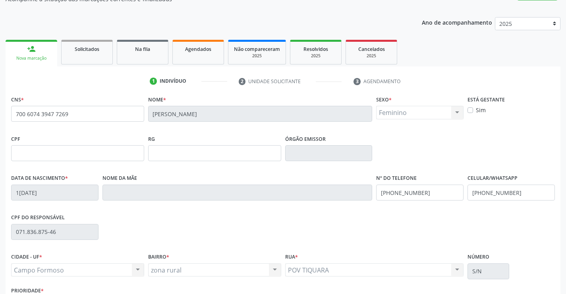
scroll to position [137, 0]
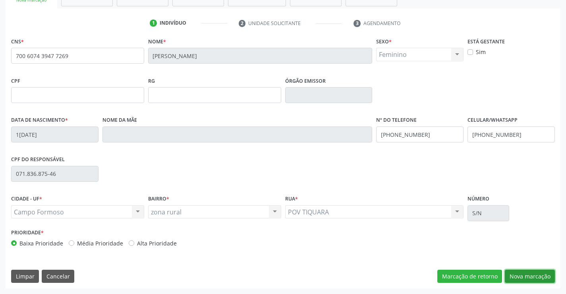
click at [526, 274] on button "Nova marcação" at bounding box center [530, 277] width 50 height 14
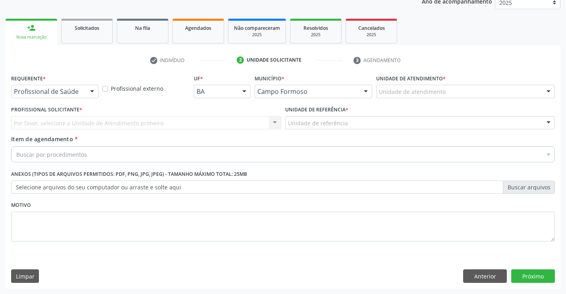
scroll to position [100, 0]
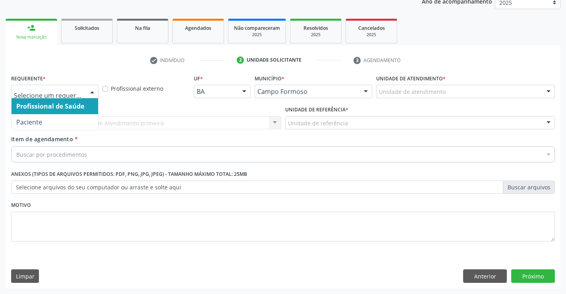
click at [87, 93] on div at bounding box center [92, 92] width 12 height 14
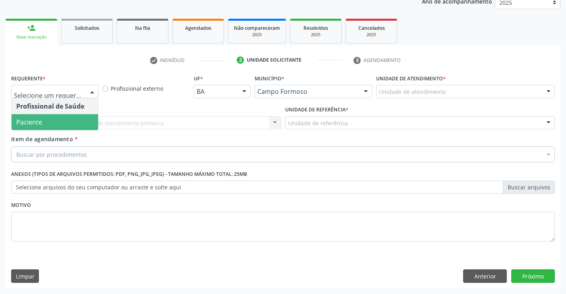
click at [56, 120] on span "Paciente" at bounding box center [55, 122] width 87 height 16
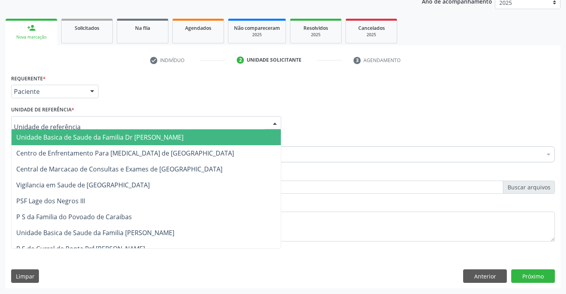
click at [94, 120] on div at bounding box center [146, 123] width 270 height 14
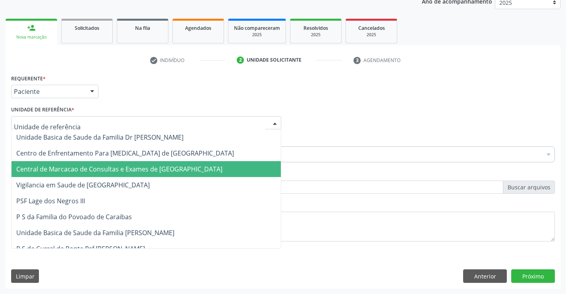
click at [108, 164] on span "Central de Marcacao de Consultas e Exames de [GEOGRAPHIC_DATA]" at bounding box center [147, 169] width 270 height 16
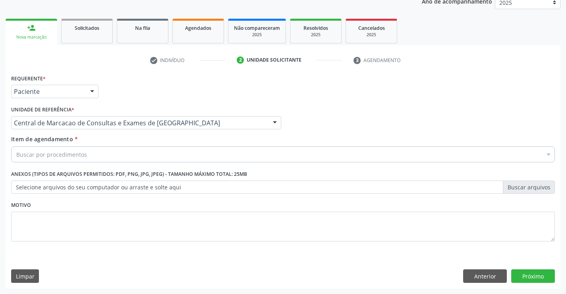
click at [131, 154] on div "Buscar por procedimentos" at bounding box center [283, 154] width 544 height 16
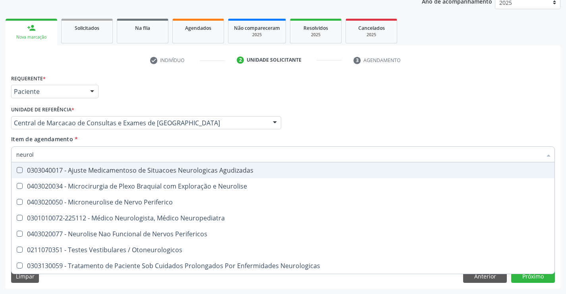
type input "neurolo"
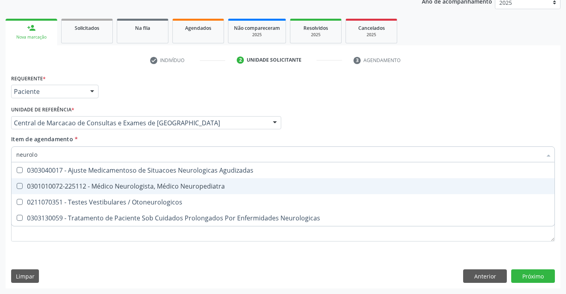
click at [140, 181] on span "0301010072-225112 - Médico Neurologista, Médico Neuropediatra" at bounding box center [283, 186] width 543 height 16
checkbox Neuropediatra "true"
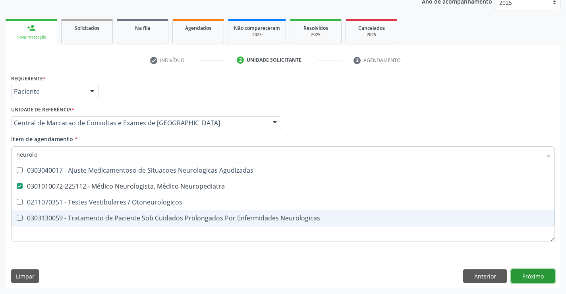
click at [537, 272] on div "Requerente * Paciente Profissional de Saúde Paciente Nenhum resultado encontrad…" at bounding box center [283, 180] width 555 height 216
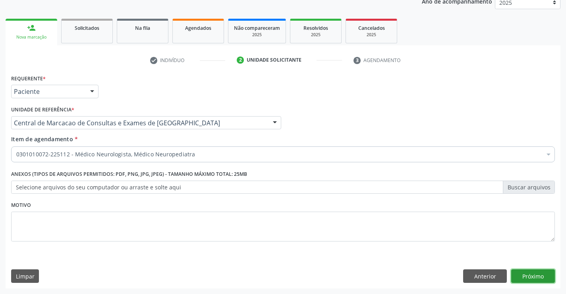
click at [531, 278] on button "Próximo" at bounding box center [534, 276] width 44 height 14
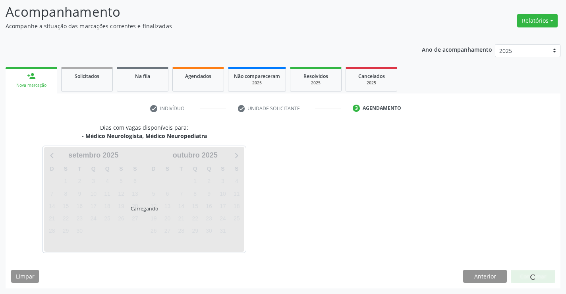
scroll to position [52, 0]
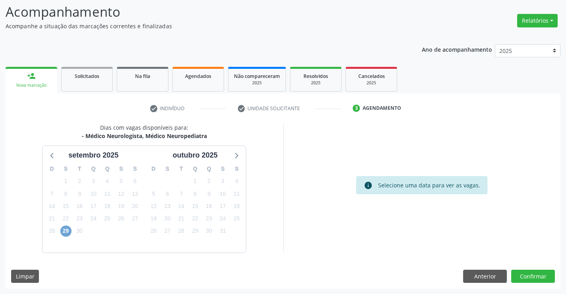
click at [65, 231] on span "29" at bounding box center [65, 230] width 11 height 11
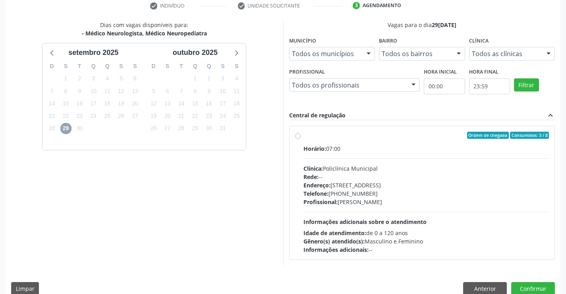
scroll to position [167, 0]
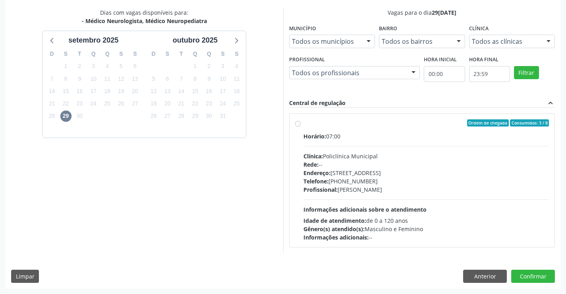
click at [375, 186] on div "Profissional: Murilo Calixto dos Santos" at bounding box center [427, 189] width 246 height 8
click at [301, 126] on input "Ordem de chegada Consumidos: 3 / 8 Horário: 07:00 Clínica: Policlínica Municipa…" at bounding box center [298, 122] width 6 height 7
radio input "true"
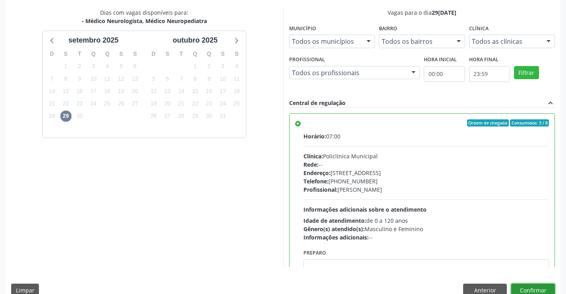
click at [530, 290] on button "Confirmar" at bounding box center [534, 290] width 44 height 14
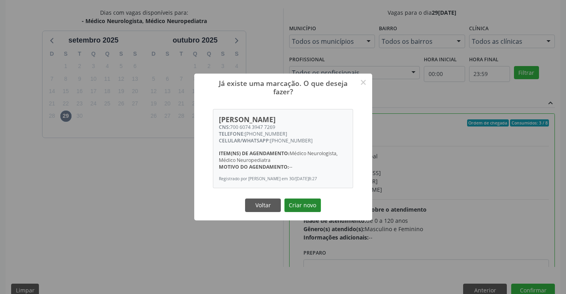
click at [301, 207] on button "Criar novo" at bounding box center [303, 205] width 37 height 14
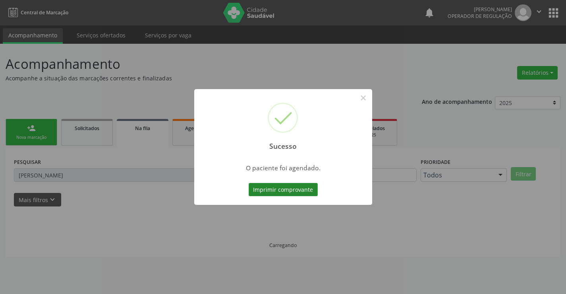
scroll to position [0, 0]
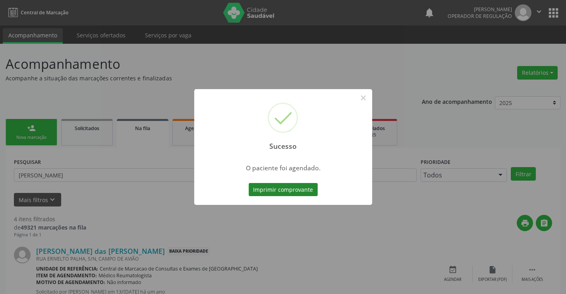
click at [285, 190] on button "Imprimir comprovante" at bounding box center [283, 190] width 69 height 14
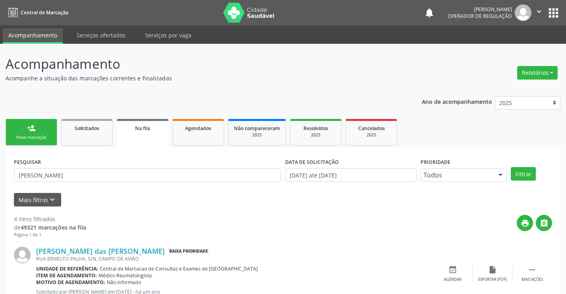
click at [32, 128] on div "person_add" at bounding box center [31, 128] width 9 height 9
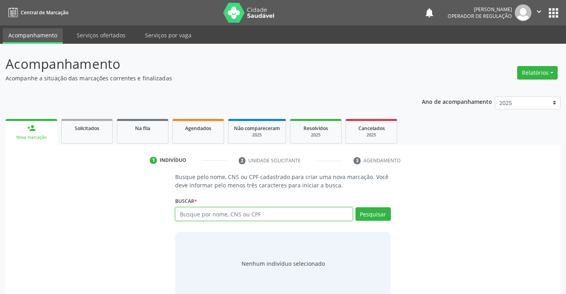
click at [279, 215] on input "text" at bounding box center [263, 214] width 177 height 14
type input "704808093617841"
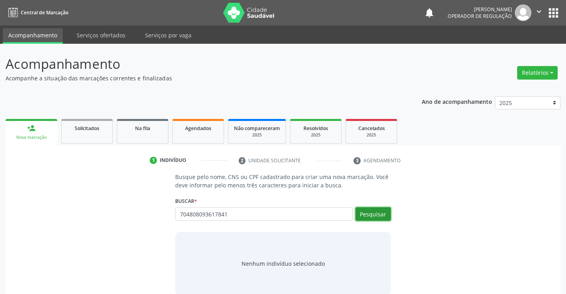
click at [376, 219] on button "Pesquisar" at bounding box center [373, 214] width 35 height 14
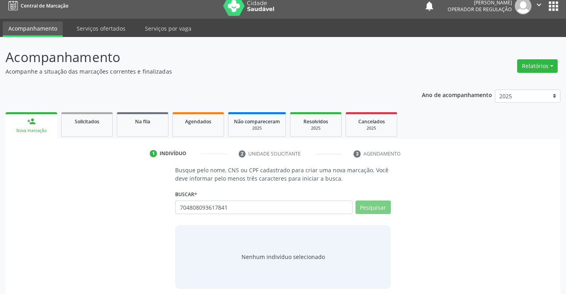
scroll to position [13, 0]
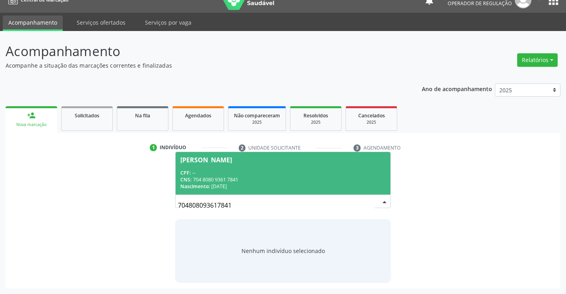
click at [244, 168] on span "Lorena da Silva Cruz CPF: -- CNS: 704 8080 9361 7841 Nascimento: 10/04/1995" at bounding box center [283, 173] width 215 height 43
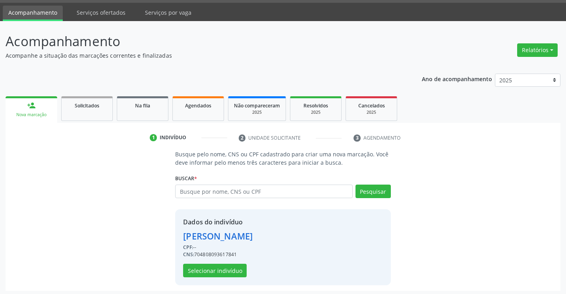
scroll to position [25, 0]
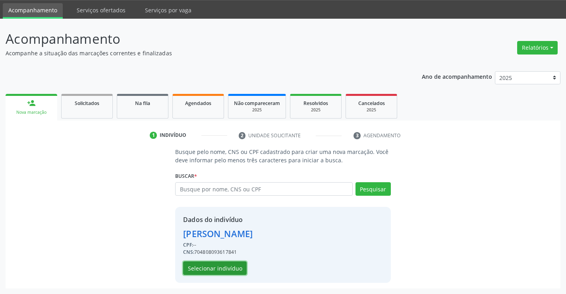
click at [201, 264] on button "Selecionar indivíduo" at bounding box center [215, 268] width 64 height 14
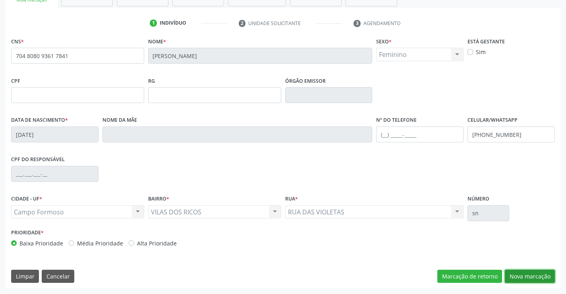
click at [523, 279] on button "Nova marcação" at bounding box center [530, 277] width 50 height 14
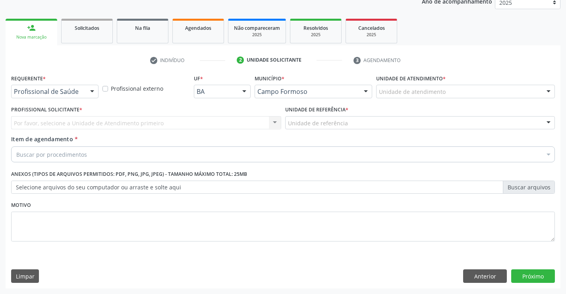
scroll to position [100, 0]
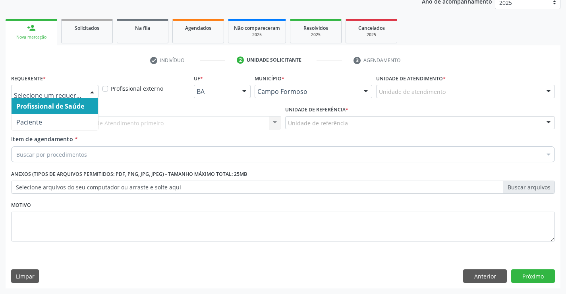
click at [94, 89] on div at bounding box center [92, 92] width 12 height 14
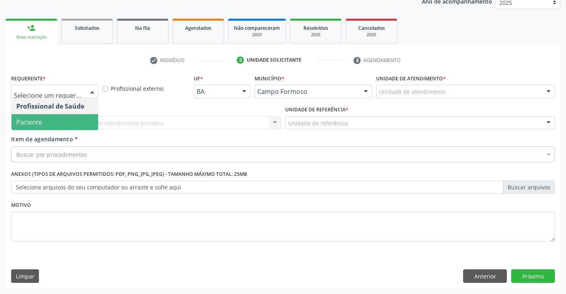
click at [65, 123] on span "Paciente" at bounding box center [55, 122] width 87 height 16
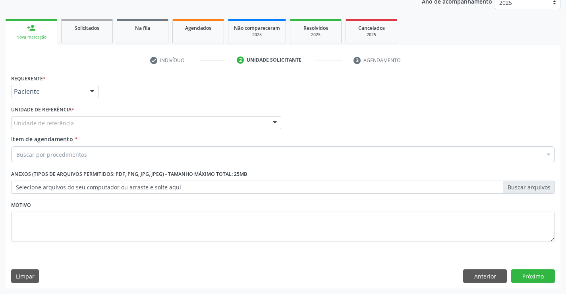
click at [136, 125] on div "Unidade de referência" at bounding box center [146, 123] width 270 height 14
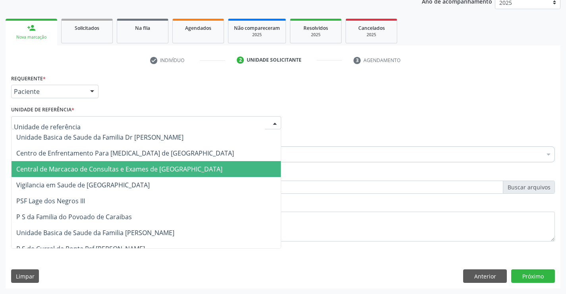
click at [140, 170] on span "Central de Marcacao de Consultas e Exames de [GEOGRAPHIC_DATA]" at bounding box center [119, 169] width 206 height 9
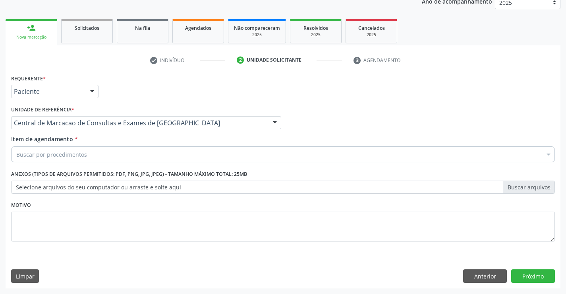
click at [149, 155] on div "Buscar por procedimentos" at bounding box center [283, 154] width 544 height 16
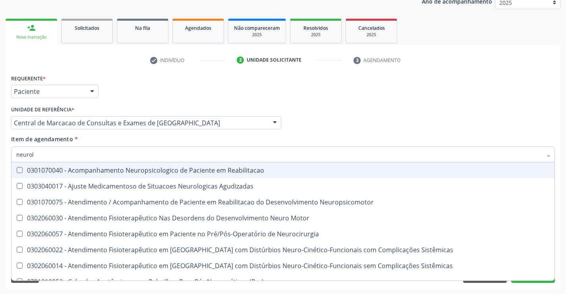
type input "neurolo"
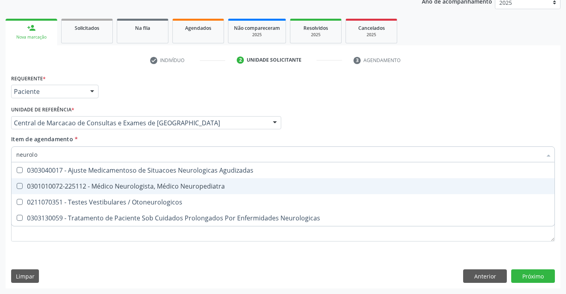
click at [159, 185] on div "0301010072-225112 - Médico Neurologista, Médico Neuropediatra" at bounding box center [283, 186] width 534 height 6
checkbox Neuropediatra "true"
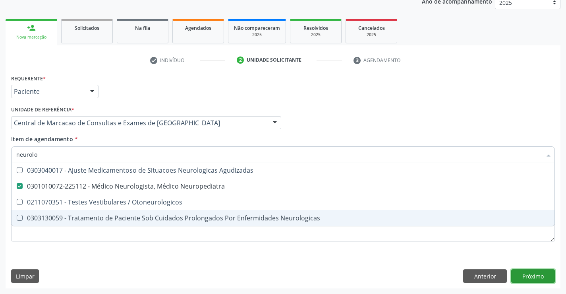
click at [544, 272] on div "Requerente * Paciente Profissional de Saúde Paciente Nenhum resultado encontrad…" at bounding box center [283, 180] width 555 height 216
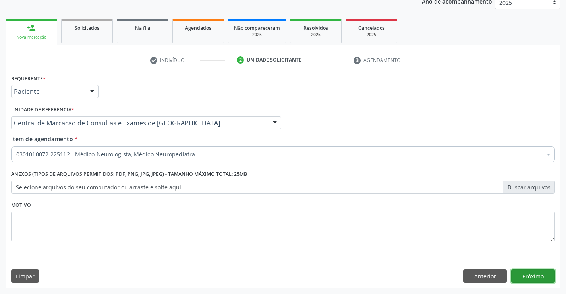
click at [544, 272] on button "Próximo" at bounding box center [534, 276] width 44 height 14
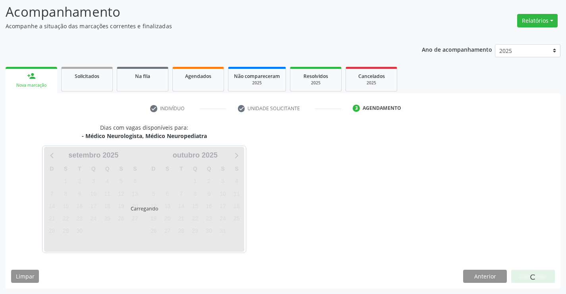
scroll to position [52, 0]
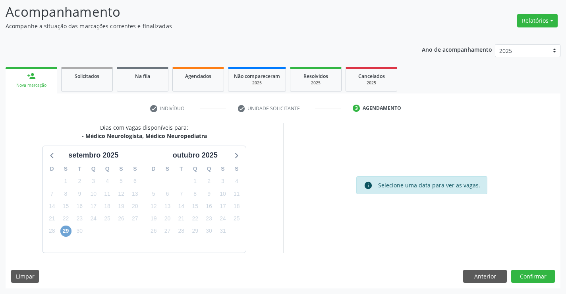
click at [65, 230] on span "29" at bounding box center [65, 230] width 11 height 11
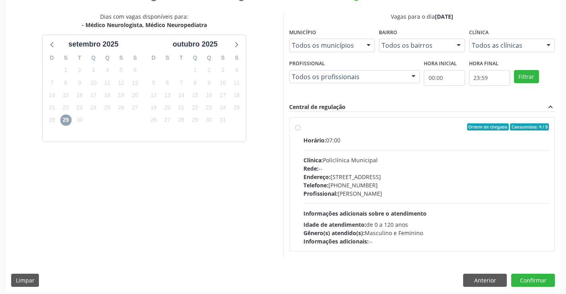
scroll to position [167, 0]
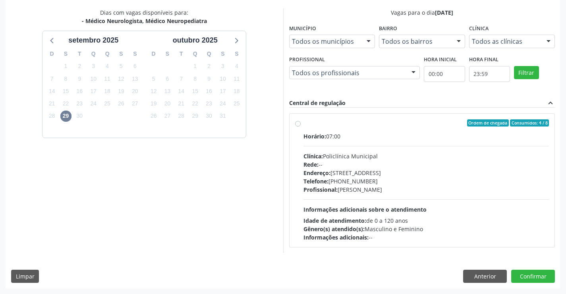
click at [349, 181] on div "Telefone: (74) 6451312" at bounding box center [427, 181] width 246 height 8
click at [301, 126] on input "Ordem de chegada Consumidos: 4 / 8 Horário: 07:00 Clínica: Policlínica Municipa…" at bounding box center [298, 122] width 6 height 7
radio input "true"
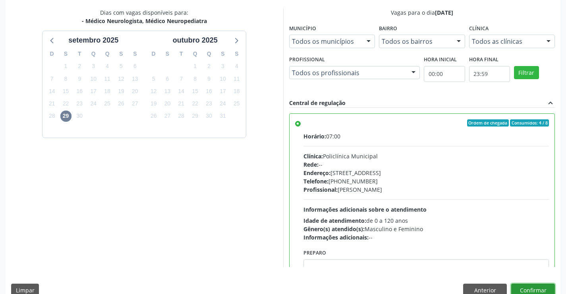
click at [533, 292] on button "Confirmar" at bounding box center [534, 290] width 44 height 14
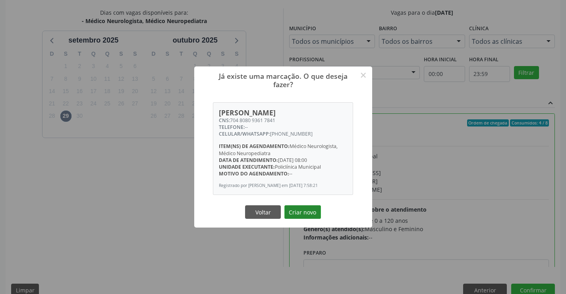
click at [312, 213] on button "Criar novo" at bounding box center [303, 212] width 37 height 14
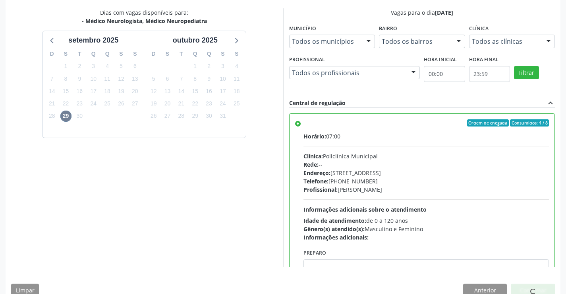
scroll to position [0, 0]
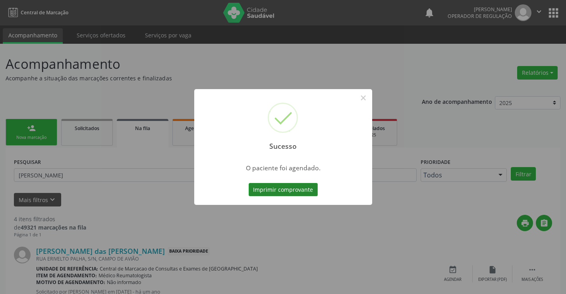
click at [296, 190] on button "Imprimir comprovante" at bounding box center [283, 190] width 69 height 14
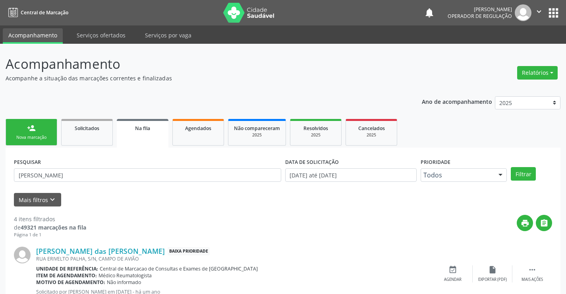
click at [32, 134] on link "person_add Nova marcação" at bounding box center [32, 132] width 52 height 27
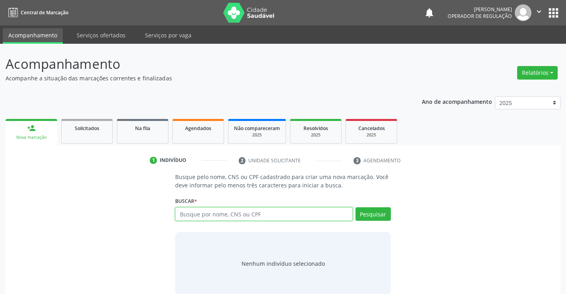
click at [184, 212] on input "text" at bounding box center [263, 214] width 177 height 14
type input "705607419560714"
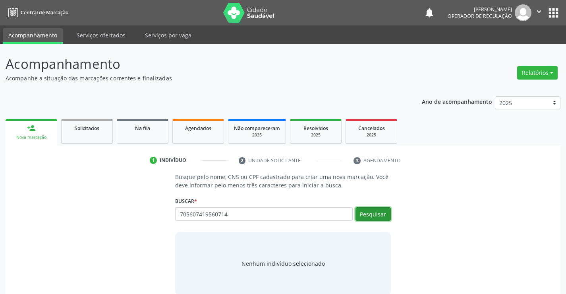
click at [368, 211] on button "Pesquisar" at bounding box center [373, 214] width 35 height 14
type input "705607419560714"
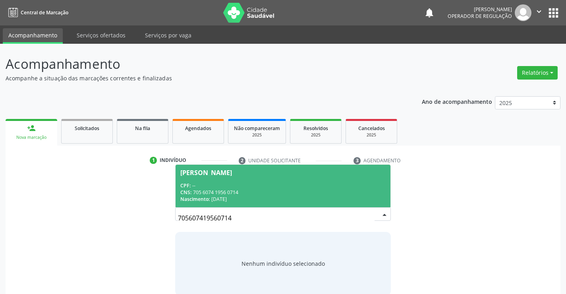
scroll to position [13, 0]
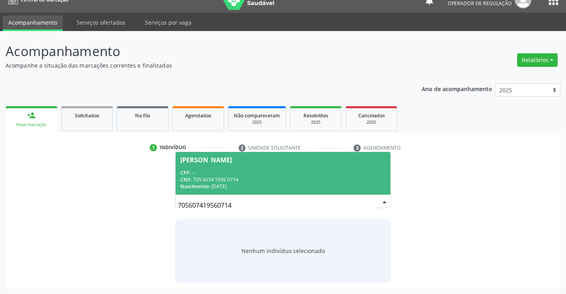
click at [264, 178] on div "CNS: 705 6074 1956 0714" at bounding box center [282, 179] width 205 height 7
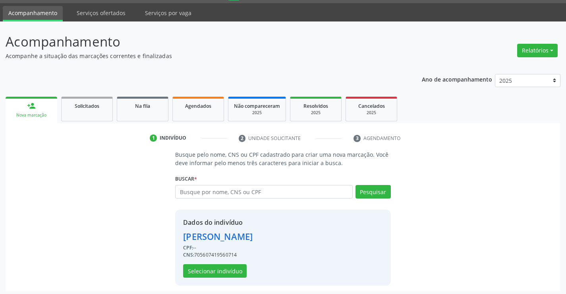
scroll to position [25, 0]
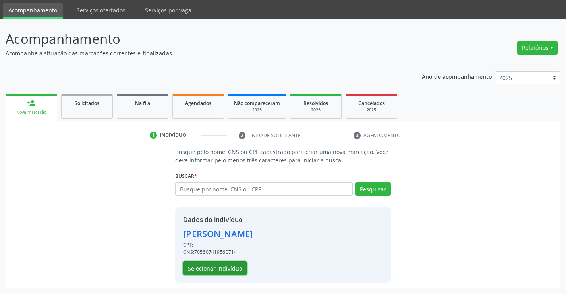
click at [211, 270] on button "Selecionar indivíduo" at bounding box center [215, 268] width 64 height 14
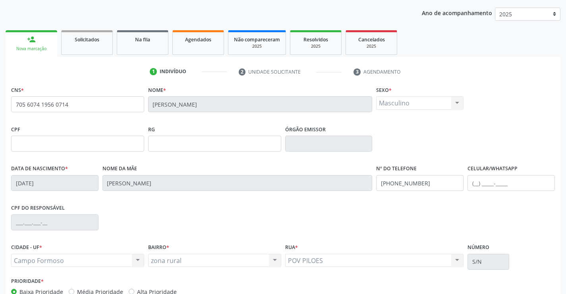
scroll to position [137, 0]
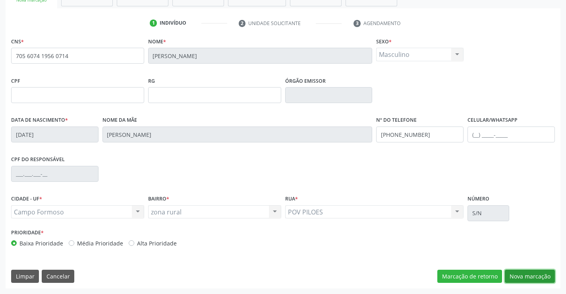
click at [533, 272] on button "Nova marcação" at bounding box center [530, 277] width 50 height 14
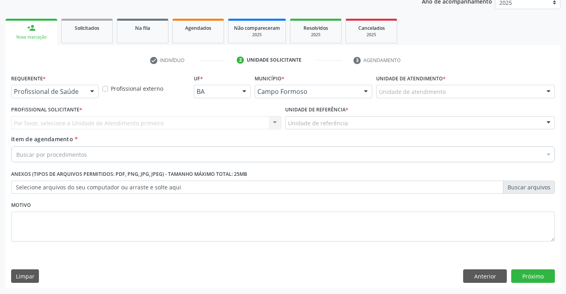
scroll to position [100, 0]
click at [83, 98] on div "Profissional de Saúde Paciente Nenhum resultado encontrado para: " " Não há nen…" at bounding box center [54, 92] width 87 height 14
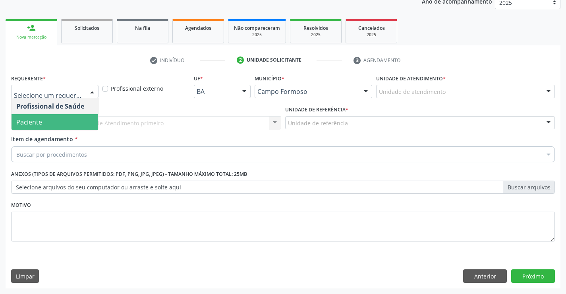
click at [58, 120] on span "Paciente" at bounding box center [55, 122] width 87 height 16
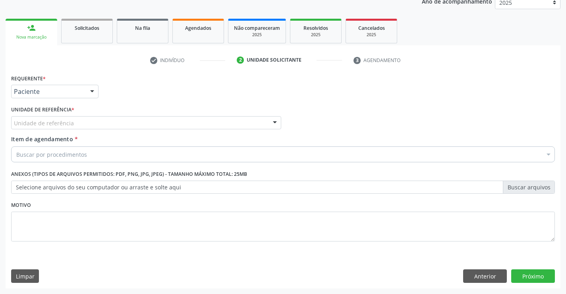
click at [118, 126] on div "Unidade de referência" at bounding box center [146, 123] width 270 height 14
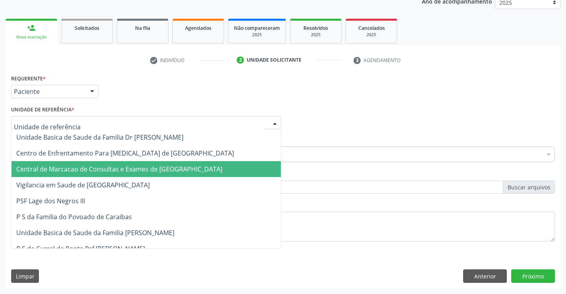
click at [133, 164] on span "Central de Marcacao de Consultas e Exames de [GEOGRAPHIC_DATA]" at bounding box center [147, 169] width 270 height 16
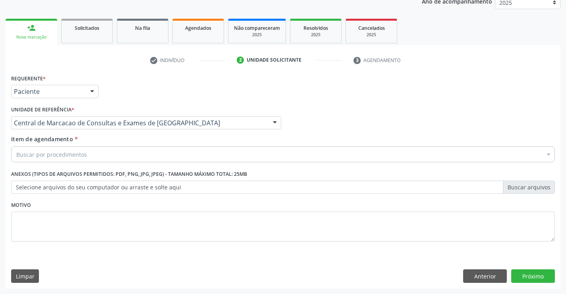
click at [143, 150] on div "Buscar por procedimentos" at bounding box center [283, 154] width 544 height 16
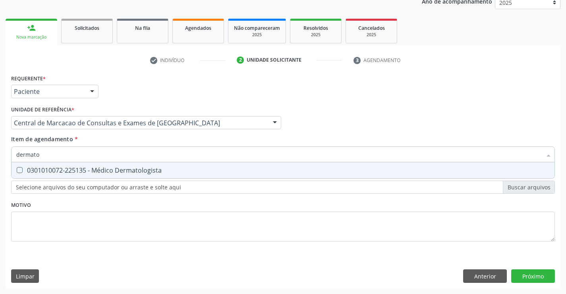
type input "dermatol"
click at [108, 168] on div "0301010072-225135 - Médico Dermatologista" at bounding box center [283, 170] width 534 height 6
checkbox Dermatologista "true"
click at [542, 274] on div "Requerente * Paciente Profissional de Saúde Paciente Nenhum resultado encontrad…" at bounding box center [283, 180] width 555 height 216
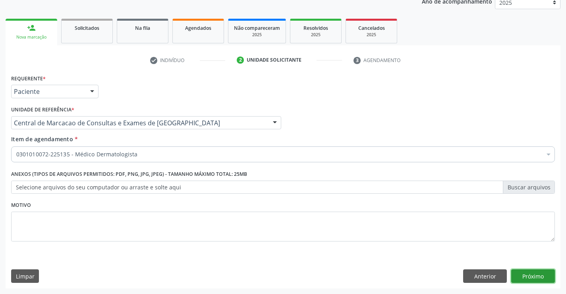
click at [531, 270] on button "Próximo" at bounding box center [534, 276] width 44 height 14
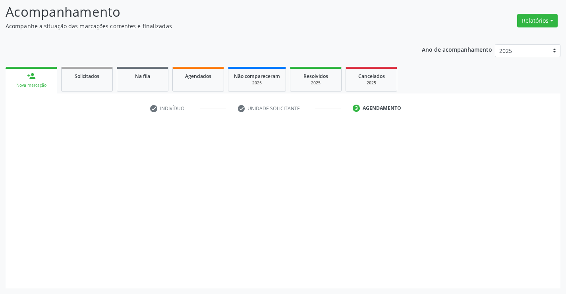
scroll to position [52, 0]
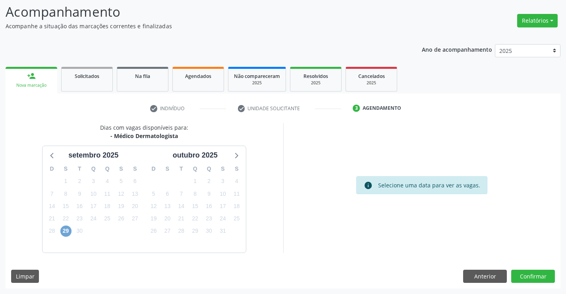
click at [66, 229] on span "29" at bounding box center [65, 230] width 11 height 11
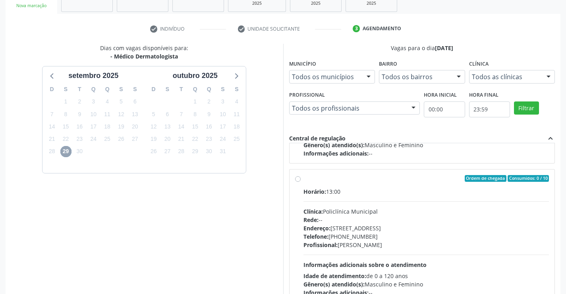
scroll to position [0, 0]
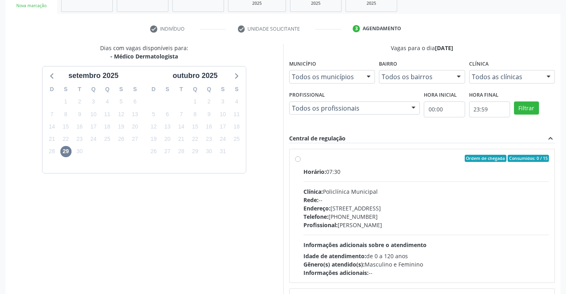
click at [353, 218] on div "Telefone: (74) 6451312" at bounding box center [427, 216] width 246 height 8
click at [301, 162] on input "Ordem de chegada Consumidos: 0 / 15 Horário: 07:30 Clínica: Policlínica Municip…" at bounding box center [298, 158] width 6 height 7
radio input "true"
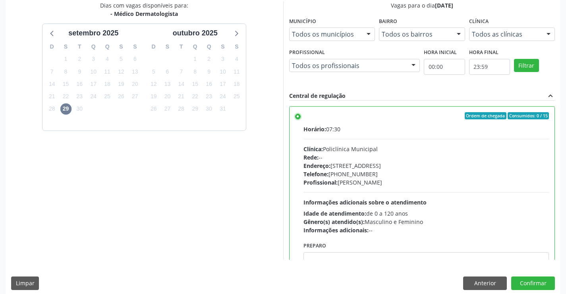
scroll to position [181, 0]
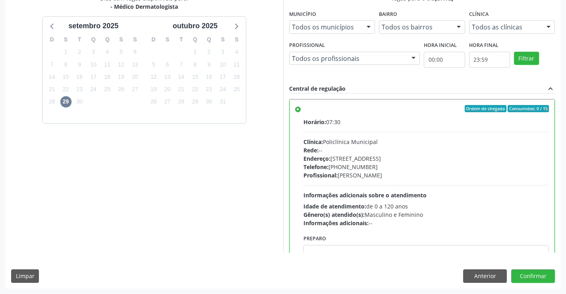
click at [533, 283] on div "Dias com vagas disponíveis para: - Médico Dermatologista setembro 2025 D S T Q …" at bounding box center [283, 141] width 555 height 294
click at [533, 277] on button "Confirmar" at bounding box center [534, 276] width 44 height 14
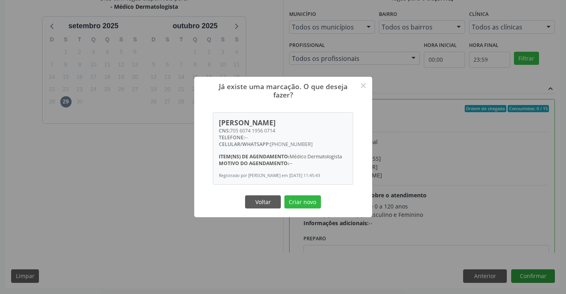
click at [285, 195] on button "Criar novo" at bounding box center [303, 202] width 37 height 14
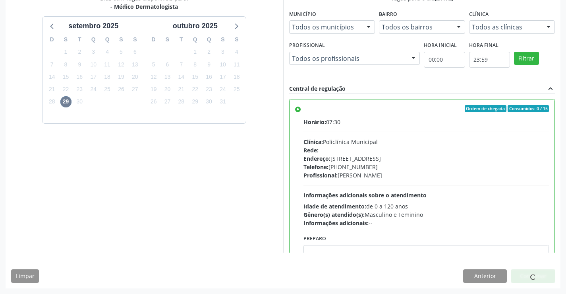
scroll to position [0, 0]
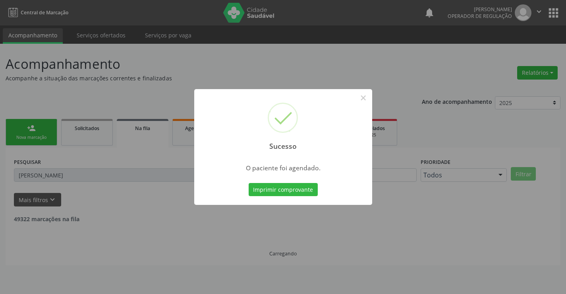
click at [249, 183] on button "Imprimir comprovante" at bounding box center [283, 190] width 69 height 14
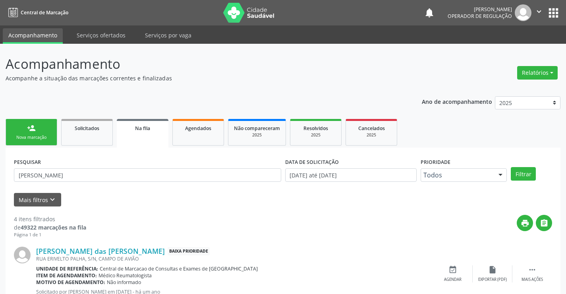
click at [39, 130] on link "person_add Nova marcação" at bounding box center [32, 132] width 52 height 27
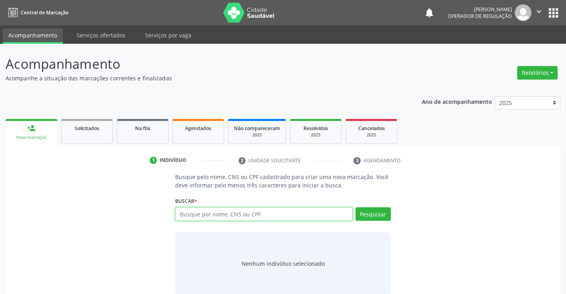
click at [203, 219] on input "text" at bounding box center [263, 214] width 177 height 14
type input "708104109761440"
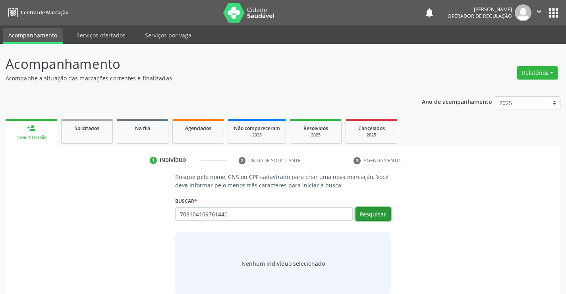
click at [368, 216] on button "Pesquisar" at bounding box center [373, 214] width 35 height 14
type input "708104109761440"
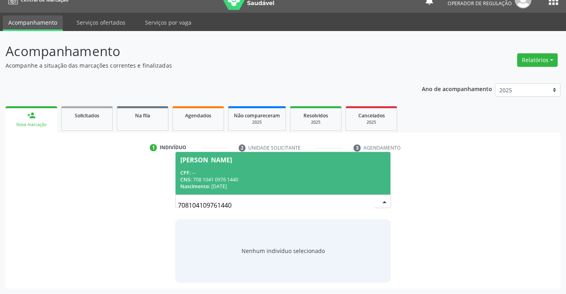
click at [232, 157] on div "Sofia Ferreira do Nascimento" at bounding box center [206, 160] width 52 height 6
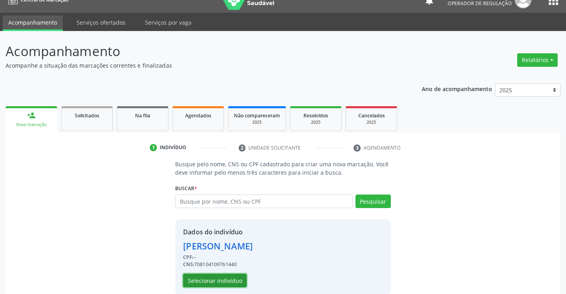
click at [219, 276] on button "Selecionar indivíduo" at bounding box center [215, 281] width 64 height 14
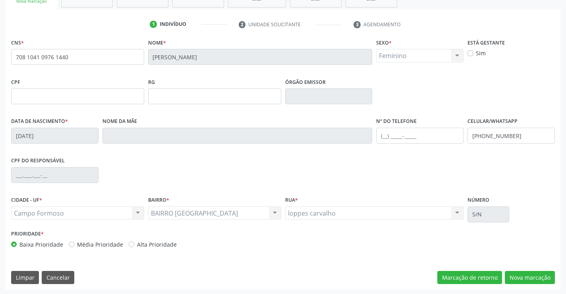
scroll to position [137, 0]
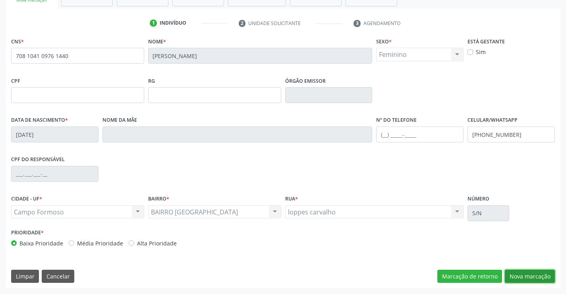
click at [523, 279] on button "Nova marcação" at bounding box center [530, 277] width 50 height 14
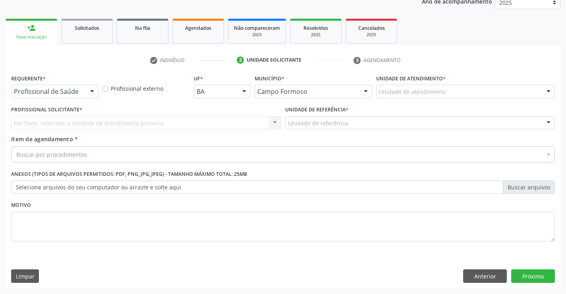
click at [89, 89] on div at bounding box center [92, 92] width 12 height 14
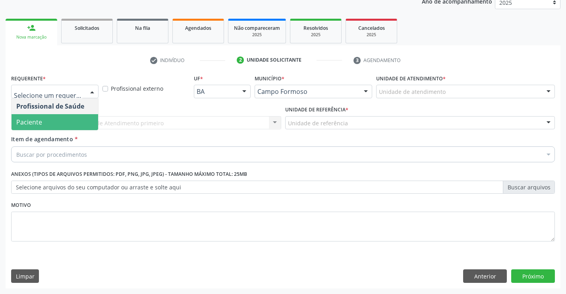
click at [57, 124] on span "Paciente" at bounding box center [55, 122] width 87 height 16
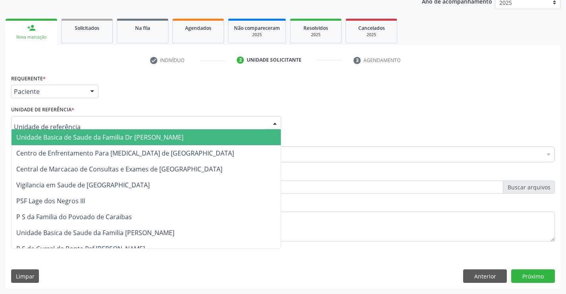
click at [146, 121] on div at bounding box center [146, 123] width 270 height 14
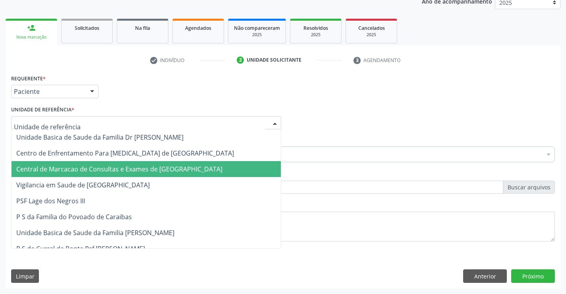
click at [153, 170] on span "Central de Marcacao de Consultas e Exames de [GEOGRAPHIC_DATA]" at bounding box center [119, 169] width 206 height 9
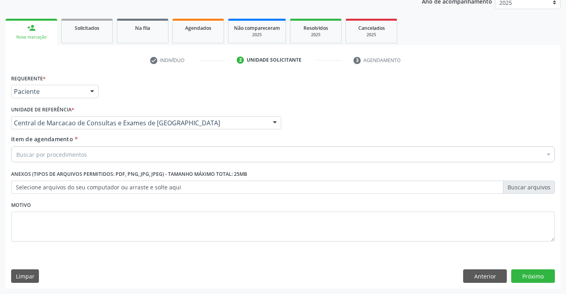
click at [171, 147] on div "Buscar por procedimentos" at bounding box center [283, 154] width 544 height 16
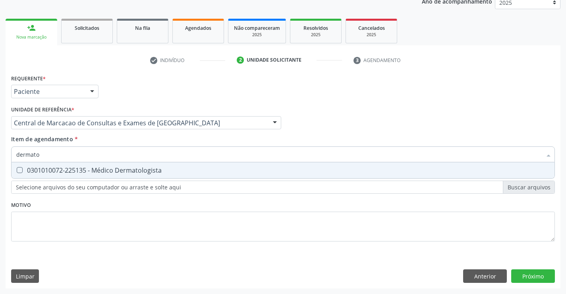
type input "dermatol"
click at [157, 168] on div "0301010072-225135 - Médico Dermatologista" at bounding box center [283, 170] width 534 height 6
checkbox Dermatologista "true"
click at [539, 275] on div "Requerente * Paciente Profissional de Saúde Paciente Nenhum resultado encontrad…" at bounding box center [283, 180] width 555 height 216
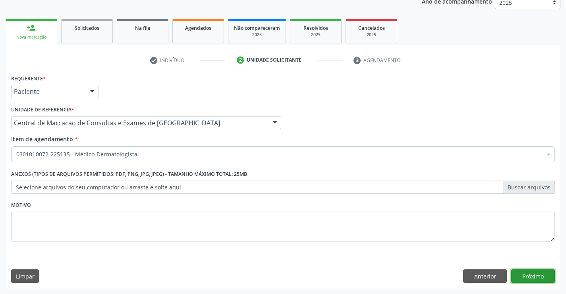
click at [535, 271] on button "Próximo" at bounding box center [534, 276] width 44 height 14
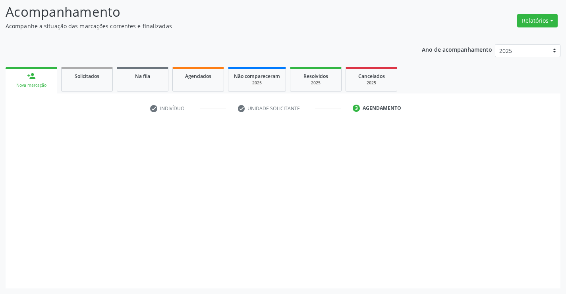
scroll to position [52, 0]
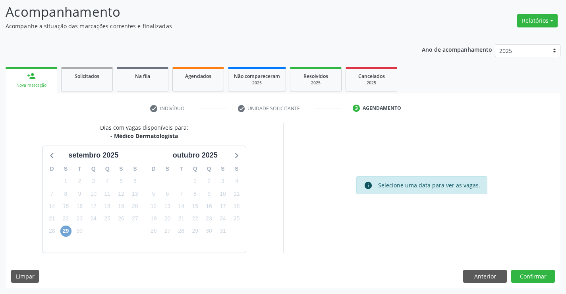
click at [69, 229] on span "29" at bounding box center [65, 230] width 11 height 11
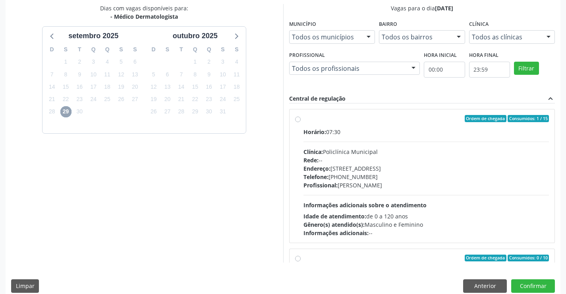
scroll to position [181, 0]
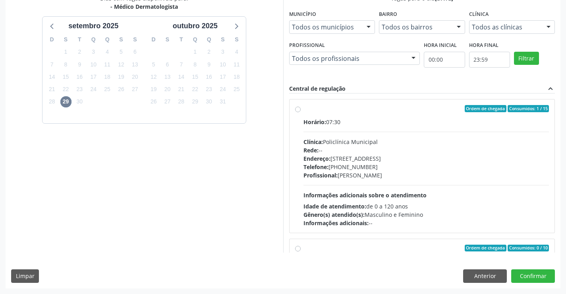
drag, startPoint x: 376, startPoint y: 188, endPoint x: 467, endPoint y: 219, distance: 96.2
click at [376, 188] on div "Horário: 07:30 Clínica: Policlínica Municipal Rede: -- Endereço: [STREET_ADDRES…" at bounding box center [427, 172] width 246 height 109
click at [301, 112] on input "Ordem de chegada Consumidos: 1 / 15 Horário: 07:30 Clínica: Policlínica Municip…" at bounding box center [298, 108] width 6 height 7
radio input "true"
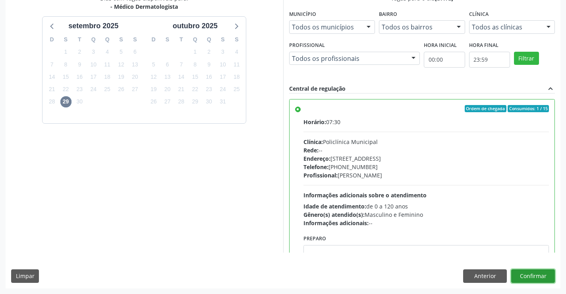
click at [537, 275] on button "Confirmar" at bounding box center [534, 276] width 44 height 14
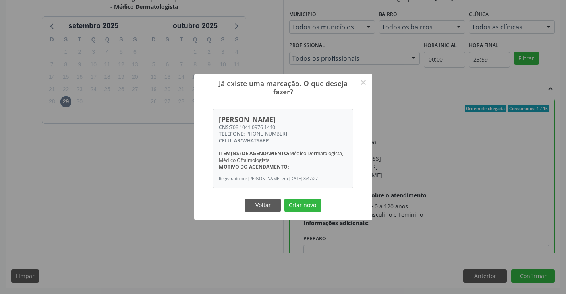
click at [306, 198] on div "Voltar Criar novo" at bounding box center [284, 205] width 80 height 17
click at [306, 204] on button "Criar novo" at bounding box center [303, 205] width 37 height 14
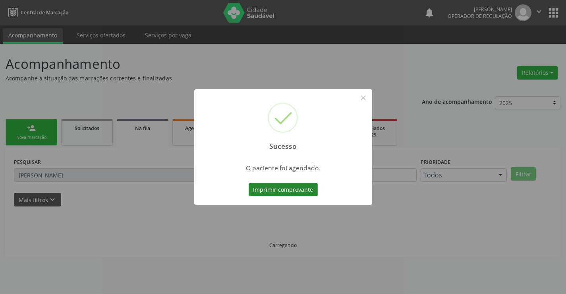
scroll to position [0, 0]
click at [303, 188] on button "Imprimir comprovante" at bounding box center [283, 190] width 69 height 14
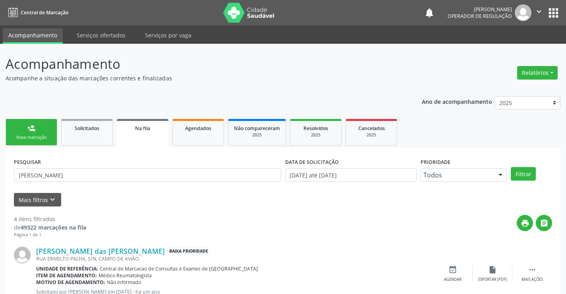
click at [27, 134] on link "person_add Nova marcação" at bounding box center [32, 132] width 52 height 27
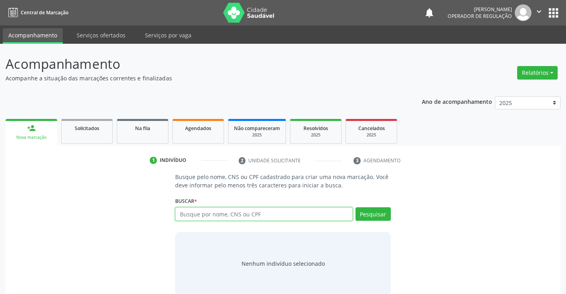
click at [246, 217] on input "text" at bounding box center [263, 214] width 177 height 14
type input "700008266887106"
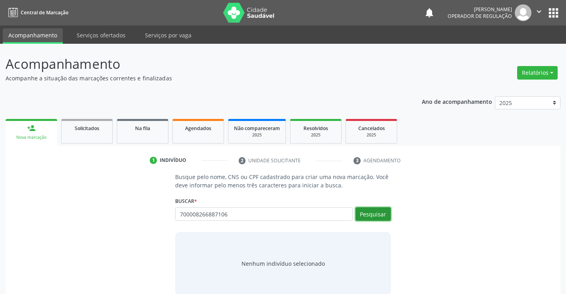
click at [379, 212] on button "Pesquisar" at bounding box center [373, 214] width 35 height 14
type input "700008266887106"
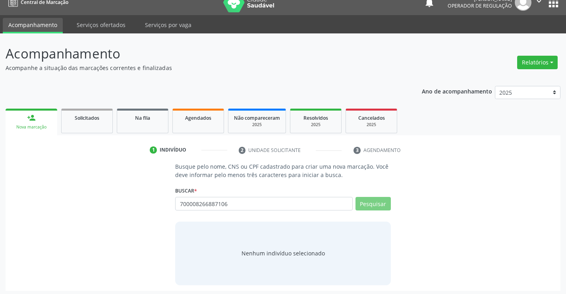
scroll to position [13, 0]
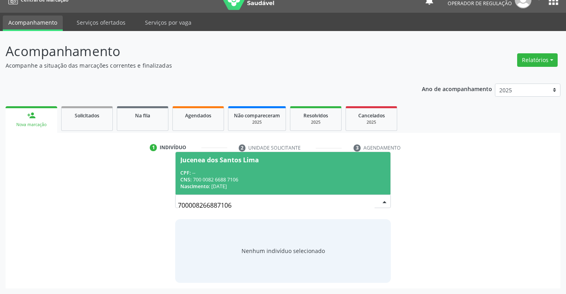
click at [226, 168] on span "Jucenea dos Santos Lima CPF: -- CNS: 700 0082 6688 7106 Nascimento: 04/03/1985" at bounding box center [283, 173] width 215 height 43
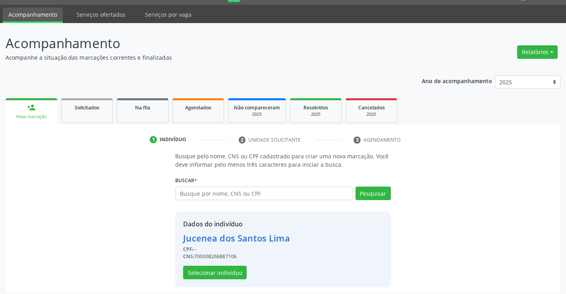
scroll to position [25, 0]
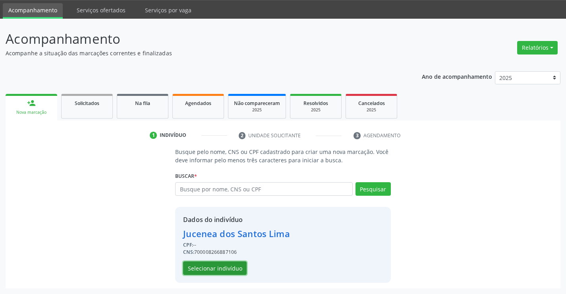
click at [222, 271] on button "Selecionar indivíduo" at bounding box center [215, 268] width 64 height 14
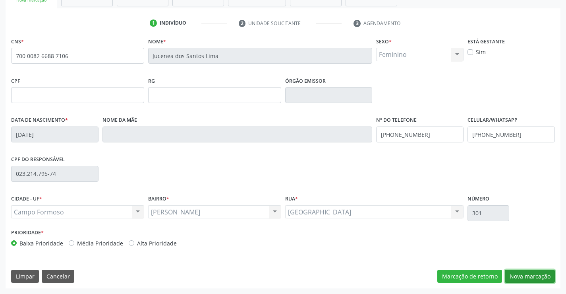
click at [534, 278] on button "Nova marcação" at bounding box center [530, 277] width 50 height 14
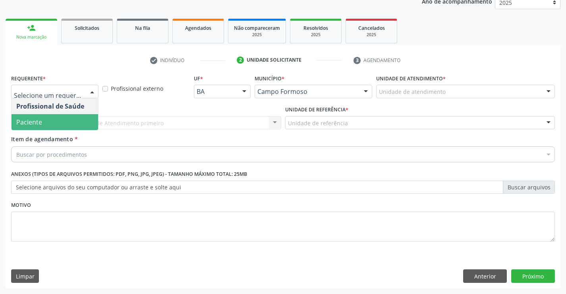
click at [60, 120] on span "Paciente" at bounding box center [55, 122] width 87 height 16
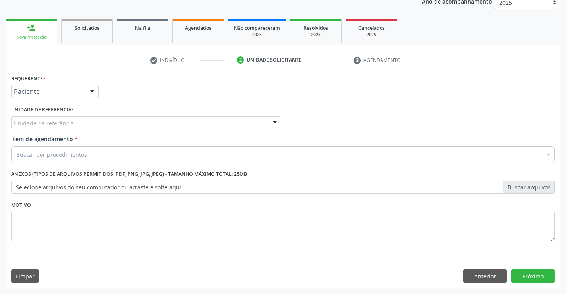
click at [147, 116] on div "Unidade de referência" at bounding box center [146, 123] width 270 height 14
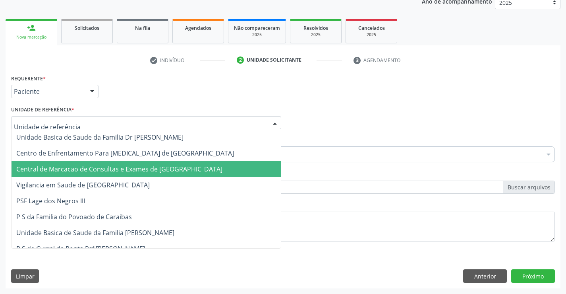
click at [165, 170] on span "Central de Marcacao de Consultas e Exames de [GEOGRAPHIC_DATA]" at bounding box center [119, 169] width 206 height 9
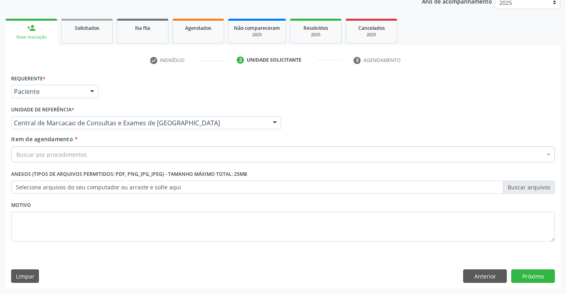
click at [197, 153] on div "Buscar por procedimentos" at bounding box center [283, 154] width 544 height 16
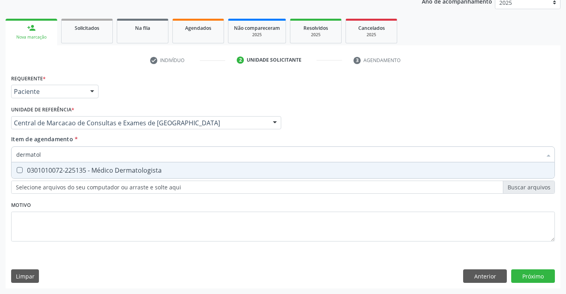
type input "dermatolo"
click at [177, 169] on div "0301010072-225135 - Médico Dermatologista" at bounding box center [283, 170] width 534 height 6
checkbox Dermatologista "true"
click at [537, 267] on div "Requerente * Paciente Profissional de Saúde Paciente Nenhum resultado encontrad…" at bounding box center [283, 180] width 555 height 216
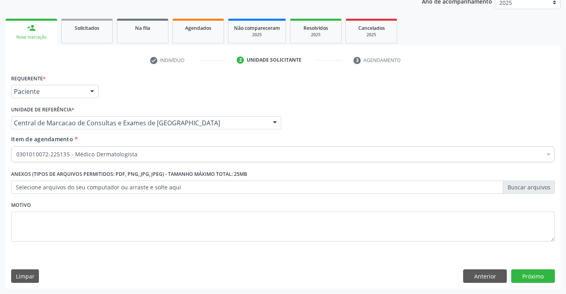
scroll to position [0, 0]
click at [537, 278] on button "Próximo" at bounding box center [534, 276] width 44 height 14
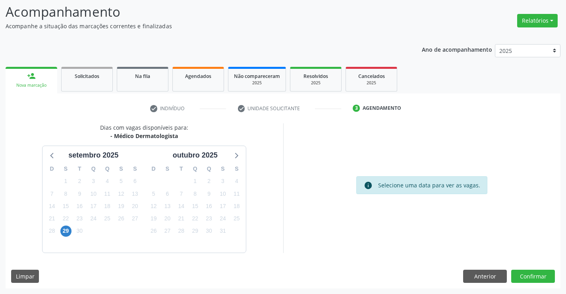
drag, startPoint x: 113, startPoint y: 138, endPoint x: 180, endPoint y: 138, distance: 66.4
click at [180, 138] on div "- Médico Dermatologista" at bounding box center [144, 136] width 88 height 8
copy div "Médico Dermatologista"
click at [65, 226] on span "29" at bounding box center [65, 230] width 11 height 11
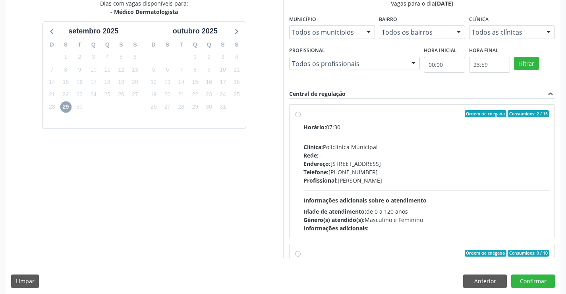
scroll to position [181, 0]
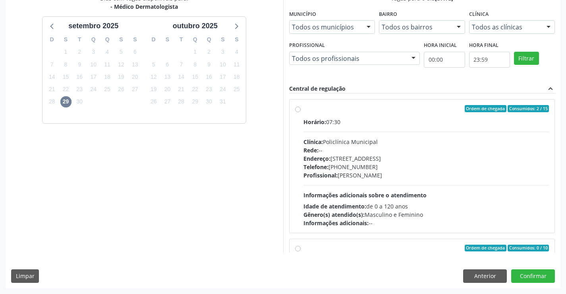
click at [336, 165] on div "Telefone: (74) 6451312" at bounding box center [427, 167] width 246 height 8
click at [301, 112] on input "Ordem de chegada Consumidos: 2 / 15 Horário: 07:30 Clínica: Policlínica Municip…" at bounding box center [298, 108] width 6 height 7
radio input "true"
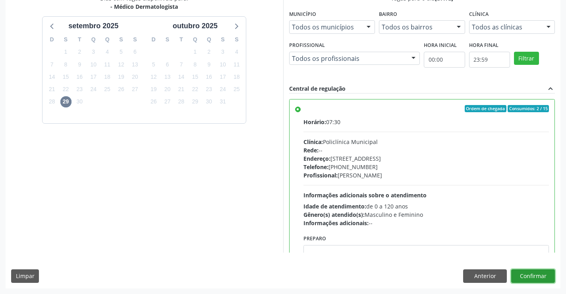
click at [524, 281] on button "Confirmar" at bounding box center [534, 276] width 44 height 14
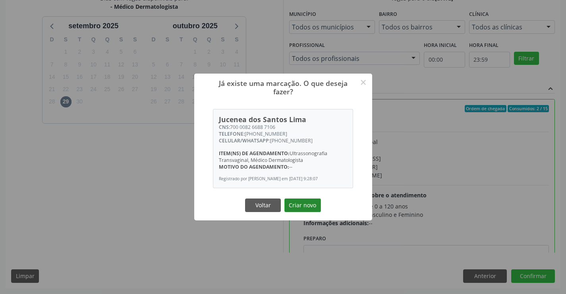
click at [294, 206] on button "Criar novo" at bounding box center [303, 205] width 37 height 14
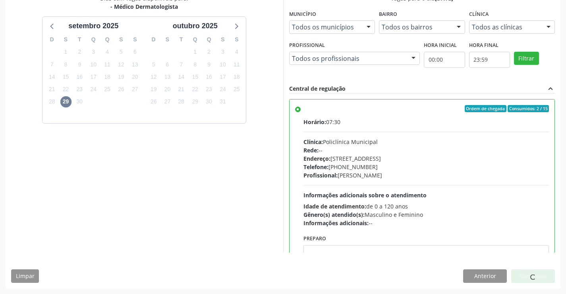
scroll to position [0, 0]
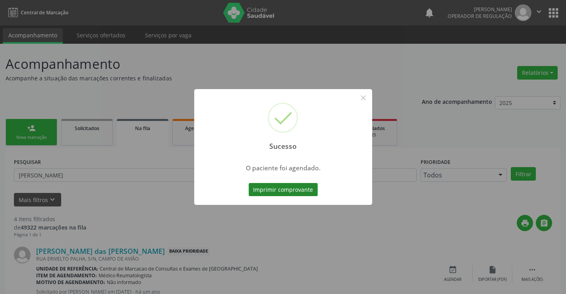
click at [305, 191] on button "Imprimir comprovante" at bounding box center [283, 190] width 69 height 14
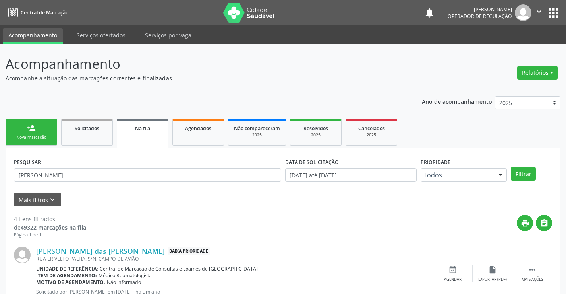
click at [35, 132] on div "person_add" at bounding box center [31, 128] width 9 height 9
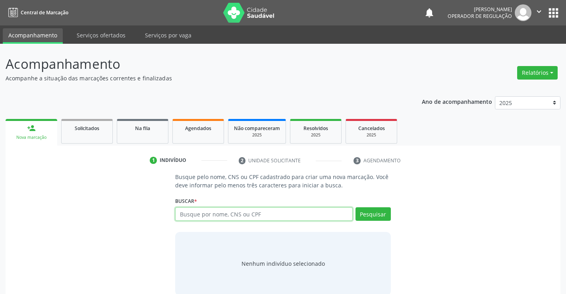
click at [206, 213] on input "text" at bounding box center [263, 214] width 177 height 14
type input "704605615325021"
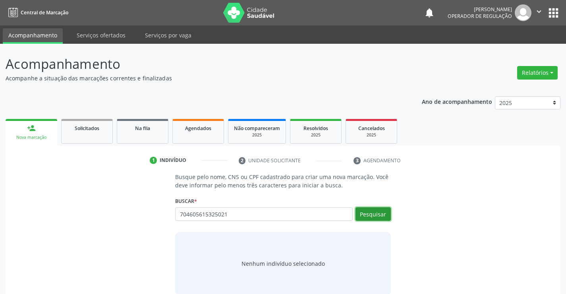
click at [361, 213] on button "Pesquisar" at bounding box center [373, 214] width 35 height 14
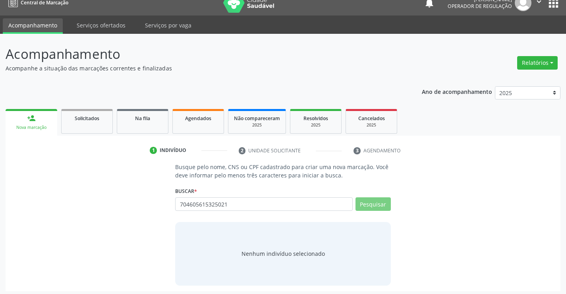
scroll to position [13, 0]
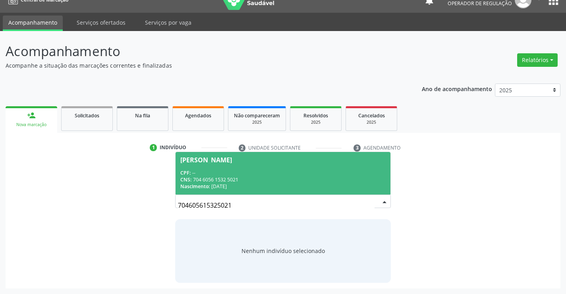
click at [215, 174] on div "CPF: --" at bounding box center [282, 172] width 205 height 7
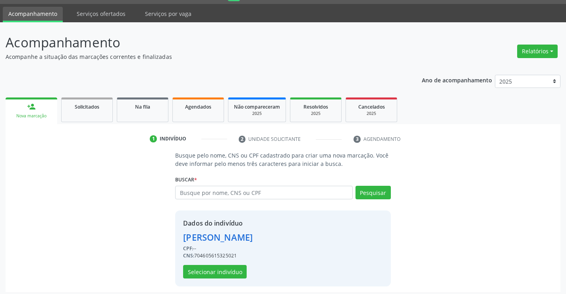
scroll to position [25, 0]
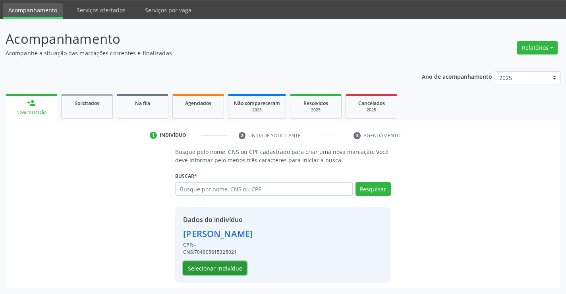
click at [227, 262] on button "Selecionar indivíduo" at bounding box center [215, 268] width 64 height 14
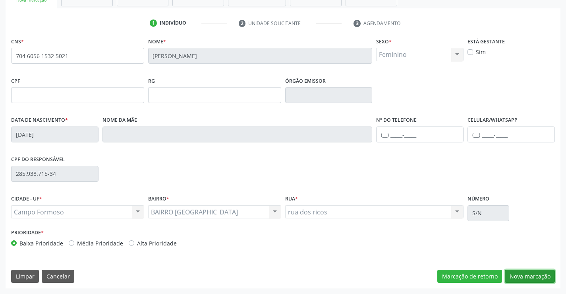
drag, startPoint x: 533, startPoint y: 273, endPoint x: 418, endPoint y: 242, distance: 119.8
click at [532, 273] on button "Nova marcação" at bounding box center [530, 277] width 50 height 14
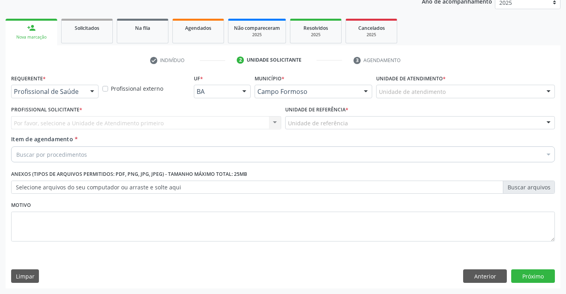
drag, startPoint x: 87, startPoint y: 92, endPoint x: 81, endPoint y: 105, distance: 14.2
click at [84, 98] on div "Profissional de Saúde Profissional de Saúde Paciente Nenhum resultado encontrad…" at bounding box center [54, 92] width 87 height 14
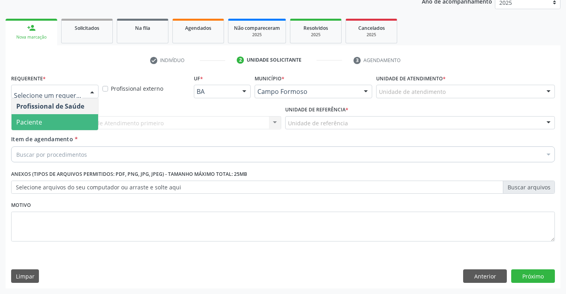
click at [57, 118] on span "Paciente" at bounding box center [55, 122] width 87 height 16
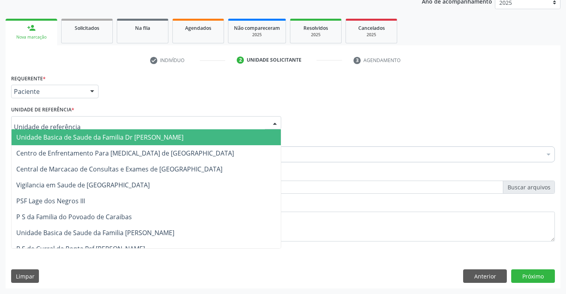
click at [137, 119] on div at bounding box center [146, 123] width 270 height 14
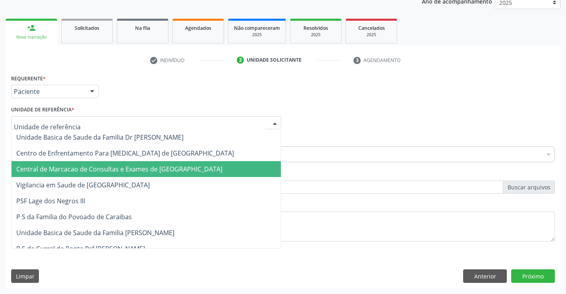
click at [142, 167] on span "Central de Marcacao de Consultas e Exames de [GEOGRAPHIC_DATA]" at bounding box center [119, 169] width 206 height 9
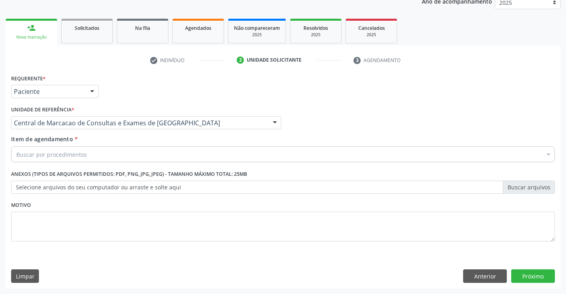
click at [150, 157] on div "Buscar por procedimentos" at bounding box center [283, 154] width 544 height 16
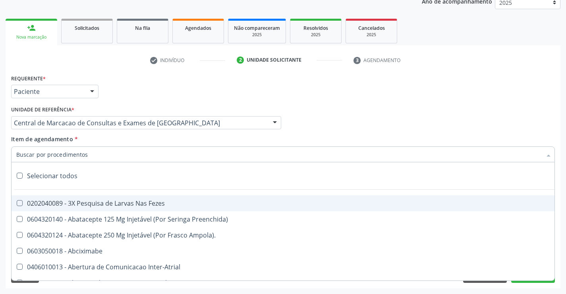
paste input "Médico Dermatologista"
type input "Médico Dermatologista"
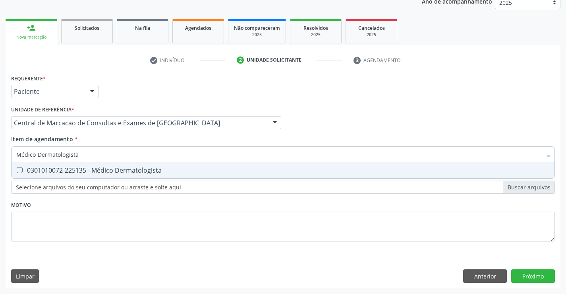
click at [100, 169] on div "0301010072-225135 - Médico Dermatologista" at bounding box center [283, 170] width 534 height 6
checkbox Dermatologista "true"
click at [537, 272] on div "Requerente * Paciente Profissional de Saúde Paciente Nenhum resultado encontrad…" at bounding box center [283, 180] width 555 height 216
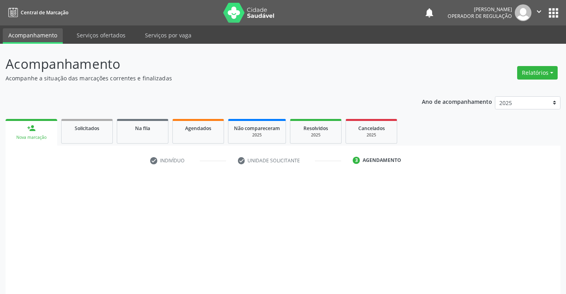
scroll to position [52, 0]
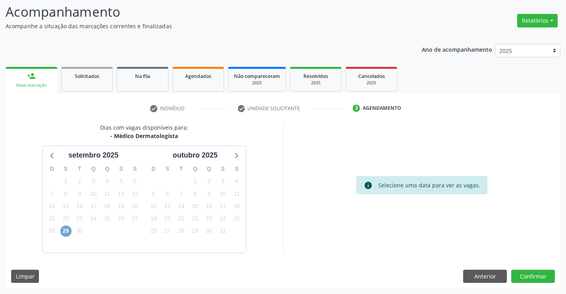
click at [70, 232] on span "29" at bounding box center [65, 230] width 11 height 11
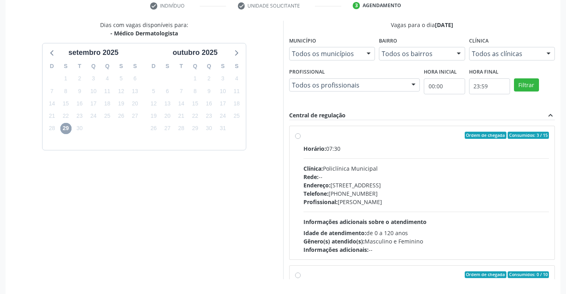
scroll to position [171, 0]
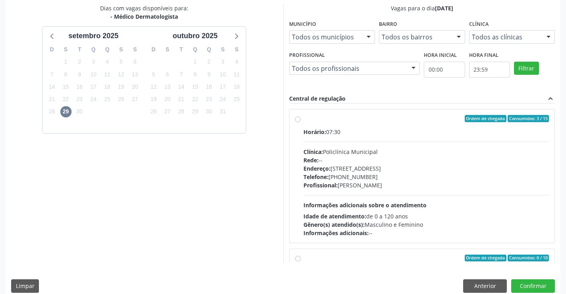
click at [332, 181] on span "Profissional:" at bounding box center [321, 185] width 34 height 8
click at [301, 122] on input "Ordem de chegada Consumidos: 3 / 15 Horário: 07:30 Clínica: Policlínica Municip…" at bounding box center [298, 118] width 6 height 7
radio input "true"
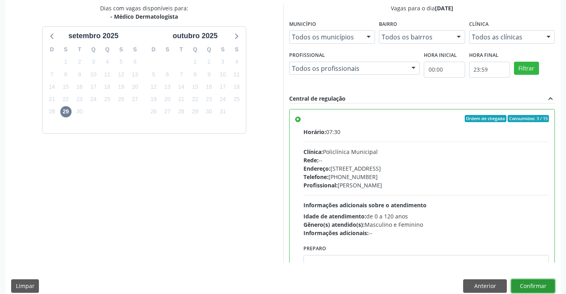
click at [532, 281] on button "Confirmar" at bounding box center [534, 286] width 44 height 14
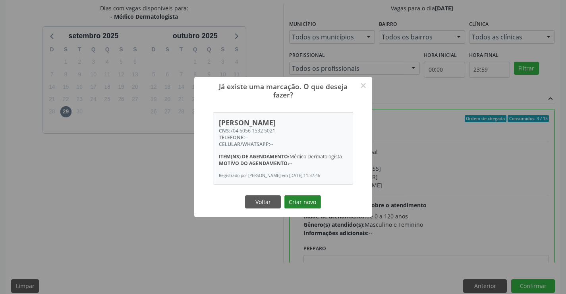
click at [307, 206] on button "Criar novo" at bounding box center [303, 202] width 37 height 14
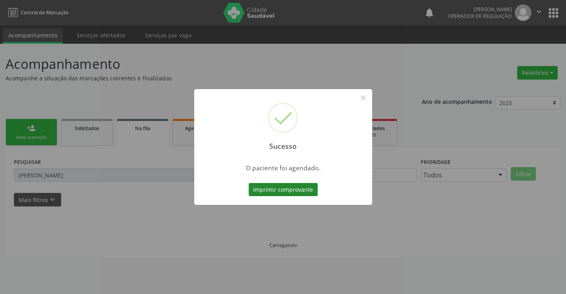
scroll to position [0, 0]
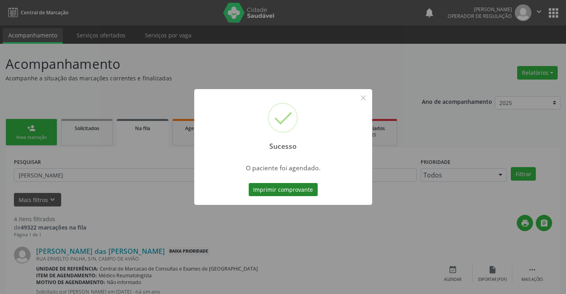
click at [303, 192] on button "Imprimir comprovante" at bounding box center [283, 190] width 69 height 14
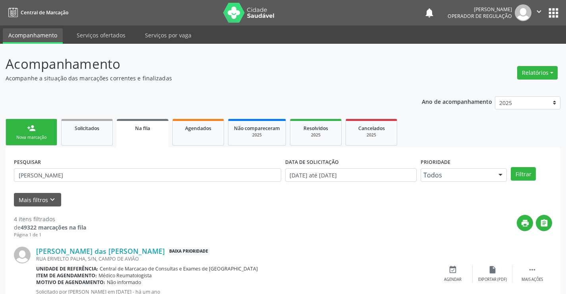
click at [43, 129] on link "person_add Nova marcação" at bounding box center [32, 132] width 52 height 27
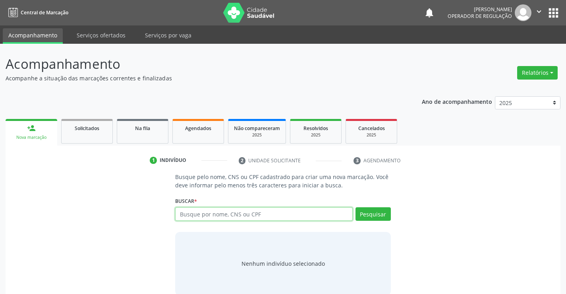
click at [297, 217] on input "text" at bounding box center [263, 214] width 177 height 14
click at [273, 220] on input "text" at bounding box center [263, 214] width 177 height 14
type input "704201448744829"
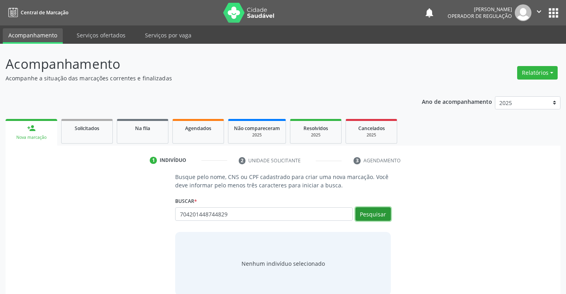
click at [364, 215] on button "Pesquisar" at bounding box center [373, 214] width 35 height 14
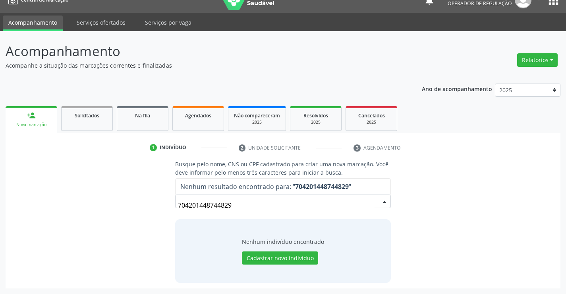
click at [236, 206] on input "704201448744829" at bounding box center [276, 205] width 196 height 16
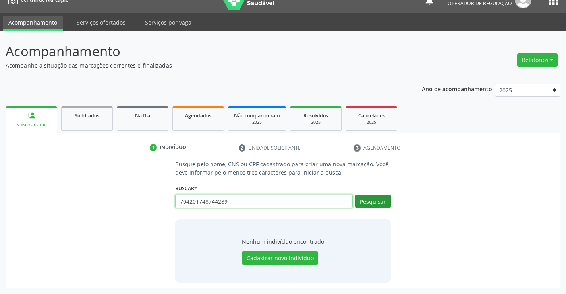
type input "704201748744289"
click at [369, 195] on button "Pesquisar" at bounding box center [373, 201] width 35 height 14
type input "704201748744289"
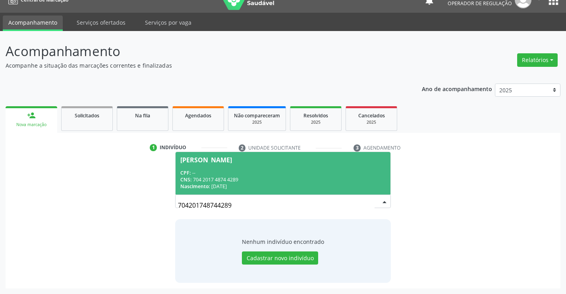
click at [241, 172] on div "CPF: --" at bounding box center [282, 172] width 205 height 7
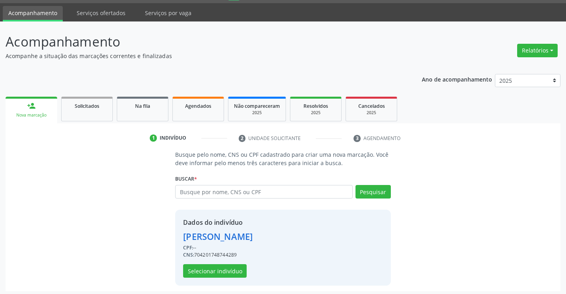
scroll to position [25, 0]
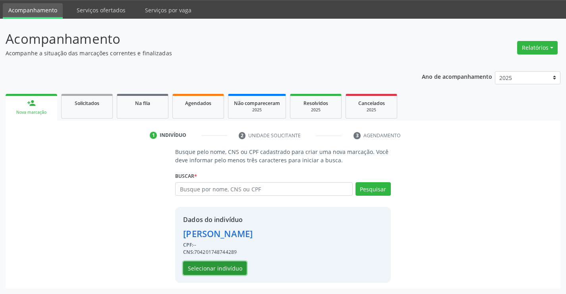
click at [204, 266] on button "Selecionar indivíduo" at bounding box center [215, 268] width 64 height 14
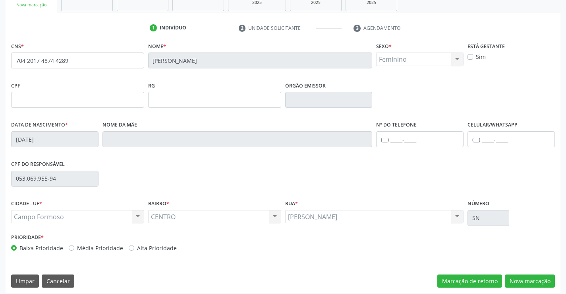
scroll to position [137, 0]
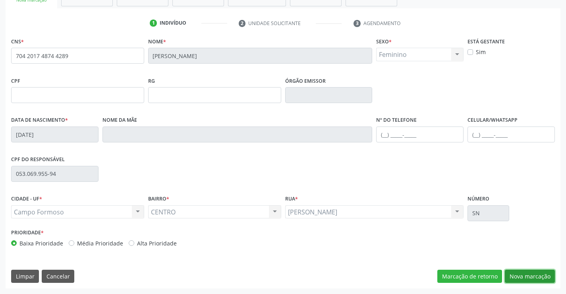
click at [550, 279] on button "Nova marcação" at bounding box center [530, 277] width 50 height 14
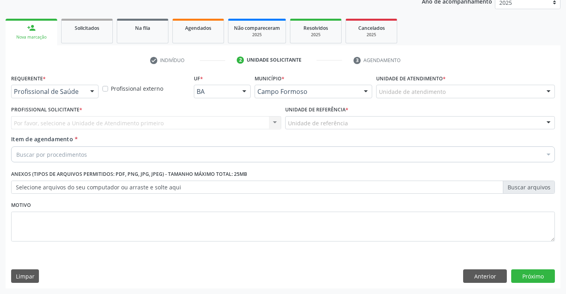
scroll to position [100, 0]
click at [91, 89] on div at bounding box center [92, 92] width 12 height 14
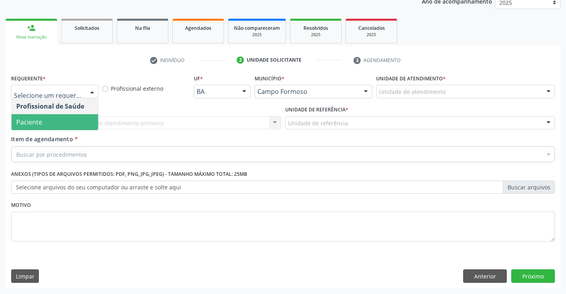
click at [58, 122] on span "Paciente" at bounding box center [55, 122] width 87 height 16
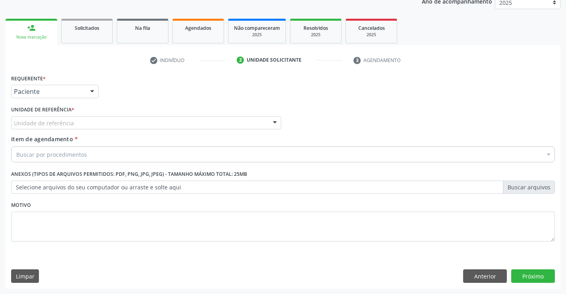
click at [113, 123] on div "Unidade de referência" at bounding box center [146, 123] width 270 height 14
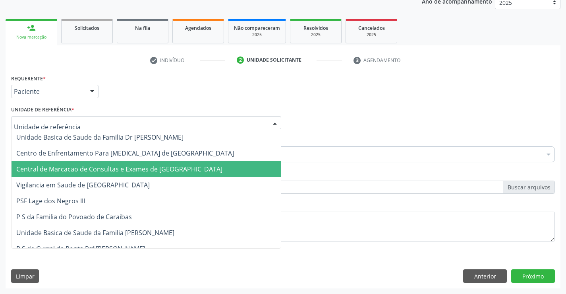
click at [139, 169] on span "Central de Marcacao de Consultas e Exames de [GEOGRAPHIC_DATA]" at bounding box center [119, 169] width 206 height 9
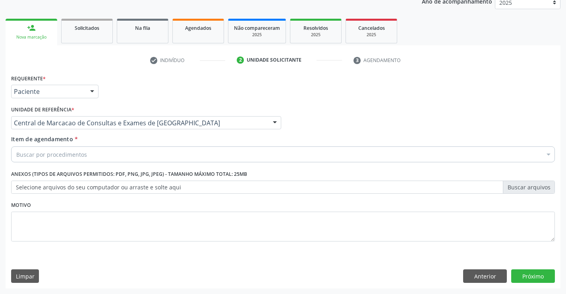
click at [168, 140] on div "Item de agendamento * Buscar por procedimentos Selecionar todos 0202040089 - 3X…" at bounding box center [283, 147] width 544 height 25
click at [161, 150] on div "Buscar por procedimentos" at bounding box center [283, 154] width 544 height 16
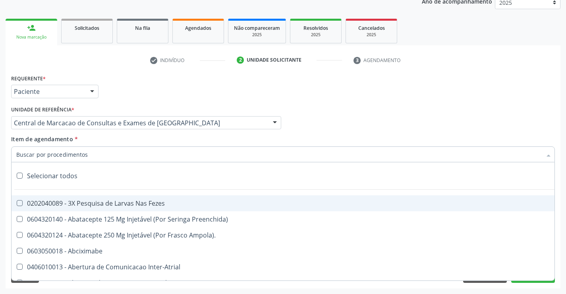
click at [153, 154] on input "Item de agendamento *" at bounding box center [279, 154] width 526 height 16
paste input "Médico Dermatologista"
type input "Médico Dermatologista"
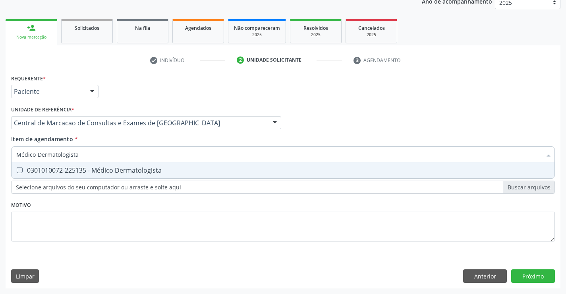
click at [122, 168] on div "0301010072-225135 - Médico Dermatologista" at bounding box center [283, 170] width 534 height 6
checkbox Dermatologista "true"
click at [534, 270] on div "Requerente * Paciente Profissional de Saúde Paciente Nenhum resultado encontrad…" at bounding box center [283, 180] width 555 height 216
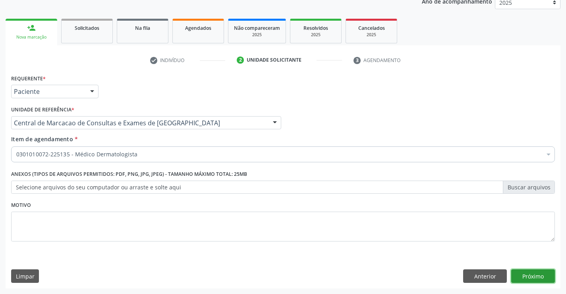
click at [519, 279] on button "Próximo" at bounding box center [534, 276] width 44 height 14
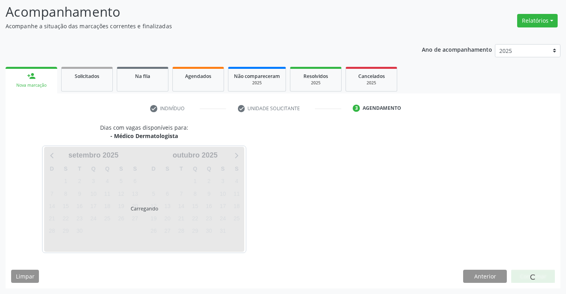
scroll to position [52, 0]
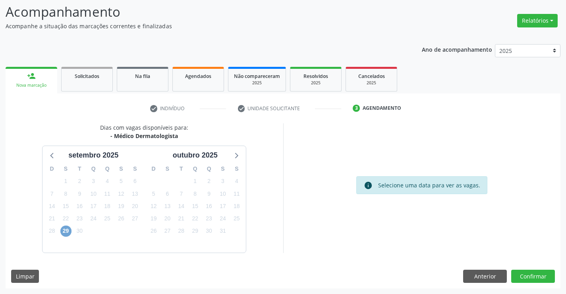
click at [64, 230] on span "29" at bounding box center [65, 230] width 11 height 11
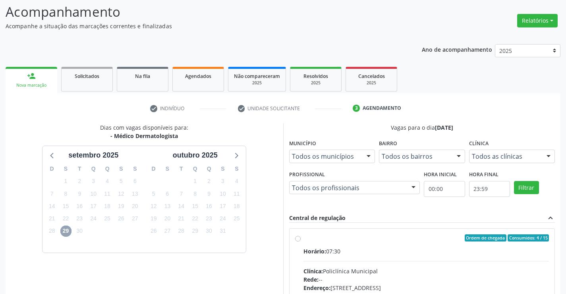
scroll to position [171, 0]
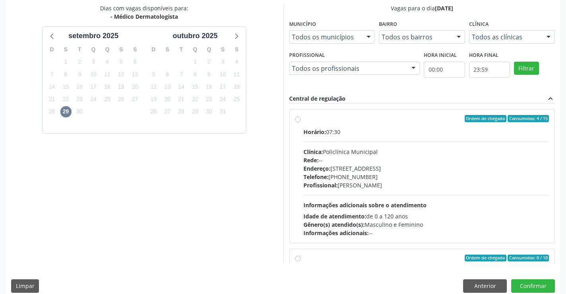
click at [386, 169] on div "Endereço: [STREET_ADDRESS]" at bounding box center [427, 168] width 246 height 8
click at [301, 122] on input "Ordem de chegada Consumidos: 4 / 15 Horário: 07:30 Clínica: Policlínica Municip…" at bounding box center [298, 118] width 6 height 7
radio input "true"
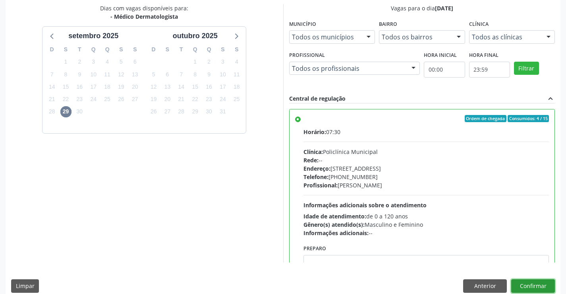
click at [539, 281] on button "Confirmar" at bounding box center [534, 286] width 44 height 14
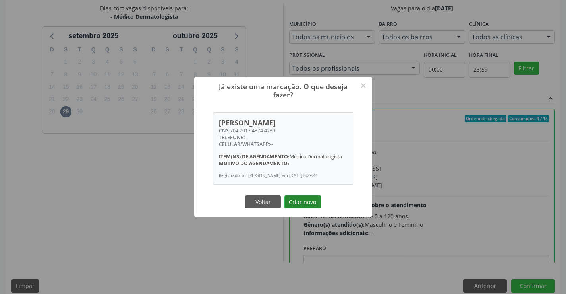
click at [315, 203] on button "Criar novo" at bounding box center [303, 202] width 37 height 14
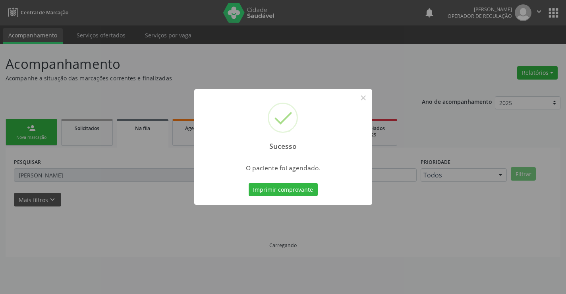
scroll to position [0, 0]
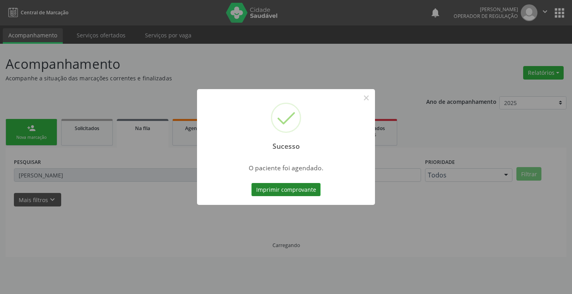
click at [277, 184] on button "Imprimir comprovante" at bounding box center [286, 190] width 69 height 14
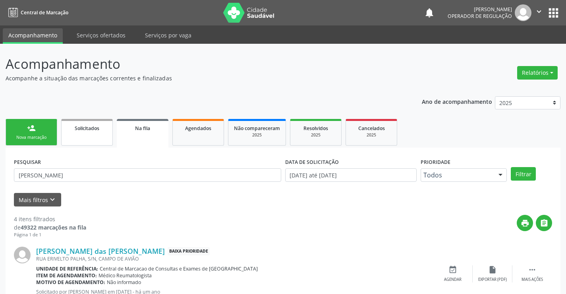
click at [38, 126] on link "person_add Nova marcação" at bounding box center [32, 132] width 52 height 27
click at [36, 135] on div "Nova marcação" at bounding box center [32, 137] width 40 height 6
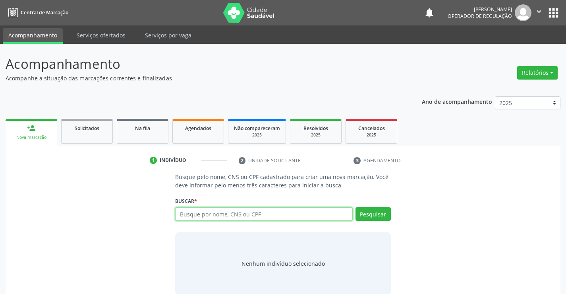
click at [206, 216] on input "text" at bounding box center [263, 214] width 177 height 14
type input "703602046229138"
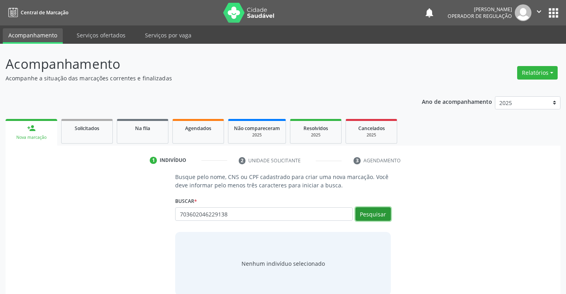
click at [372, 215] on button "Pesquisar" at bounding box center [373, 214] width 35 height 14
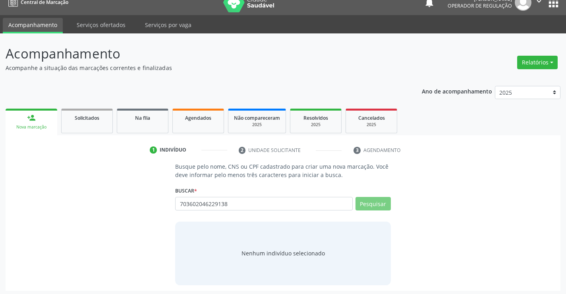
scroll to position [13, 0]
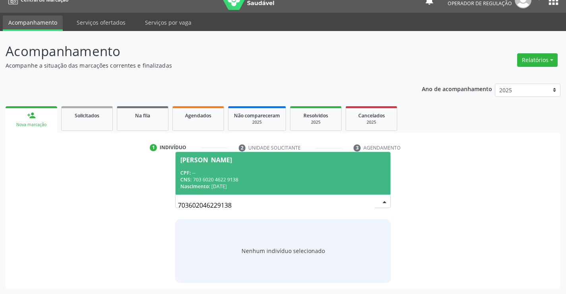
click at [217, 158] on div "[PERSON_NAME]" at bounding box center [206, 160] width 52 height 6
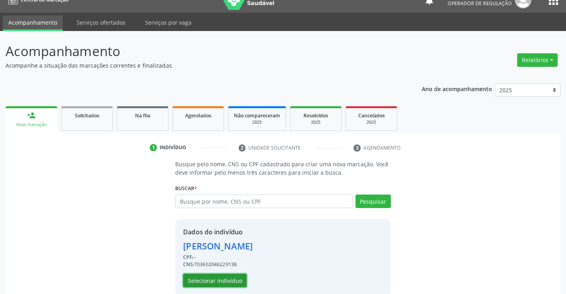
click at [208, 283] on button "Selecionar indivíduo" at bounding box center [215, 281] width 64 height 14
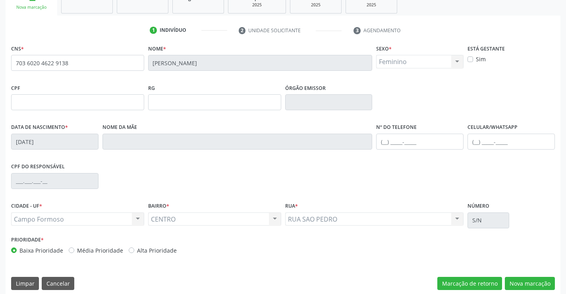
scroll to position [137, 0]
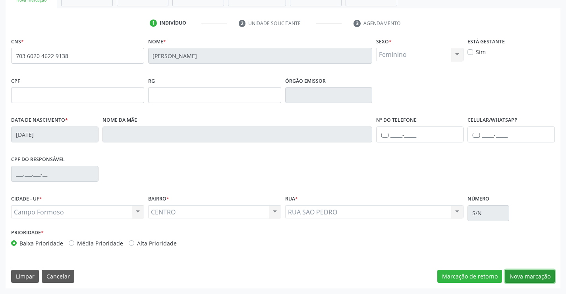
click at [543, 275] on button "Nova marcação" at bounding box center [530, 277] width 50 height 14
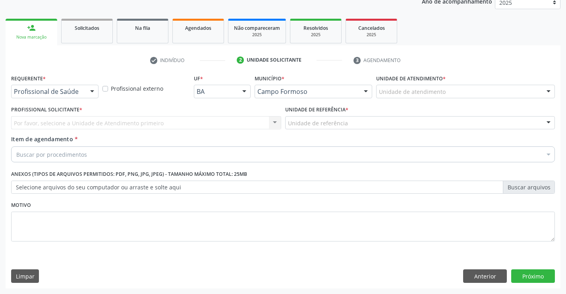
scroll to position [100, 0]
click at [76, 87] on div "Profissional de Saúde" at bounding box center [54, 92] width 87 height 14
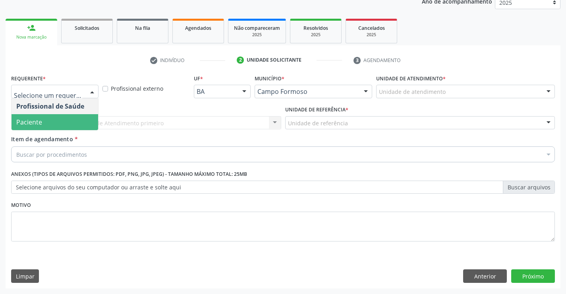
click at [38, 123] on span "Paciente" at bounding box center [29, 122] width 26 height 9
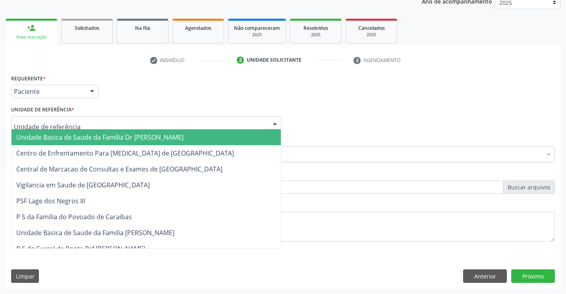
click at [89, 118] on div at bounding box center [146, 123] width 270 height 14
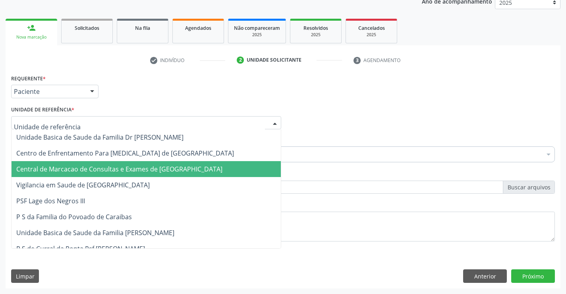
click at [102, 165] on span "Central de Marcacao de Consultas e Exames de [GEOGRAPHIC_DATA]" at bounding box center [119, 169] width 206 height 9
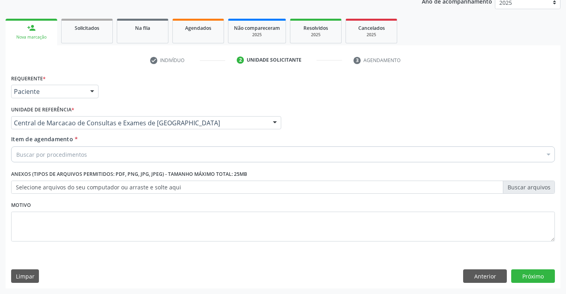
click at [120, 144] on div "Item de agendamento * Buscar por procedimentos Selecionar todos 0202040089 - 3X…" at bounding box center [283, 147] width 544 height 25
click at [113, 154] on div "Buscar por procedimentos" at bounding box center [283, 154] width 544 height 16
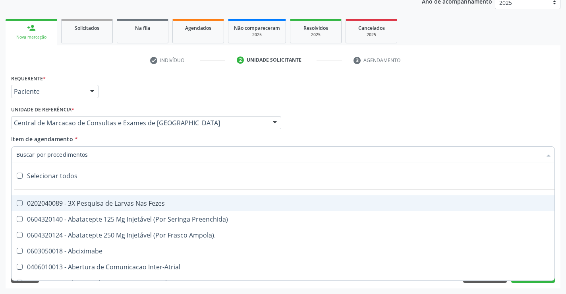
paste input "Médico Dermatologista"
type input "Médico Dermatologista"
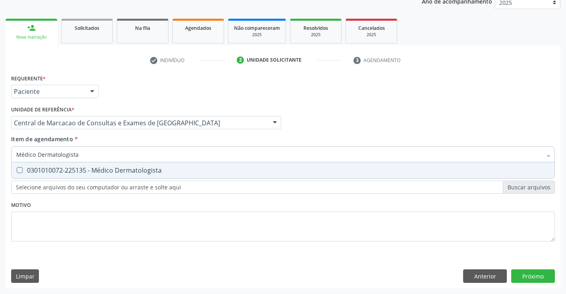
click at [126, 168] on div "0301010072-225135 - Médico Dermatologista" at bounding box center [283, 170] width 534 height 6
checkbox Dermatologista "true"
click at [536, 280] on div "Requerente * Paciente Profissional de Saúde Paciente Nenhum resultado encontrad…" at bounding box center [283, 180] width 555 height 216
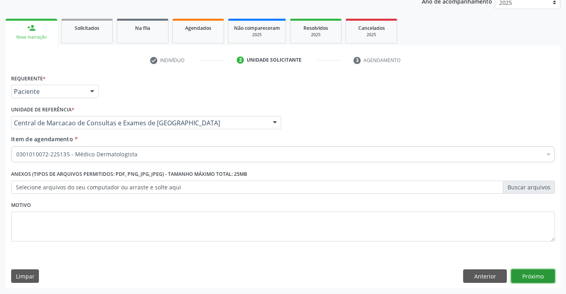
click at [522, 276] on button "Próximo" at bounding box center [534, 276] width 44 height 14
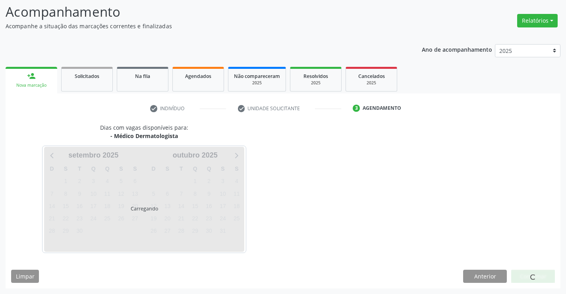
scroll to position [52, 0]
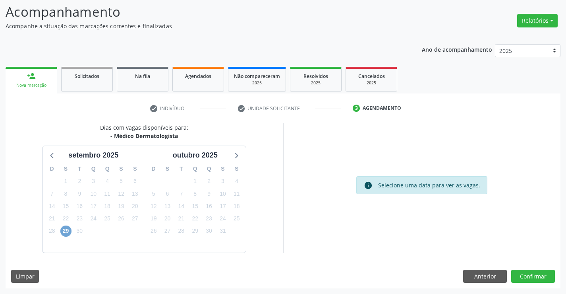
click at [63, 227] on span "29" at bounding box center [65, 230] width 11 height 11
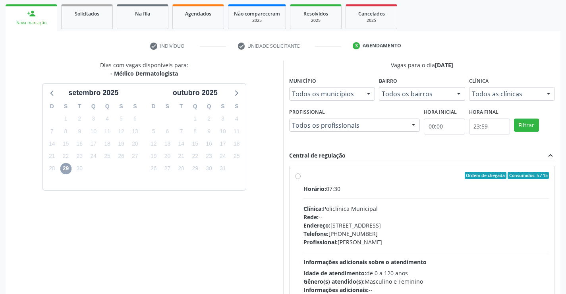
scroll to position [171, 0]
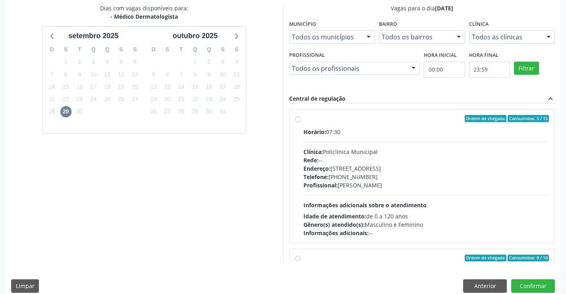
click at [326, 173] on span "Telefone:" at bounding box center [316, 177] width 25 height 8
click at [301, 122] on input "Ordem de chegada Consumidos: 5 / 15 Horário: 07:30 Clínica: Policlínica Municip…" at bounding box center [298, 118] width 6 height 7
radio input "true"
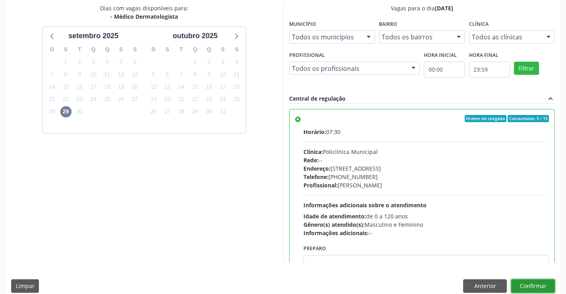
click at [545, 289] on button "Confirmar" at bounding box center [534, 286] width 44 height 14
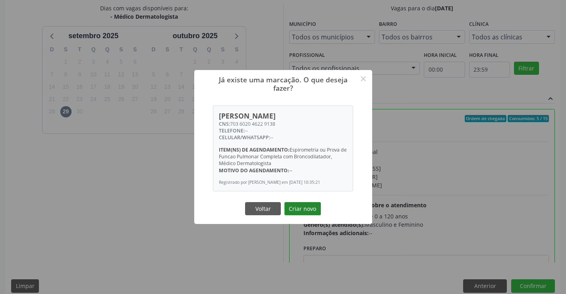
click at [309, 212] on button "Criar novo" at bounding box center [303, 209] width 37 height 14
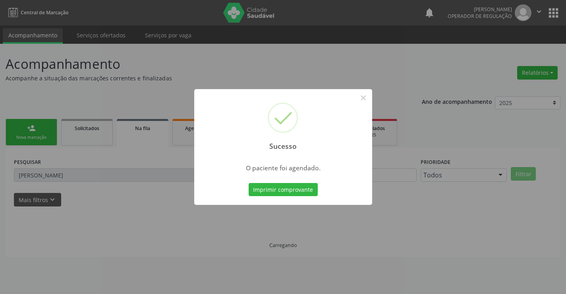
scroll to position [0, 0]
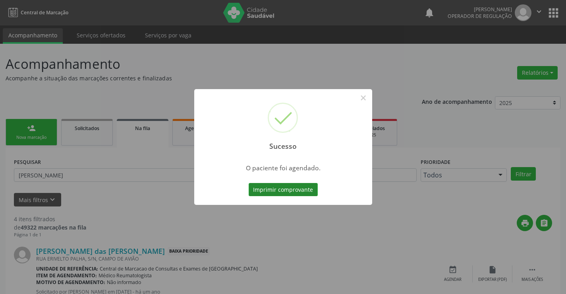
click at [293, 190] on button "Imprimir comprovante" at bounding box center [283, 190] width 69 height 14
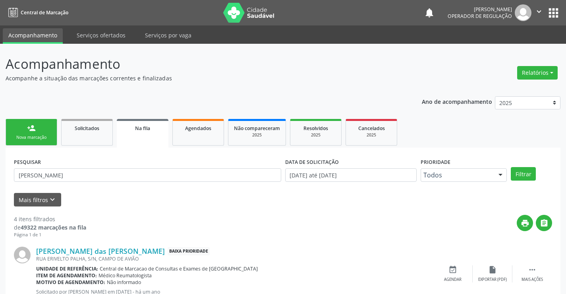
click at [32, 138] on div "Nova marcação" at bounding box center [32, 137] width 40 height 6
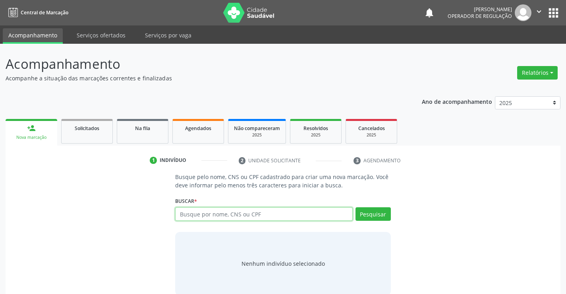
click at [216, 213] on input "text" at bounding box center [263, 214] width 177 height 14
click at [256, 210] on input "text" at bounding box center [263, 214] width 177 height 14
type input "705008203941058"
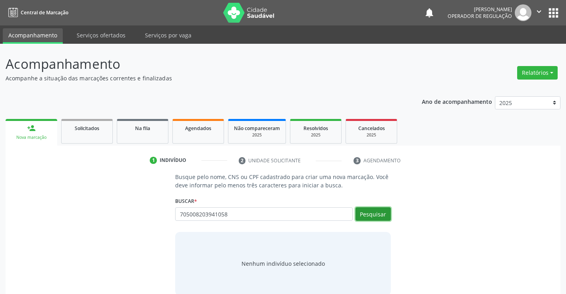
click at [370, 215] on button "Pesquisar" at bounding box center [373, 214] width 35 height 14
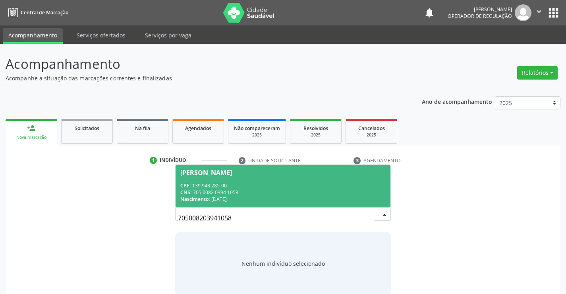
click at [341, 189] on div "CNS: 705 0082 0394 1058" at bounding box center [282, 192] width 205 height 7
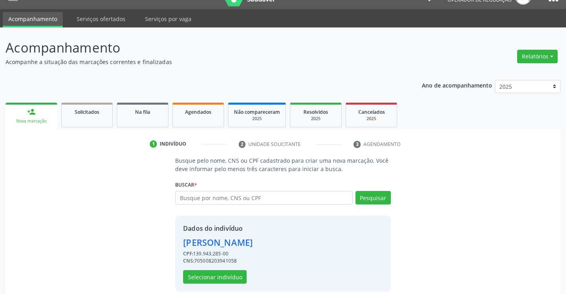
scroll to position [25, 0]
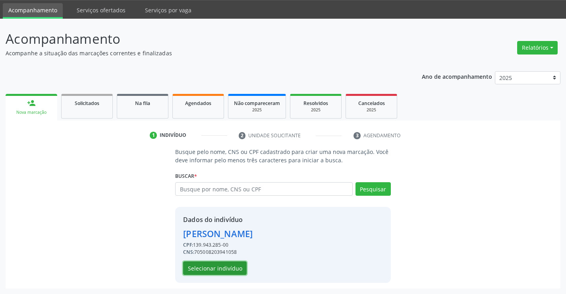
click at [195, 272] on button "Selecionar indivíduo" at bounding box center [215, 268] width 64 height 14
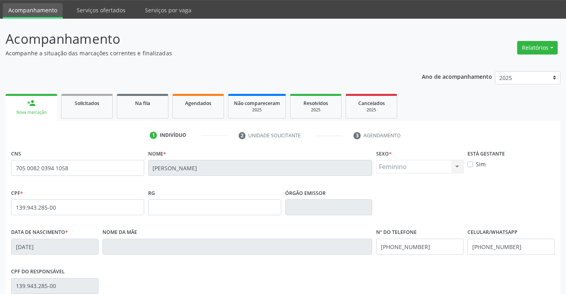
scroll to position [137, 0]
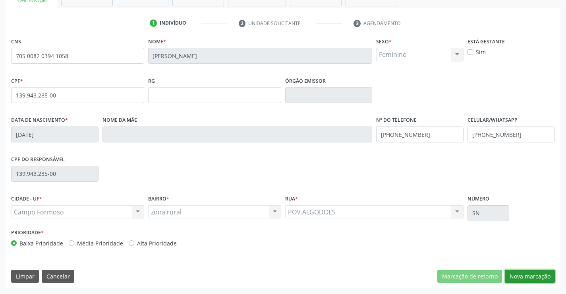
drag, startPoint x: 546, startPoint y: 278, endPoint x: 563, endPoint y: 271, distance: 18.7
click at [545, 278] on button "Nova marcação" at bounding box center [530, 277] width 50 height 14
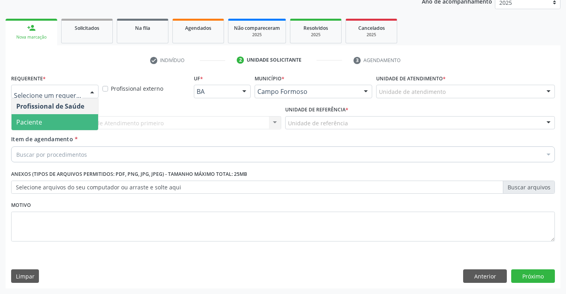
click at [43, 120] on span "Paciente" at bounding box center [55, 122] width 87 height 16
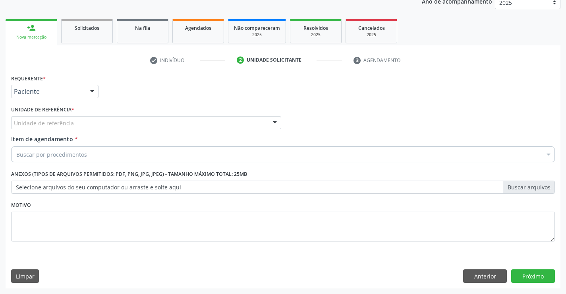
click at [100, 122] on div "Unidade de referência" at bounding box center [146, 123] width 270 height 14
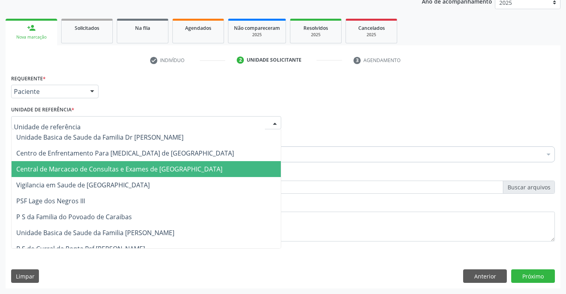
click at [107, 172] on span "Central de Marcacao de Consultas e Exames de [GEOGRAPHIC_DATA]" at bounding box center [119, 169] width 206 height 9
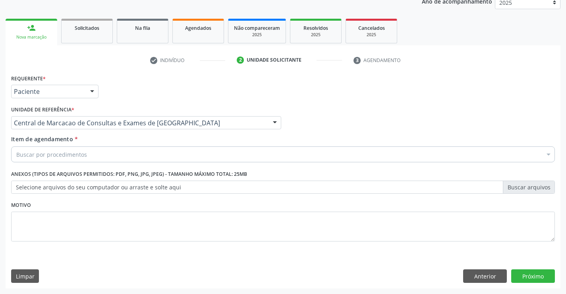
click at [106, 144] on div "Item de agendamento * Buscar por procedimentos Selecionar todos 0202040089 - 3X…" at bounding box center [283, 147] width 544 height 25
click at [107, 157] on div "Buscar por procedimentos" at bounding box center [283, 154] width 544 height 16
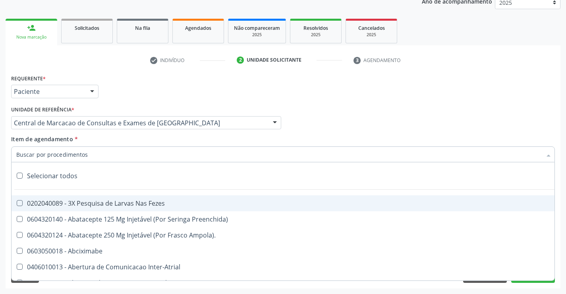
paste input "Médico Dermatologista"
type input "Médico Dermatologista"
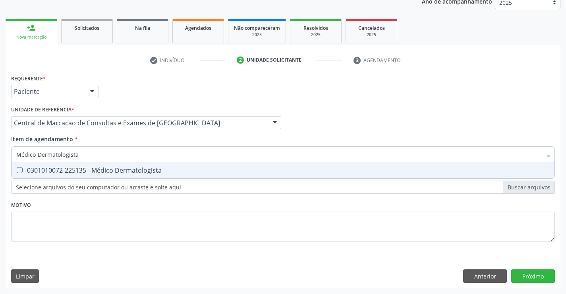
click at [148, 159] on input "Médico Dermatologista" at bounding box center [279, 154] width 526 height 16
click at [141, 171] on div "0301010072-225135 - Médico Dermatologista" at bounding box center [283, 170] width 534 height 6
checkbox Dermatologista "true"
click at [529, 274] on div "Requerente * Paciente Profissional de Saúde Paciente Nenhum resultado encontrad…" at bounding box center [283, 180] width 555 height 216
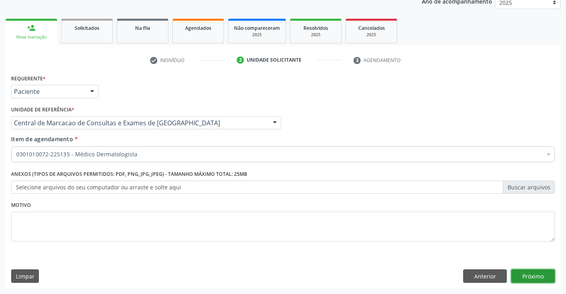
click at [546, 276] on button "Próximo" at bounding box center [534, 276] width 44 height 14
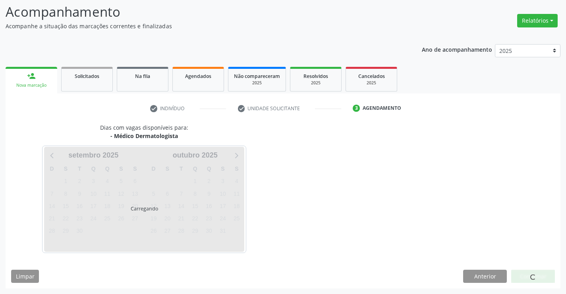
scroll to position [52, 0]
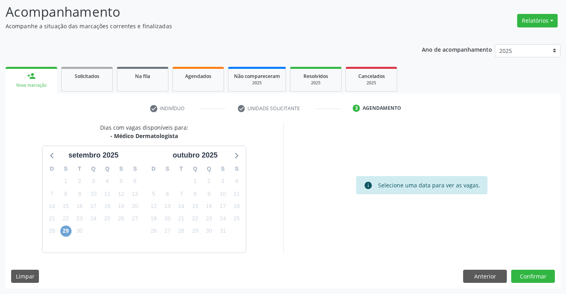
click at [66, 234] on span "29" at bounding box center [65, 230] width 11 height 11
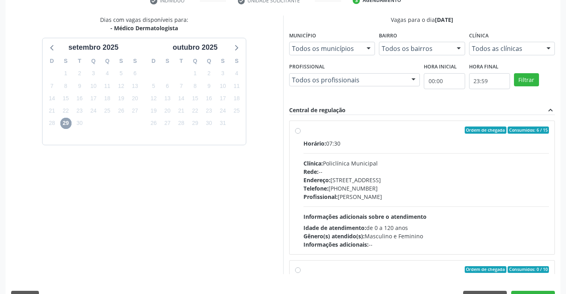
scroll to position [171, 0]
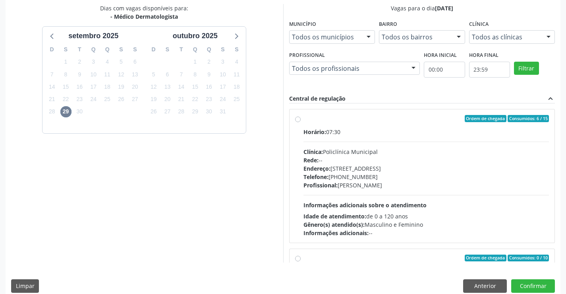
click at [343, 182] on div "Profissional: Renata Ribeiro Nascimento" at bounding box center [427, 185] width 246 height 8
click at [301, 122] on input "Ordem de chegada Consumidos: 6 / 15 Horário: 07:30 Clínica: Policlínica Municip…" at bounding box center [298, 118] width 6 height 7
radio input "true"
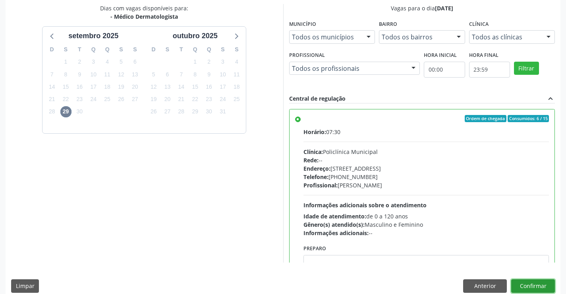
click at [530, 285] on button "Confirmar" at bounding box center [534, 286] width 44 height 14
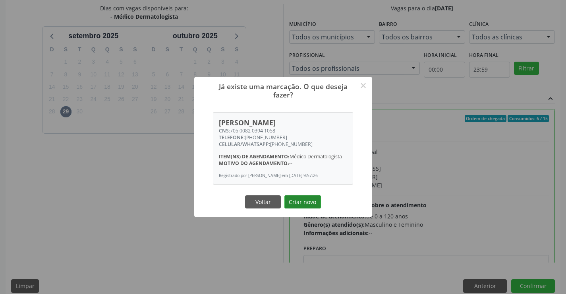
click at [302, 200] on button "Criar novo" at bounding box center [303, 202] width 37 height 14
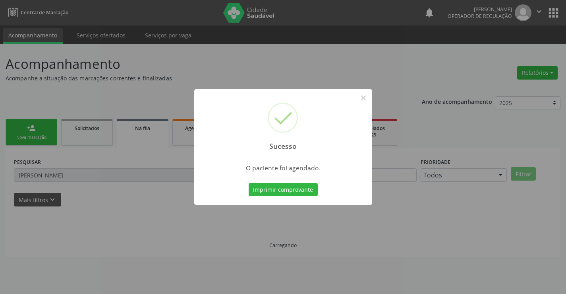
scroll to position [0, 0]
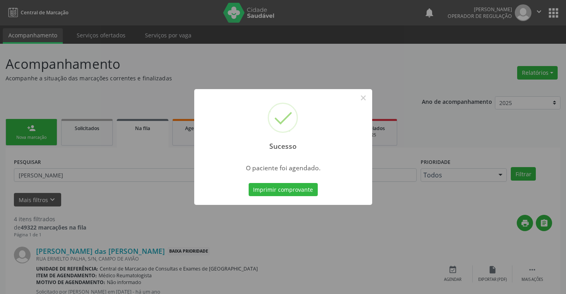
click at [295, 181] on div "Imprimir comprovante Cancel" at bounding box center [283, 189] width 73 height 17
click at [288, 191] on button "Imprimir comprovante" at bounding box center [283, 190] width 69 height 14
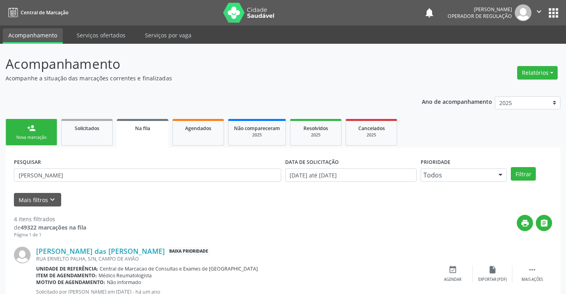
click at [33, 124] on div "person_add" at bounding box center [31, 128] width 9 height 9
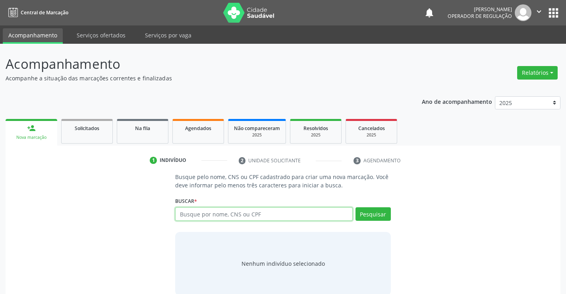
click at [215, 211] on input "text" at bounding box center [263, 214] width 177 height 14
type input "700006853808600"
click at [395, 216] on div "Busque pelo nome, CNS ou CPF cadastrado para criar uma nova marcação. Você deve…" at bounding box center [283, 234] width 227 height 122
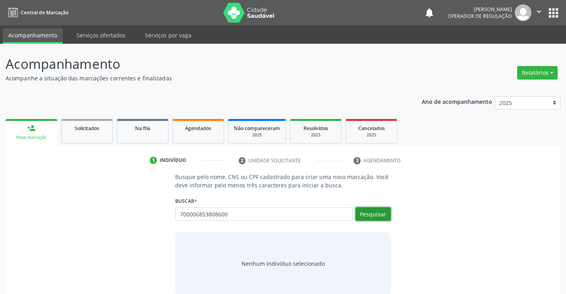
click at [388, 215] on button "Pesquisar" at bounding box center [373, 214] width 35 height 14
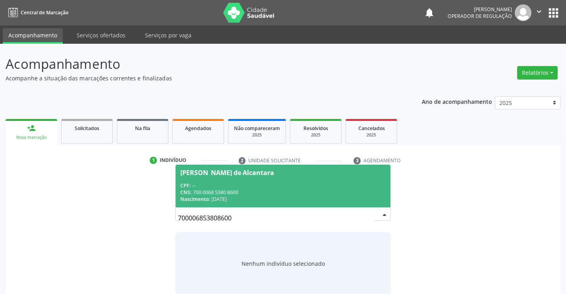
click at [306, 184] on div "CPF: --" at bounding box center [282, 185] width 205 height 7
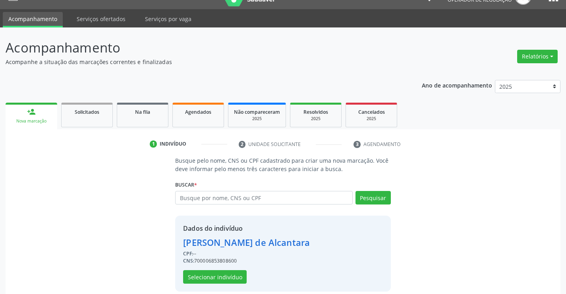
scroll to position [25, 0]
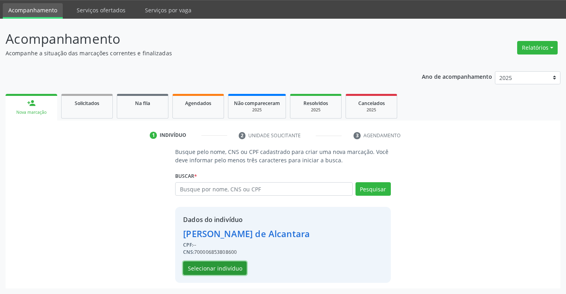
click at [217, 272] on button "Selecionar indivíduo" at bounding box center [215, 268] width 64 height 14
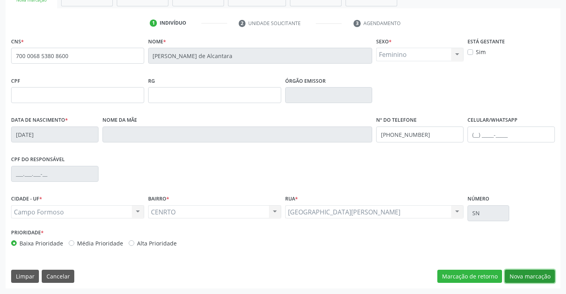
click at [526, 276] on button "Nova marcação" at bounding box center [530, 277] width 50 height 14
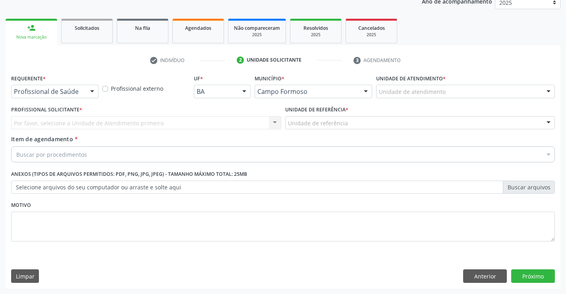
scroll to position [100, 0]
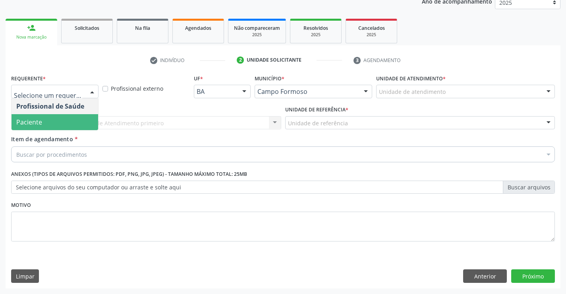
click at [57, 115] on span "Paciente" at bounding box center [55, 122] width 87 height 16
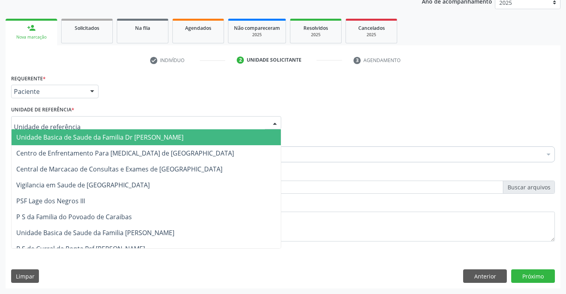
click at [118, 122] on div at bounding box center [146, 123] width 270 height 14
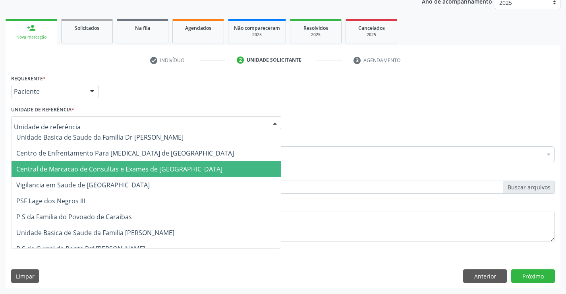
click at [114, 164] on span "Central de Marcacao de Consultas e Exames de [GEOGRAPHIC_DATA]" at bounding box center [147, 169] width 270 height 16
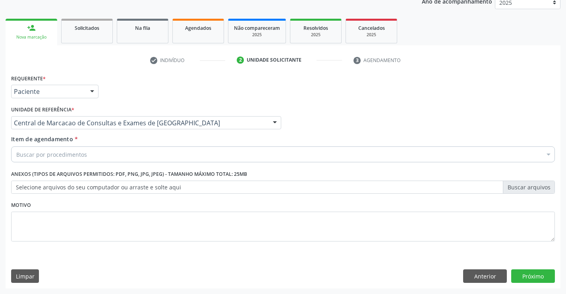
click at [140, 151] on div "Buscar por procedimentos" at bounding box center [283, 154] width 544 height 16
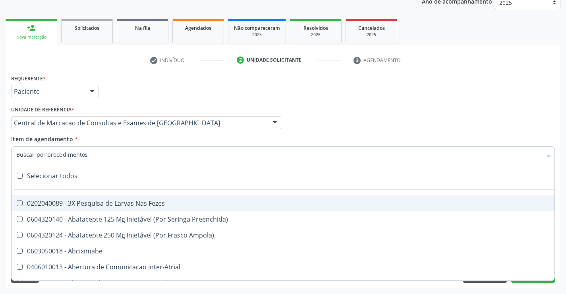
paste input "Médico Dermatologista"
type input "Médico Dermatologista"
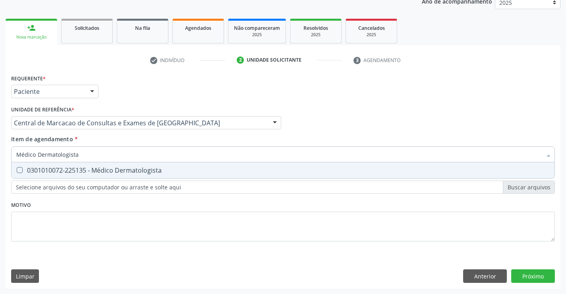
click at [68, 173] on div "0301010072-225135 - Médico Dermatologista" at bounding box center [283, 170] width 534 height 6
checkbox Dermatologista "true"
click at [523, 272] on div "Requerente * Paciente Profissional de Saúde Paciente Nenhum resultado encontrad…" at bounding box center [283, 180] width 555 height 216
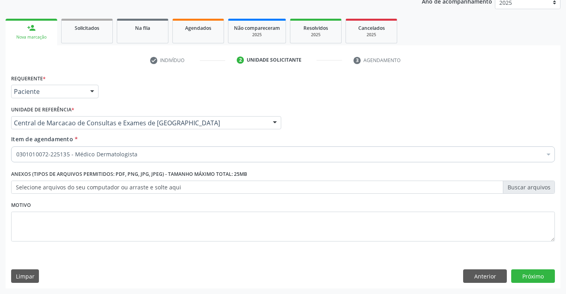
click at [518, 283] on div "Requerente * Paciente Profissional de Saúde Paciente Nenhum resultado encontrad…" at bounding box center [283, 180] width 555 height 216
click at [523, 277] on button "Próximo" at bounding box center [534, 276] width 44 height 14
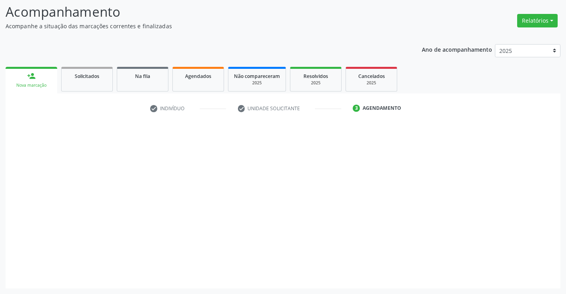
scroll to position [52, 0]
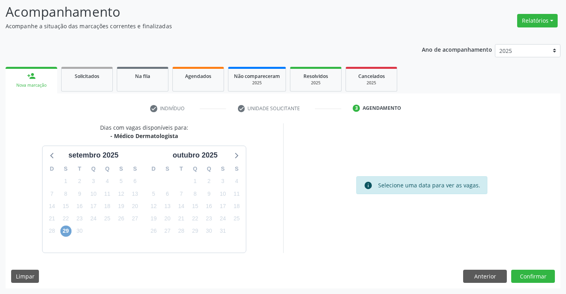
click at [67, 230] on span "29" at bounding box center [65, 230] width 11 height 11
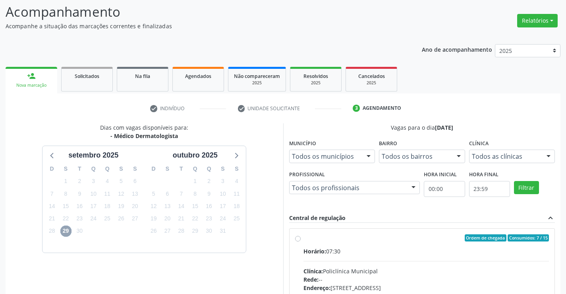
scroll to position [181, 0]
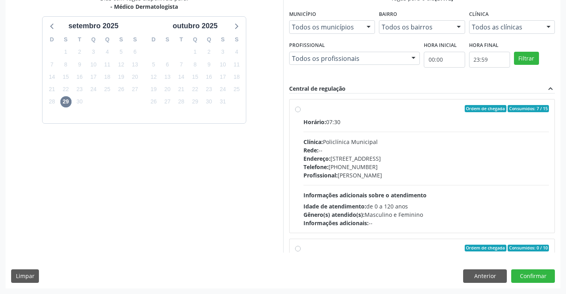
click at [396, 160] on div "Endereço: Predio, nº 386, Centro, Campo Formoso - BA" at bounding box center [427, 158] width 246 height 8
click at [301, 112] on input "Ordem de chegada Consumidos: 7 / 15 Horário: 07:30 Clínica: Policlínica Municip…" at bounding box center [298, 108] width 6 height 7
radio input "true"
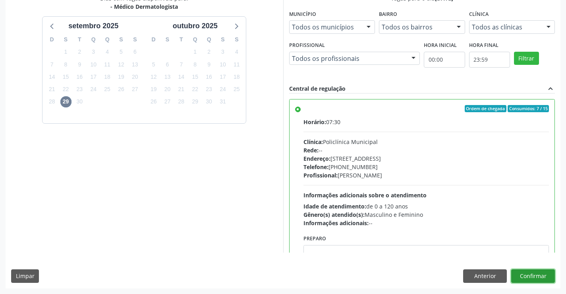
click at [535, 273] on button "Confirmar" at bounding box center [534, 276] width 44 height 14
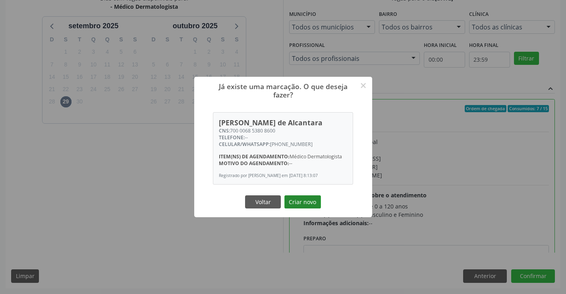
click at [309, 205] on button "Criar novo" at bounding box center [303, 202] width 37 height 14
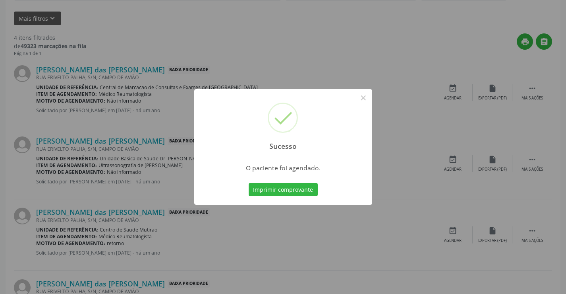
scroll to position [0, 0]
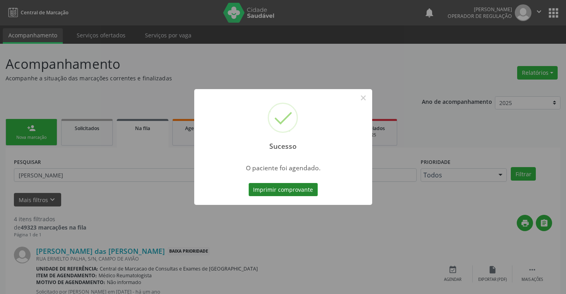
click at [283, 188] on button "Imprimir comprovante" at bounding box center [283, 190] width 69 height 14
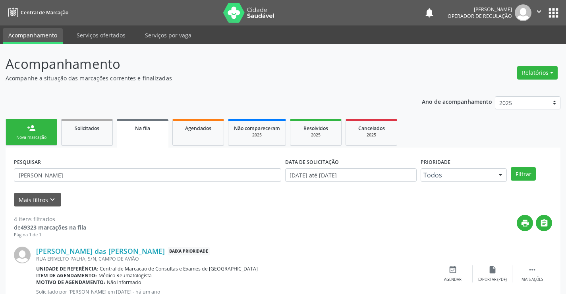
click at [39, 130] on link "person_add Nova marcação" at bounding box center [32, 132] width 52 height 27
click at [28, 129] on div "person_add" at bounding box center [31, 128] width 9 height 9
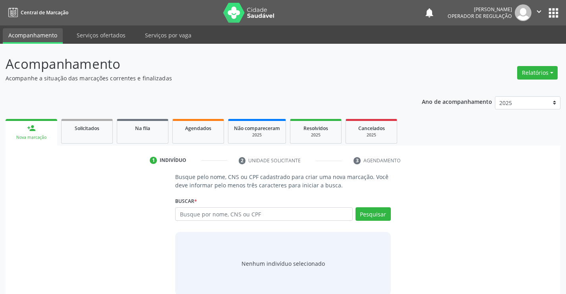
click at [39, 132] on link "person_add Nova marcação" at bounding box center [32, 132] width 52 height 27
click at [247, 215] on input "text" at bounding box center [263, 214] width 177 height 14
click at [215, 215] on input "text" at bounding box center [263, 214] width 177 height 14
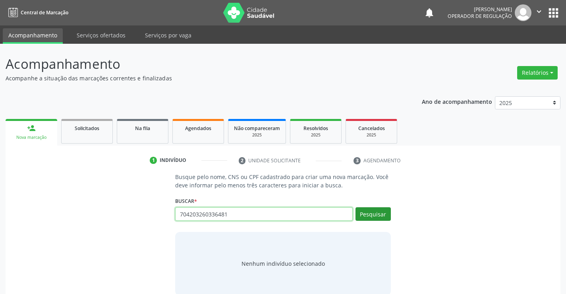
type input "704203260336481"
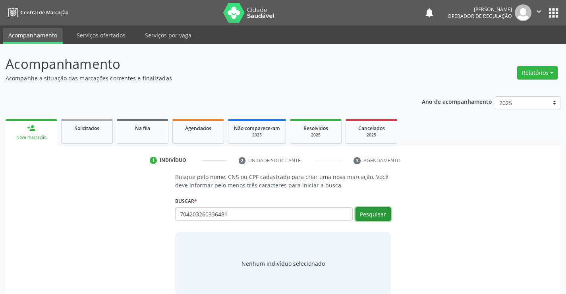
click at [359, 208] on button "Pesquisar" at bounding box center [373, 214] width 35 height 14
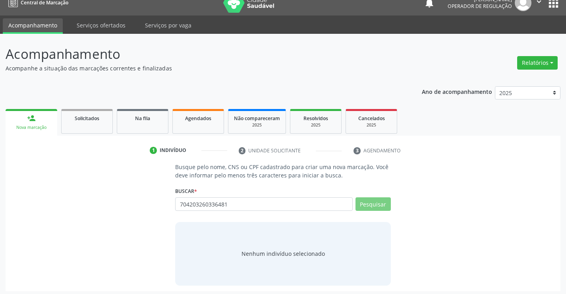
scroll to position [13, 0]
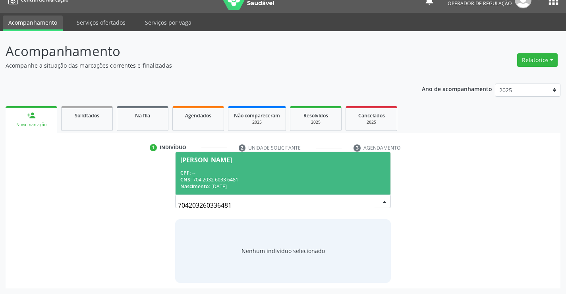
click at [291, 177] on div "CNS: 704 2032 6033 6481" at bounding box center [282, 179] width 205 height 7
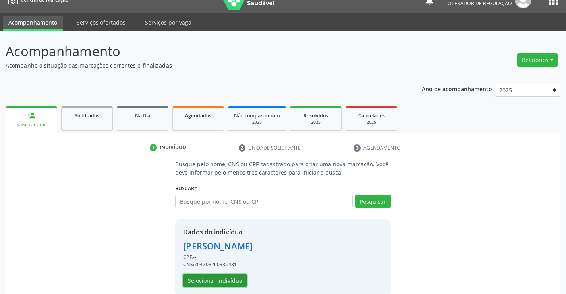
click at [229, 276] on button "Selecionar indivíduo" at bounding box center [215, 281] width 64 height 14
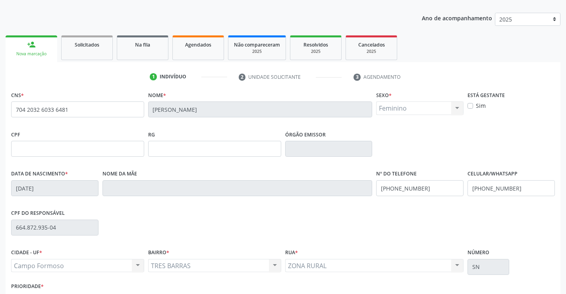
scroll to position [137, 0]
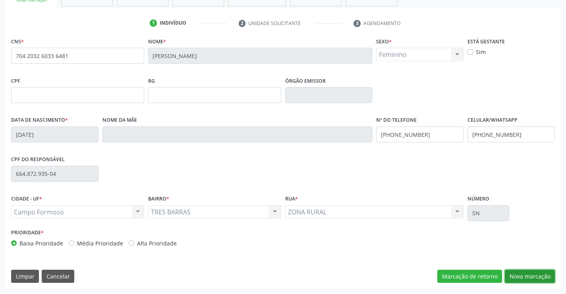
click at [508, 275] on button "Nova marcação" at bounding box center [530, 277] width 50 height 14
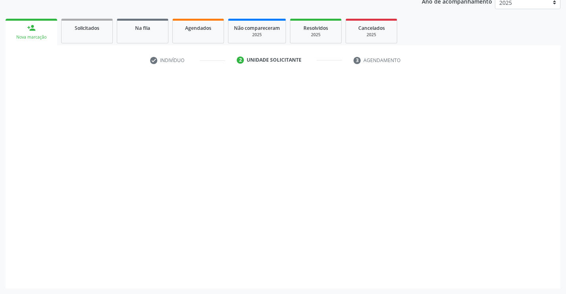
scroll to position [100, 0]
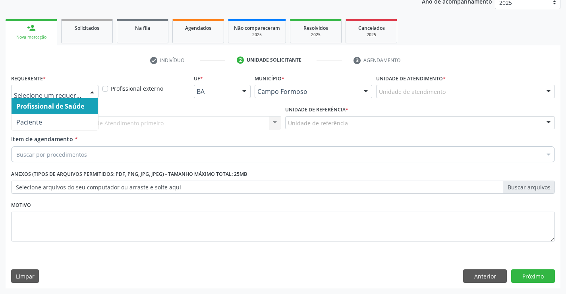
click at [87, 92] on div at bounding box center [92, 92] width 12 height 14
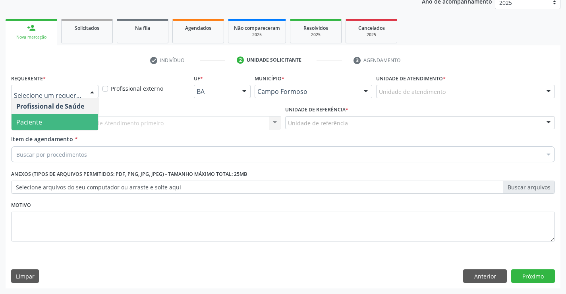
click at [46, 125] on span "Paciente" at bounding box center [55, 122] width 87 height 16
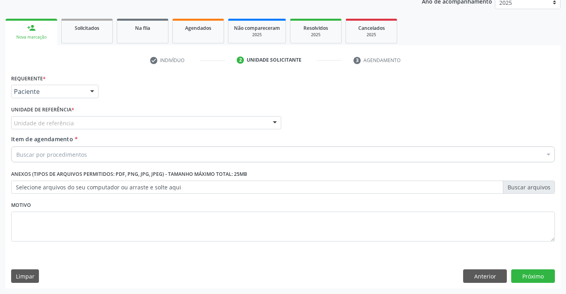
click at [109, 120] on div "Unidade de referência" at bounding box center [146, 123] width 270 height 14
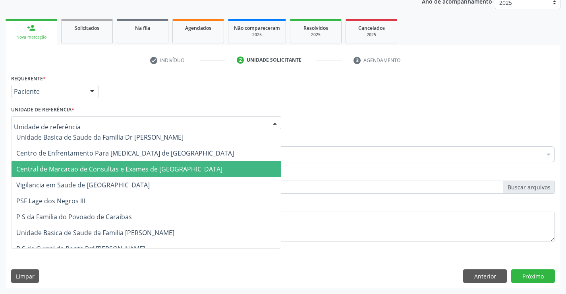
click at [112, 163] on span "Central de Marcacao de Consultas e Exames de [GEOGRAPHIC_DATA]" at bounding box center [147, 169] width 270 height 16
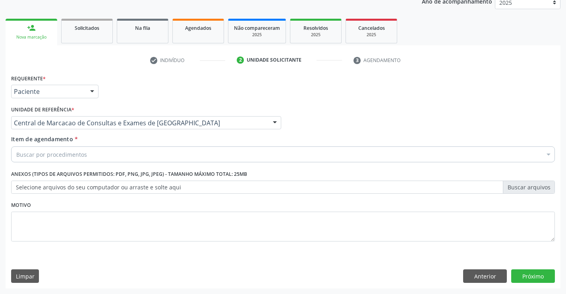
click at [127, 149] on div "Buscar por procedimentos" at bounding box center [283, 154] width 544 height 16
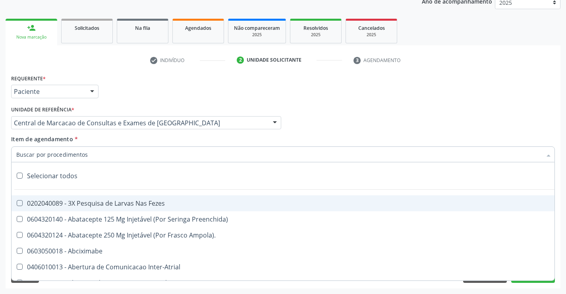
paste input "Médico Dermatologista"
type input "Médico Dermatologista"
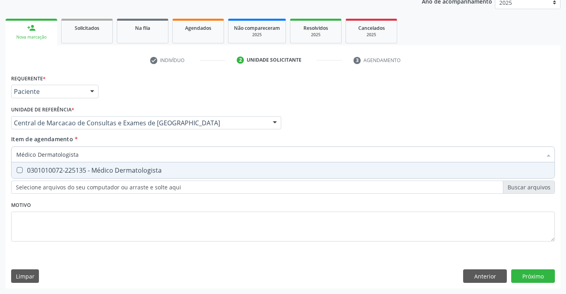
click at [131, 169] on div "0301010072-225135 - Médico Dermatologista" at bounding box center [283, 170] width 534 height 6
checkbox Dermatologista "true"
click at [524, 279] on div "Requerente * Paciente Profissional de Saúde Paciente Nenhum resultado encontrad…" at bounding box center [283, 180] width 555 height 216
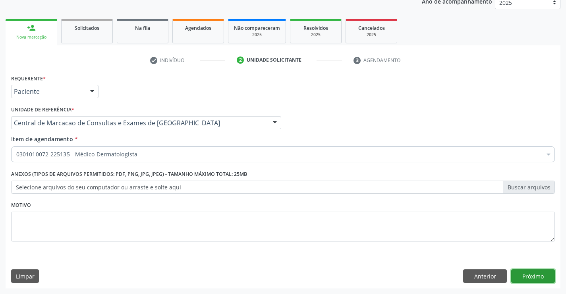
click at [542, 281] on button "Próximo" at bounding box center [534, 276] width 44 height 14
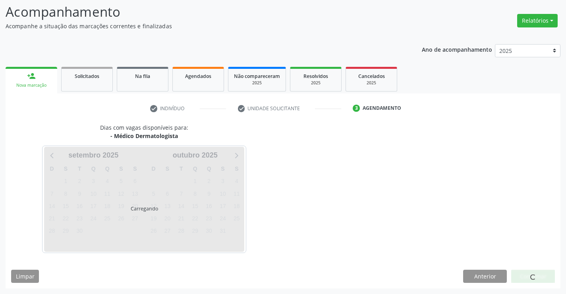
scroll to position [52, 0]
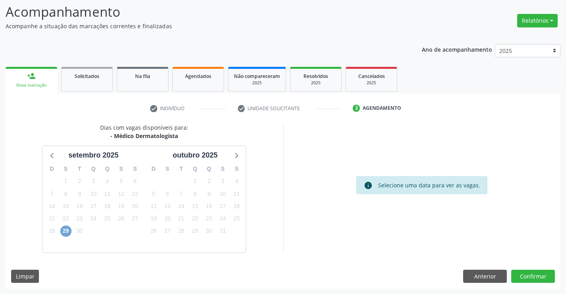
click at [68, 230] on span "29" at bounding box center [65, 230] width 11 height 11
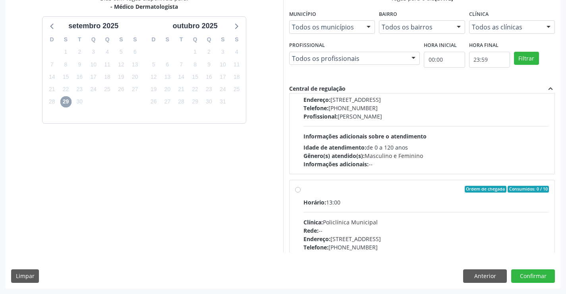
scroll to position [0, 0]
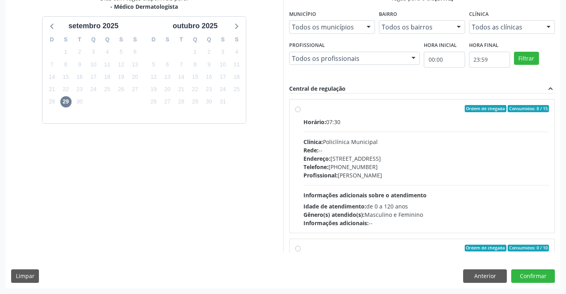
click at [383, 180] on div "Horário: 07:30 Clínica: Policlínica Municipal Rede: -- Endereço: Predio, nº 386…" at bounding box center [427, 172] width 246 height 109
click at [301, 112] on input "Ordem de chegada Consumidos: 8 / 15 Horário: 07:30 Clínica: Policlínica Municip…" at bounding box center [298, 108] width 6 height 7
radio input "true"
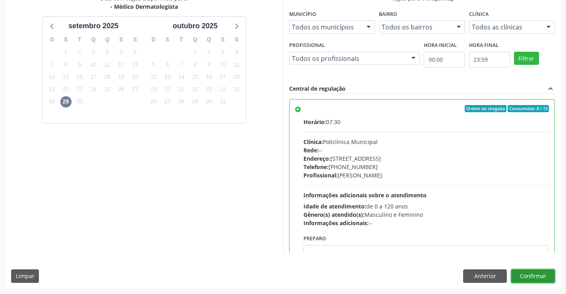
click at [545, 279] on button "Confirmar" at bounding box center [534, 276] width 44 height 14
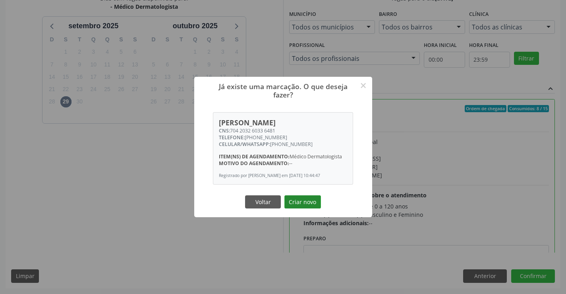
click at [310, 198] on button "Criar novo" at bounding box center [303, 202] width 37 height 14
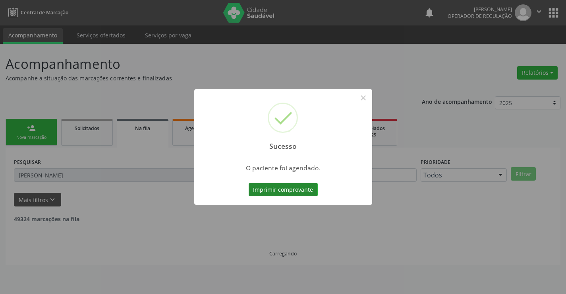
click at [293, 190] on div "Sucesso × O paciente foi agendado. Imprimir comprovante Cancel" at bounding box center [283, 147] width 566 height 294
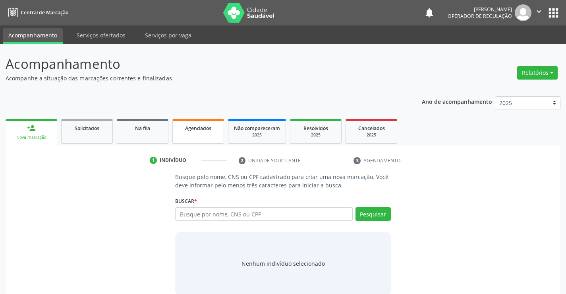
click at [201, 134] on link "Agendados" at bounding box center [199, 131] width 52 height 25
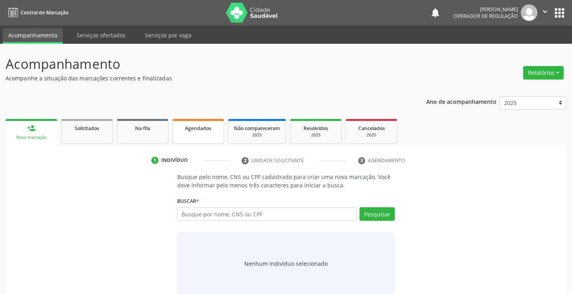
select select "8"
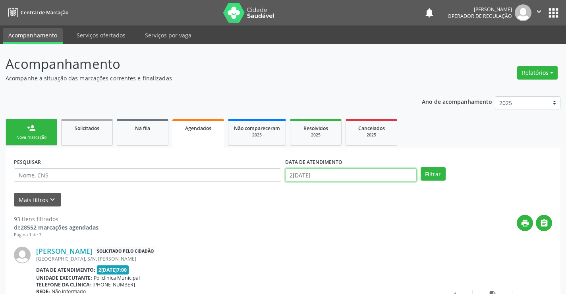
click at [352, 177] on input "2[DATE]" at bounding box center [351, 175] width 132 height 14
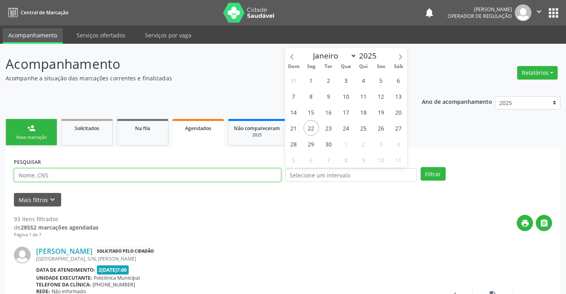
click at [226, 171] on input "text" at bounding box center [148, 175] width 268 height 14
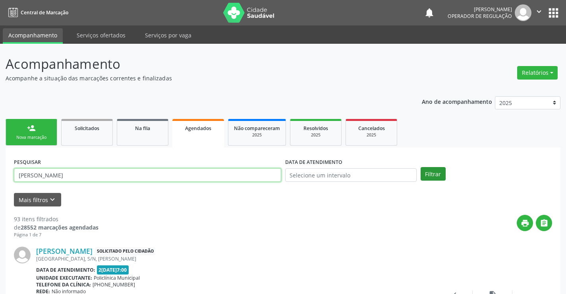
type input "[PERSON_NAME]"
click at [429, 169] on button "Filtrar" at bounding box center [433, 174] width 25 height 14
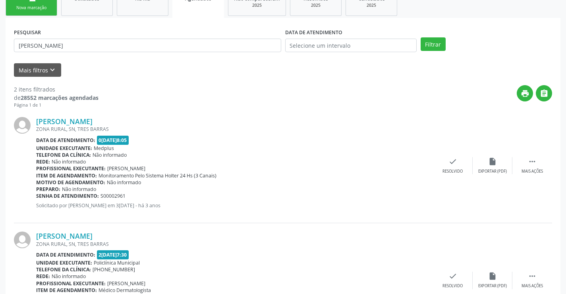
scroll to position [187, 0]
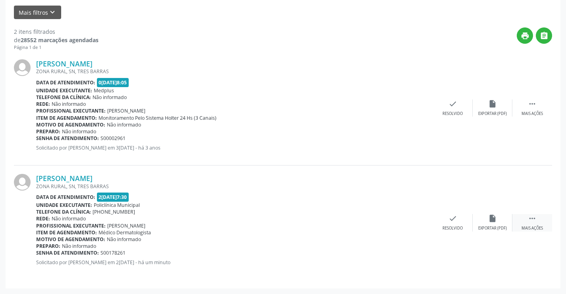
click at [530, 221] on icon "" at bounding box center [532, 218] width 9 height 9
click at [382, 218] on div "print Imprimir" at bounding box center [374, 222] width 40 height 17
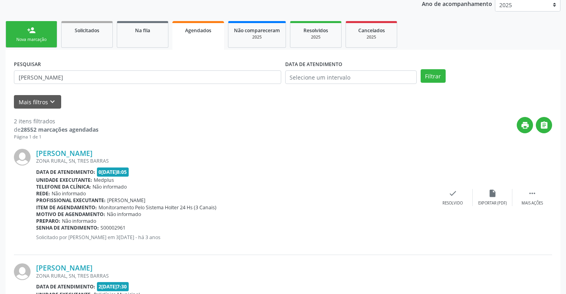
scroll to position [0, 0]
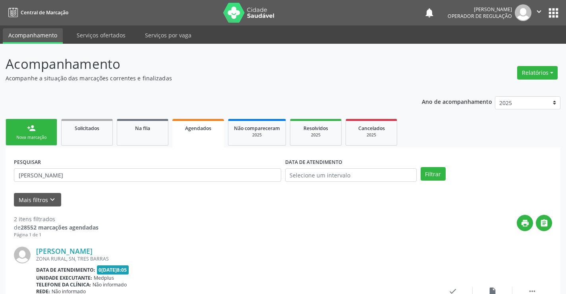
click at [30, 132] on div "person_add" at bounding box center [31, 128] width 9 height 9
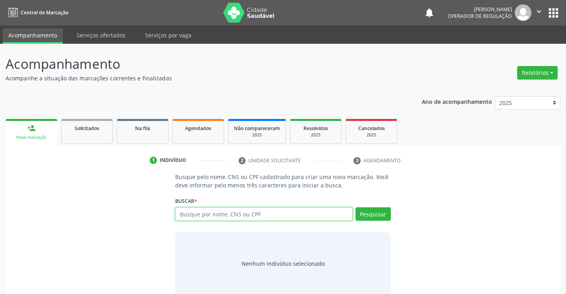
click at [205, 211] on input "text" at bounding box center [263, 214] width 177 height 14
type input "700306484325040"
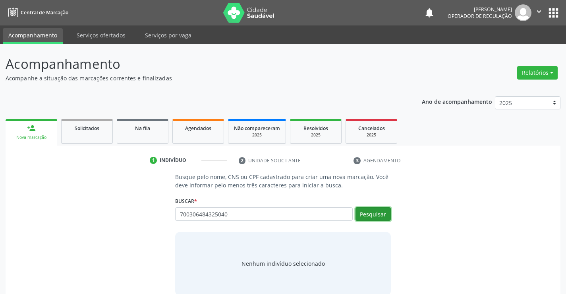
click at [381, 208] on button "Pesquisar" at bounding box center [373, 214] width 35 height 14
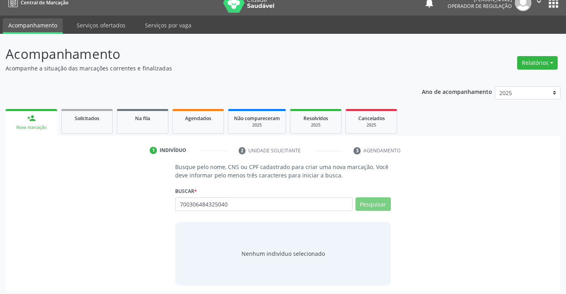
scroll to position [13, 0]
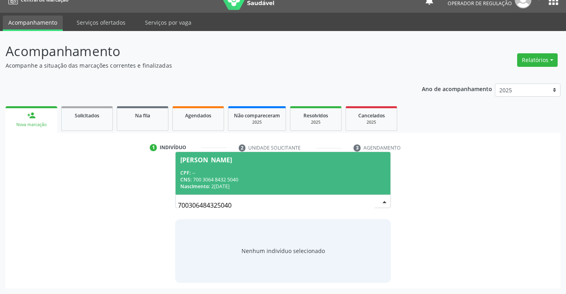
click at [258, 165] on span "[PERSON_NAME] CPF: -- CNS: 700 3064 8432 5040 Nascimento: [DATE]" at bounding box center [283, 173] width 215 height 43
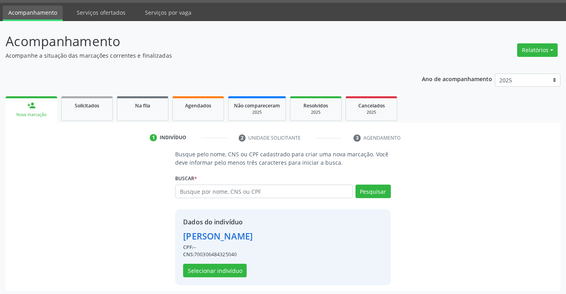
scroll to position [25, 0]
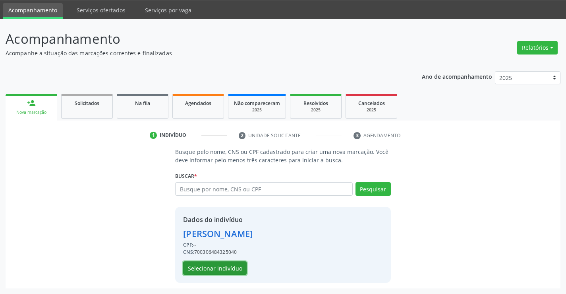
click at [220, 268] on button "Selecionar indivíduo" at bounding box center [215, 268] width 64 height 14
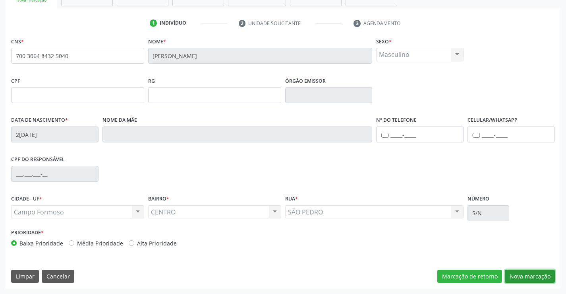
click at [539, 280] on button "Nova marcação" at bounding box center [530, 277] width 50 height 14
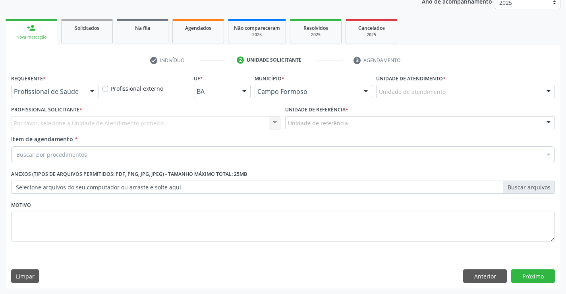
scroll to position [100, 0]
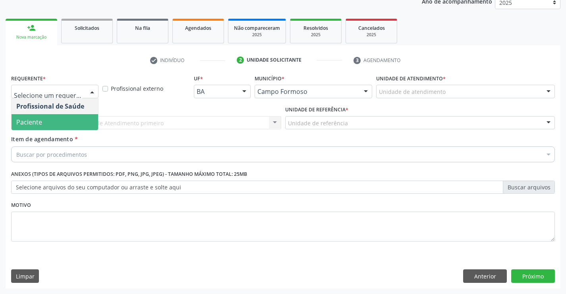
click at [52, 118] on span "Paciente" at bounding box center [55, 122] width 87 height 16
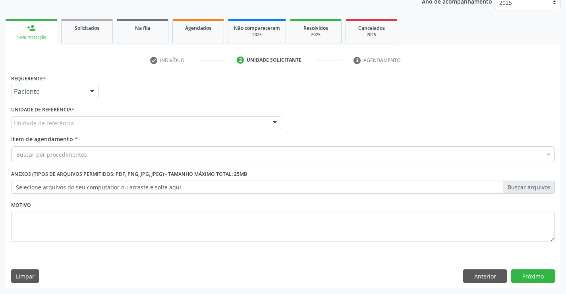
click at [90, 93] on div at bounding box center [92, 92] width 12 height 14
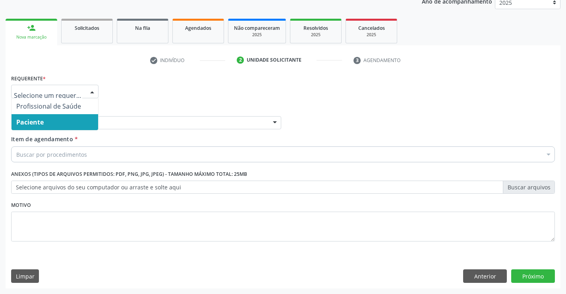
click at [67, 120] on span "Paciente" at bounding box center [55, 122] width 87 height 16
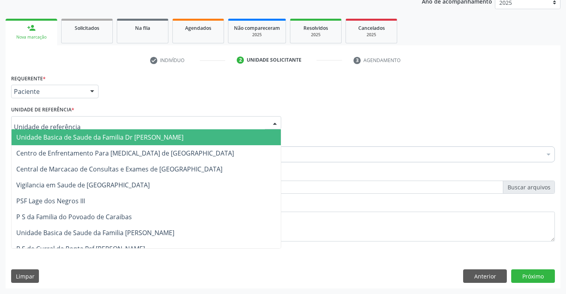
click at [123, 122] on div at bounding box center [146, 123] width 270 height 14
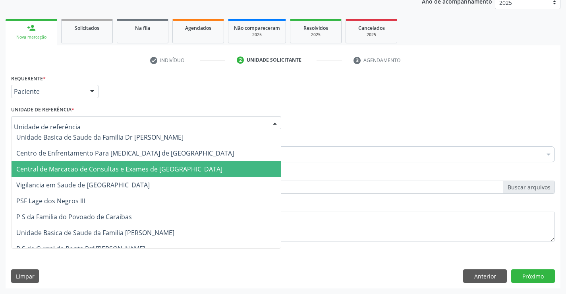
click at [126, 164] on span "Central de Marcacao de Consultas e Exames de [GEOGRAPHIC_DATA]" at bounding box center [147, 169] width 270 height 16
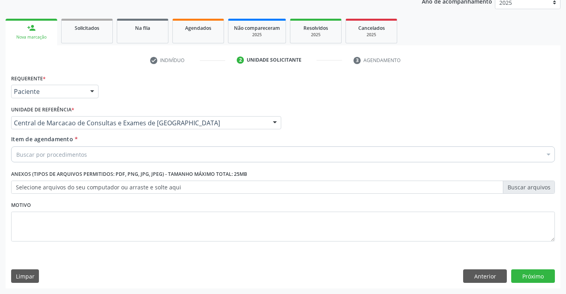
click at [133, 153] on div "Buscar por procedimentos" at bounding box center [283, 154] width 544 height 16
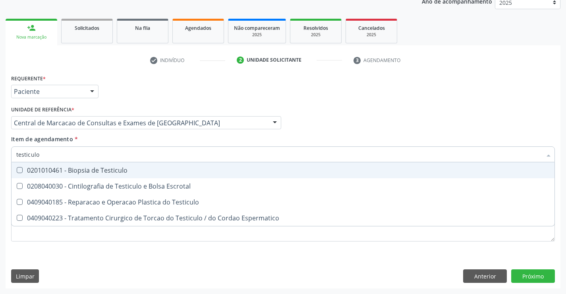
click at [85, 154] on input "testiculo" at bounding box center [279, 154] width 526 height 16
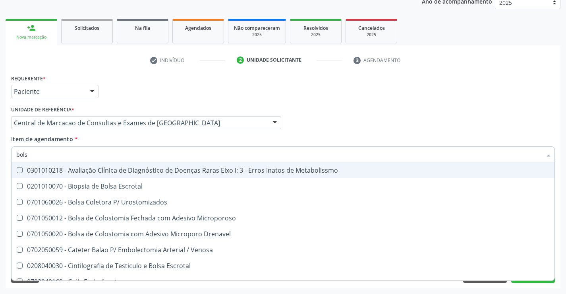
type input "bolsa"
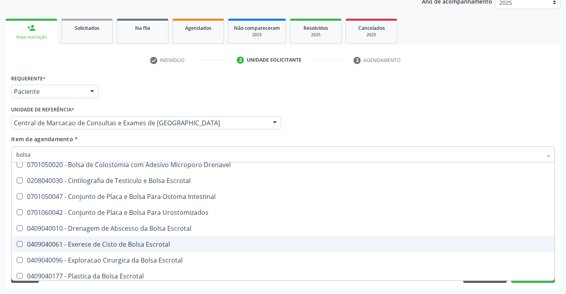
scroll to position [105, 0]
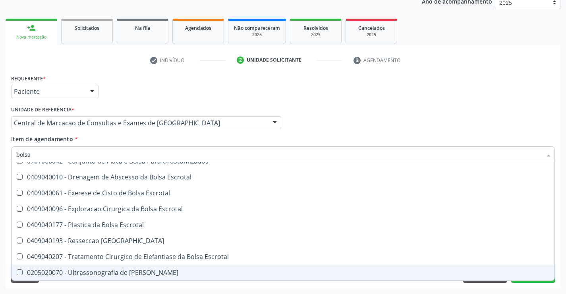
click at [111, 271] on div "0205020070 - Ultrassonografia de [PERSON_NAME]" at bounding box center [283, 272] width 534 height 6
checkbox Escrotal "true"
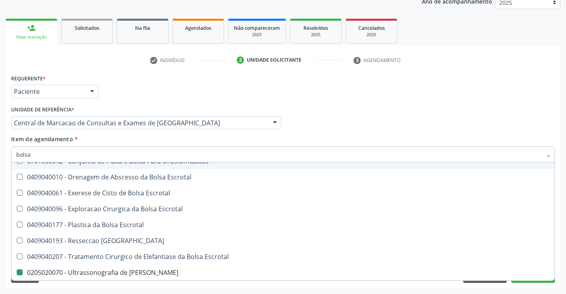
click at [272, 138] on div "Item de agendamento * bolsa Desfazer seleção 0201010070 - Biopsia de Bolsa Escr…" at bounding box center [283, 147] width 544 height 25
checkbox Urostomizados "true"
checkbox Escrotal "false"
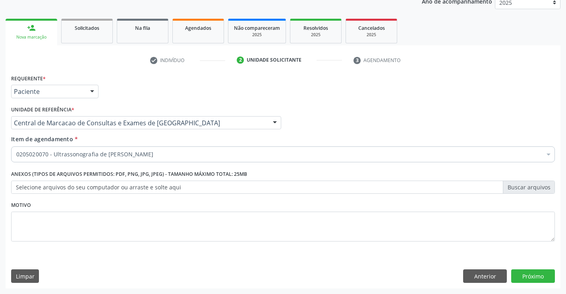
scroll to position [0, 0]
click at [521, 277] on button "Próximo" at bounding box center [534, 276] width 44 height 14
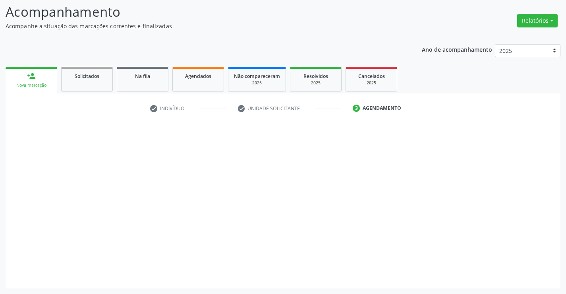
scroll to position [52, 0]
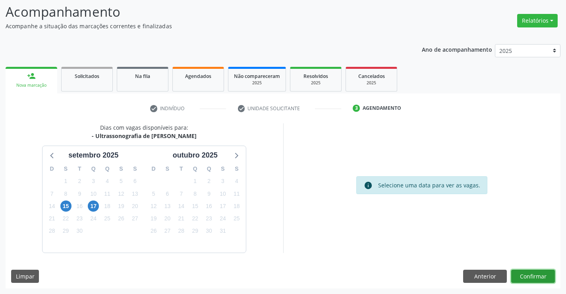
click at [538, 279] on button "Confirmar" at bounding box center [534, 277] width 44 height 14
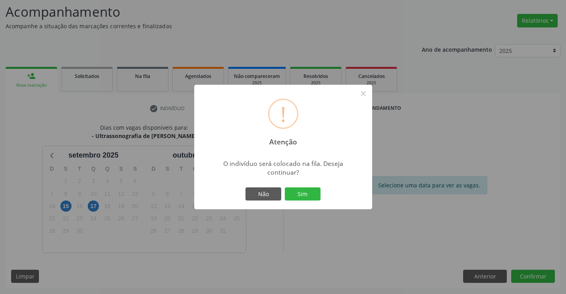
click at [292, 178] on div "O indivíduo será colocado na fila. Deseja continuar?" at bounding box center [283, 165] width 178 height 25
click at [300, 192] on button "Sim" at bounding box center [303, 194] width 36 height 14
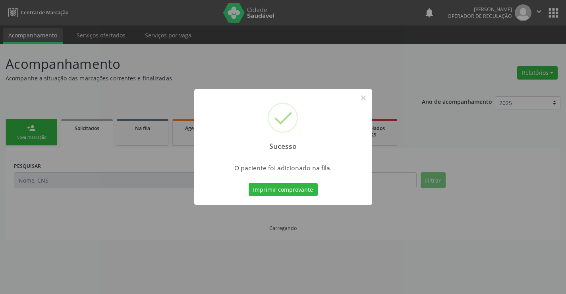
scroll to position [0, 0]
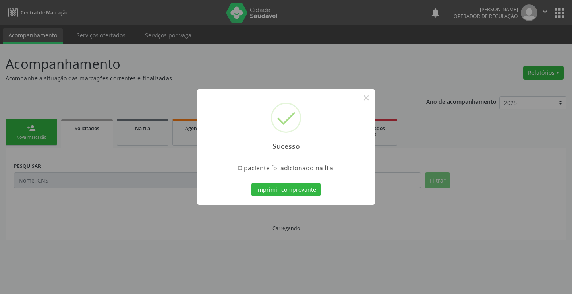
click at [298, 185] on button "Imprimir comprovante" at bounding box center [286, 190] width 69 height 14
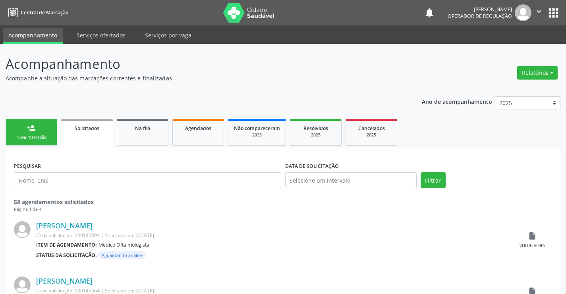
click at [535, 12] on icon "" at bounding box center [539, 11] width 9 height 9
click at [515, 48] on link "Sair" at bounding box center [519, 48] width 55 height 11
